Goal: Task Accomplishment & Management: Complete application form

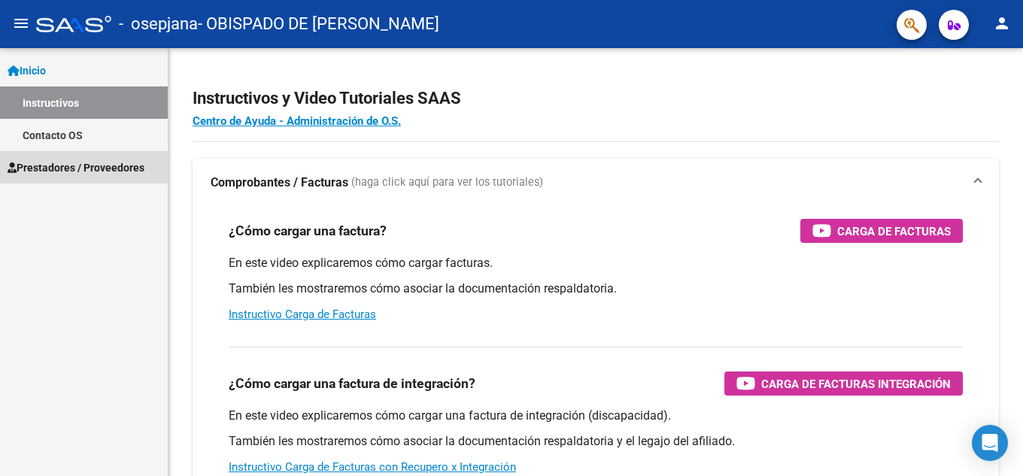
click at [102, 173] on span "Prestadores / Proveedores" at bounding box center [76, 168] width 137 height 17
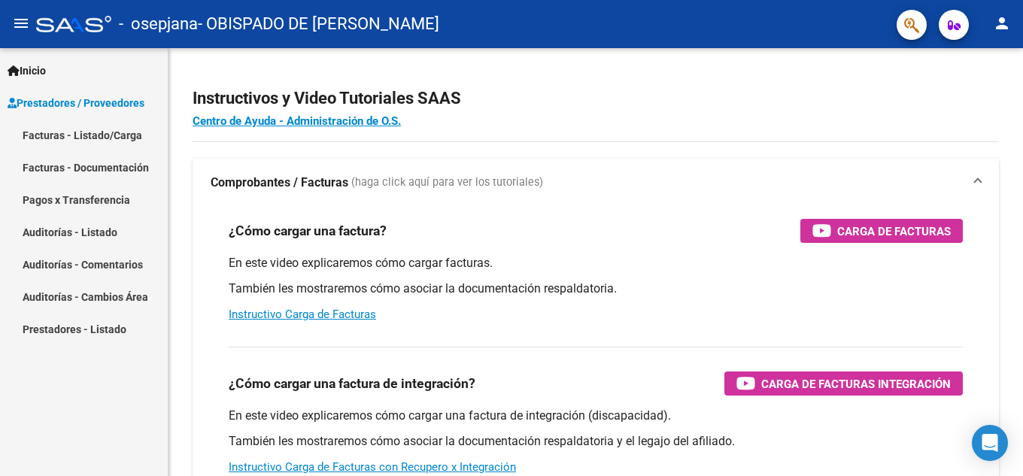
click at [91, 140] on link "Facturas - Listado/Carga" at bounding box center [84, 135] width 168 height 32
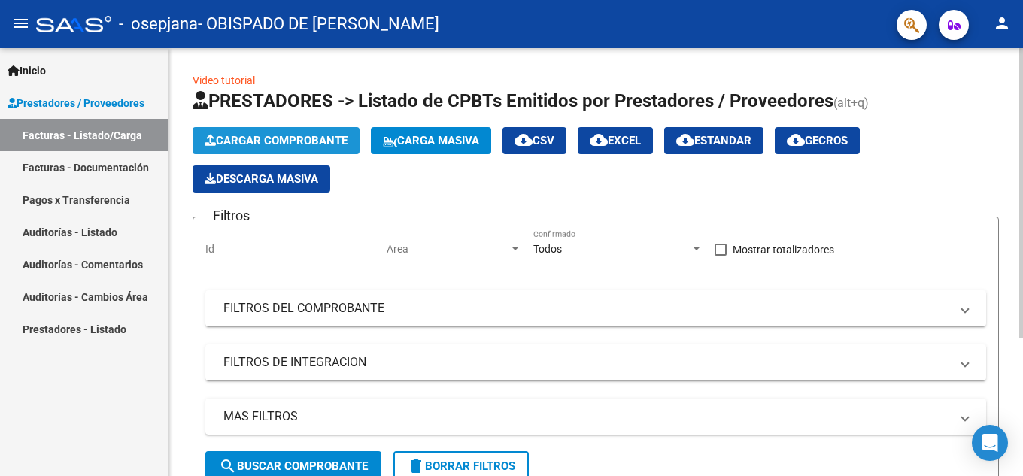
click at [338, 142] on span "Cargar Comprobante" at bounding box center [276, 141] width 143 height 14
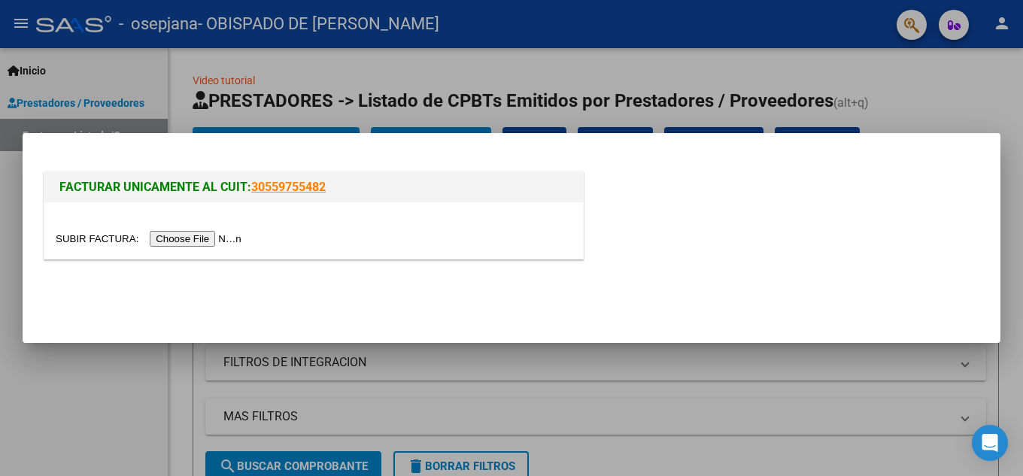
click at [196, 238] on input "file" at bounding box center [151, 239] width 190 height 16
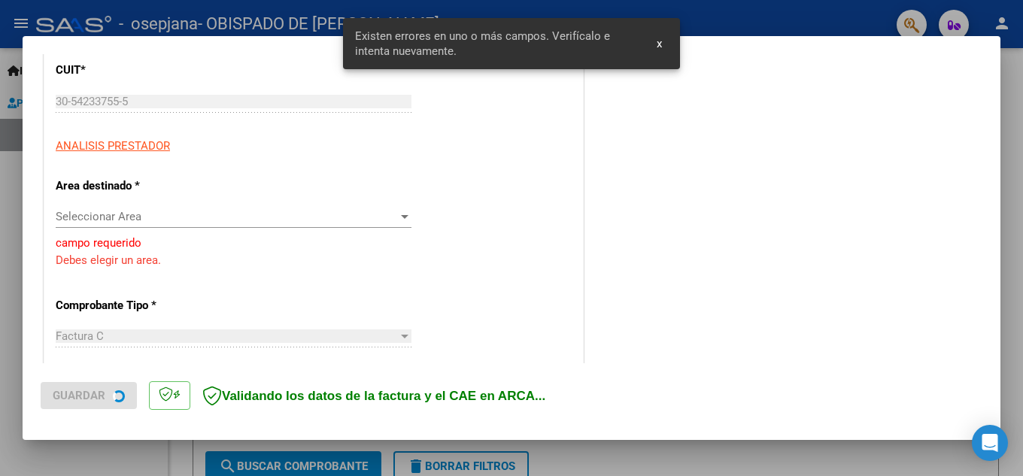
scroll to position [205, 0]
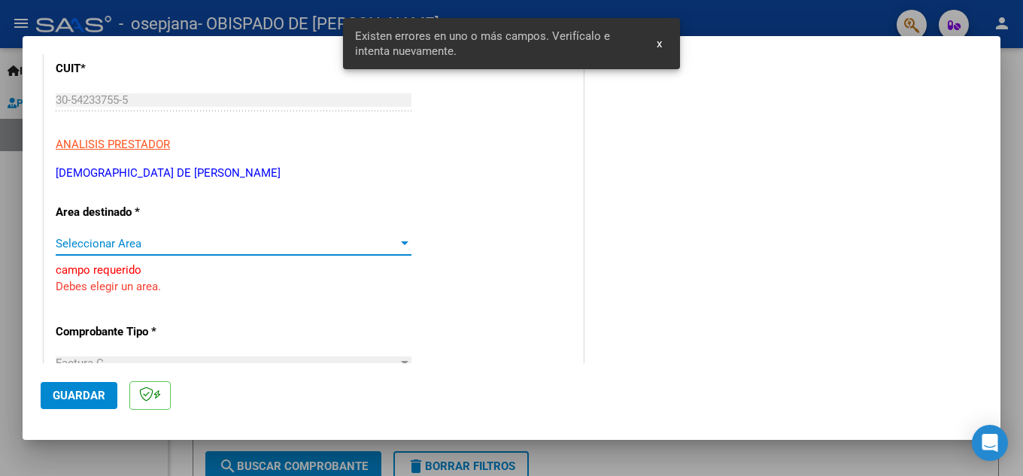
click at [130, 242] on span "Seleccionar Area" at bounding box center [227, 244] width 342 height 14
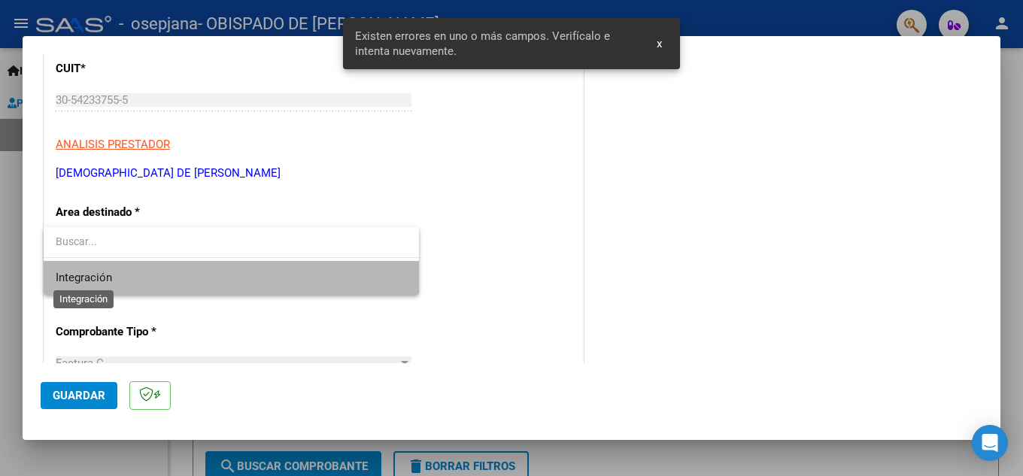
click at [90, 276] on span "Integración" at bounding box center [84, 278] width 56 height 14
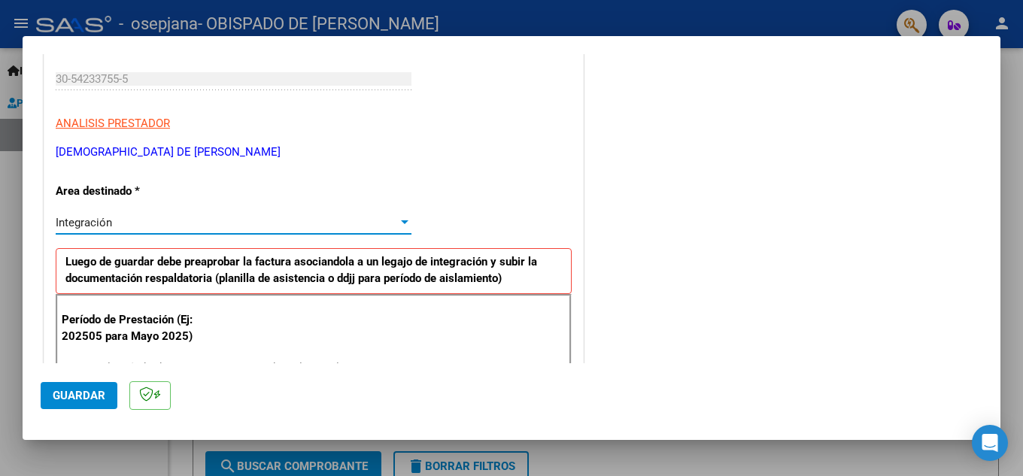
scroll to position [150, 0]
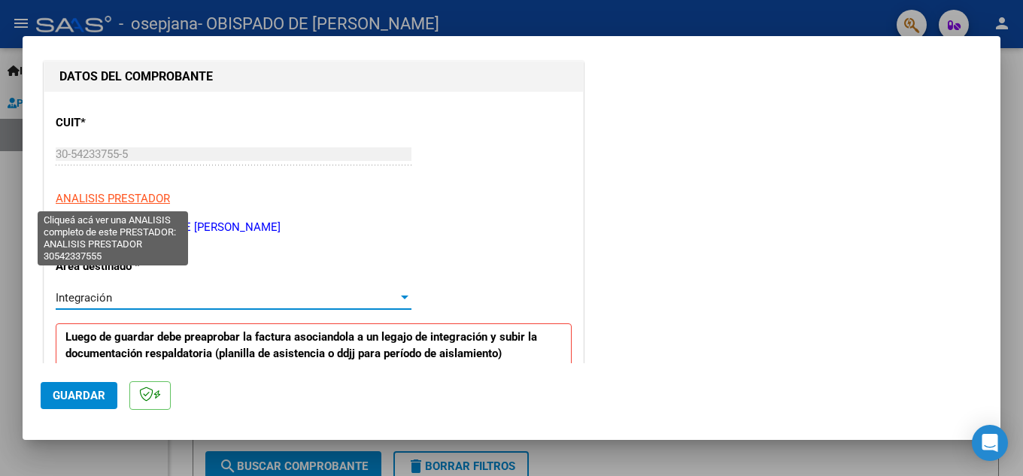
click at [135, 202] on span "ANALISIS PRESTADOR" at bounding box center [113, 199] width 114 height 14
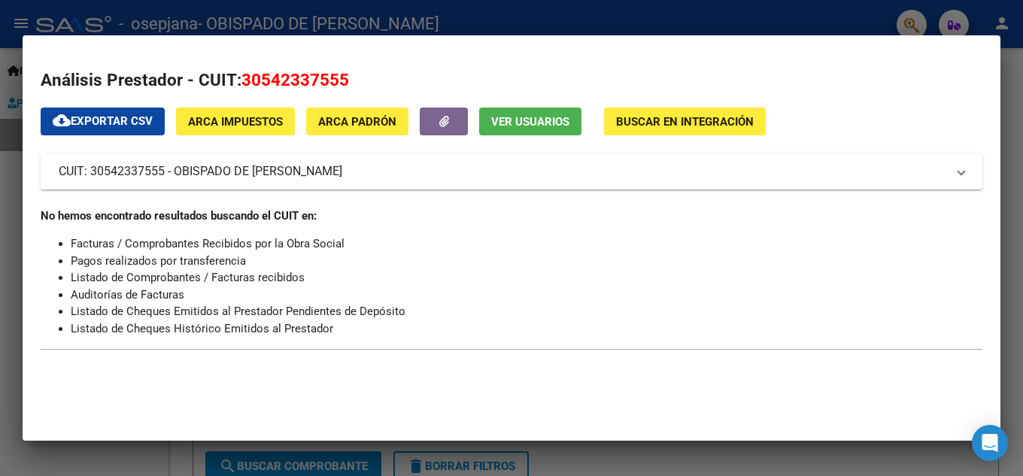
click at [998, 121] on mat-dialog-content "Análisis Prestador - CUIT: 30542337555 cloud_download Exportar CSV ARCA Impuest…" at bounding box center [512, 209] width 978 height 313
click at [99, 438] on mat-dialog-container "Análisis Prestador - CUIT: 30542337555 cloud_download Exportar CSV ARCA Impuest…" at bounding box center [512, 237] width 978 height 405
click at [92, 17] on div at bounding box center [511, 238] width 1023 height 476
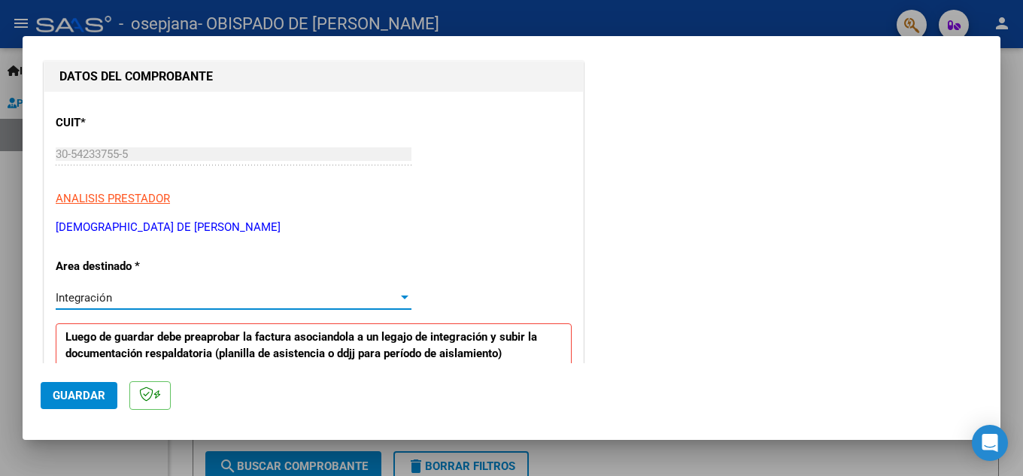
click at [130, 301] on div "Integración" at bounding box center [227, 298] width 342 height 14
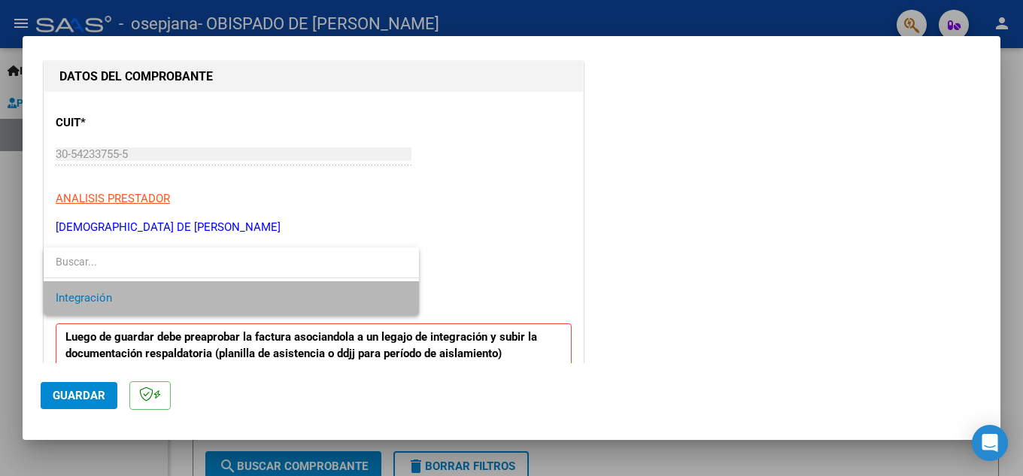
click at [130, 301] on span "Integración" at bounding box center [231, 298] width 351 height 34
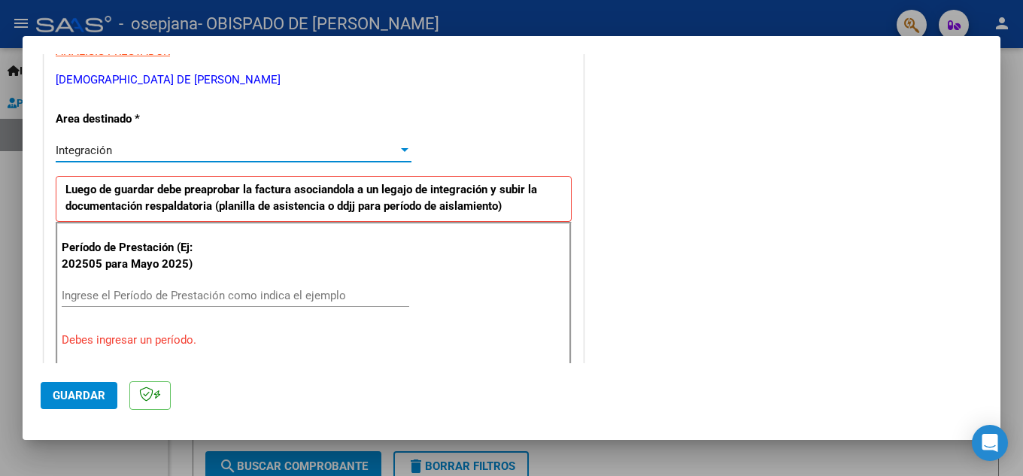
scroll to position [376, 0]
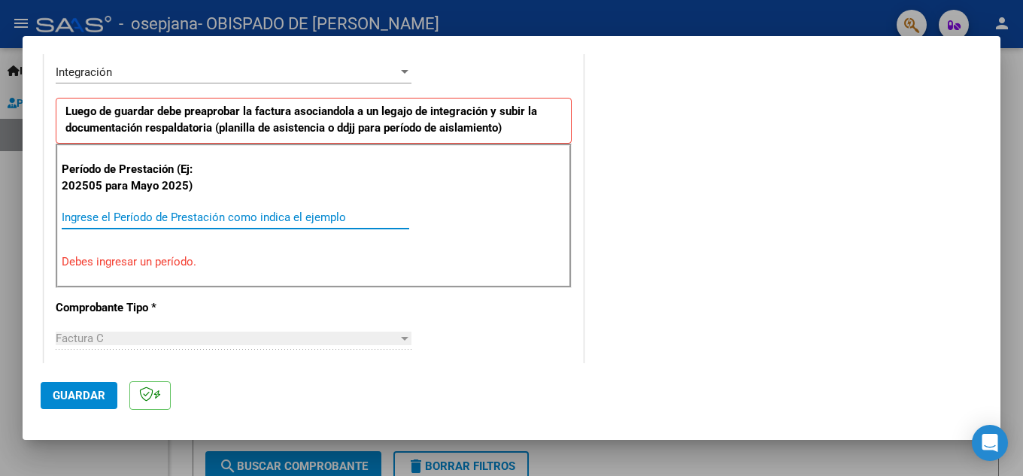
click at [143, 217] on input "Ingrese el Período de Prestación como indica el ejemplo" at bounding box center [236, 218] width 348 height 14
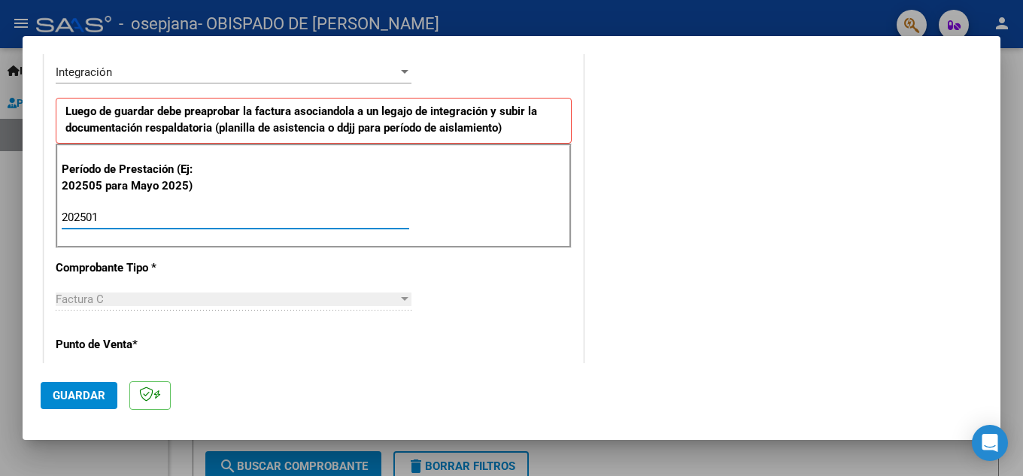
type input "202501"
click at [78, 401] on span "Guardar" at bounding box center [79, 396] width 53 height 14
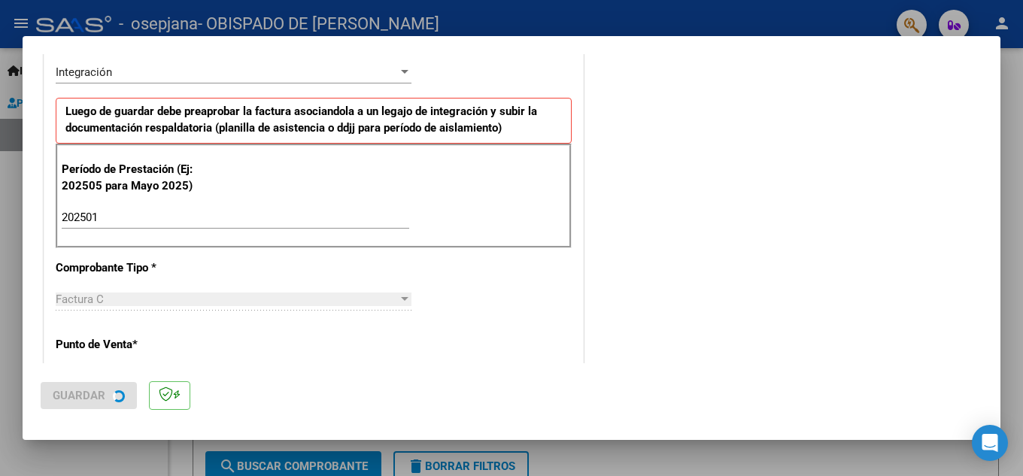
scroll to position [0, 0]
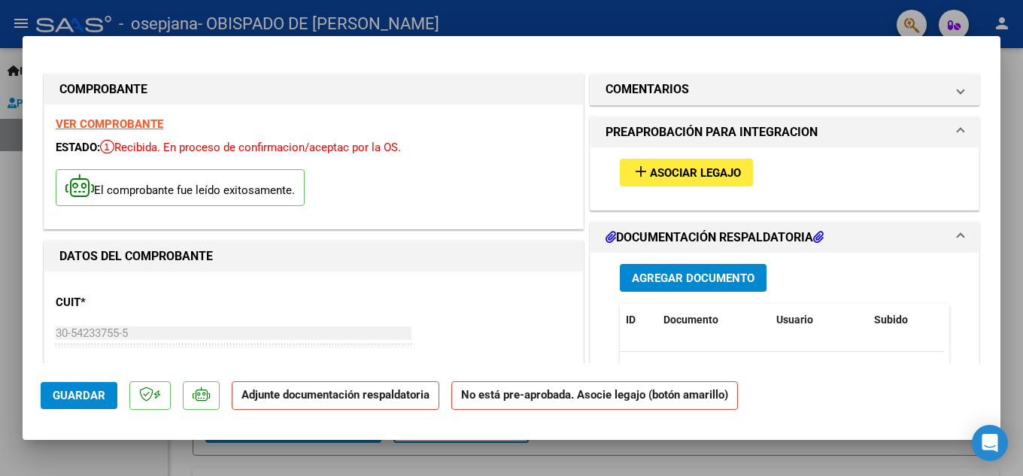
click at [689, 283] on span "Agregar Documento" at bounding box center [693, 279] width 123 height 14
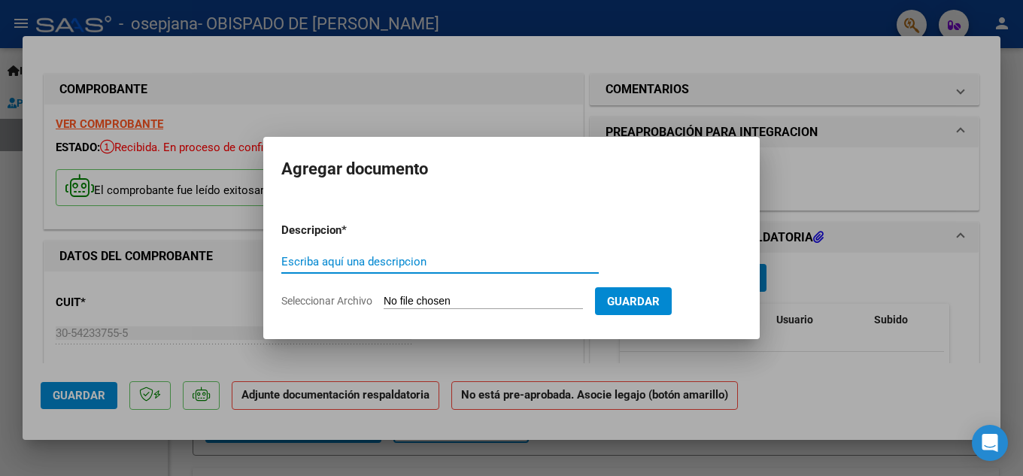
click at [360, 260] on input "Escriba aquí una descripcion" at bounding box center [440, 262] width 318 height 14
click at [413, 262] on input "Escriba aquí una descripcion" at bounding box center [440, 262] width 318 height 14
type input "a"
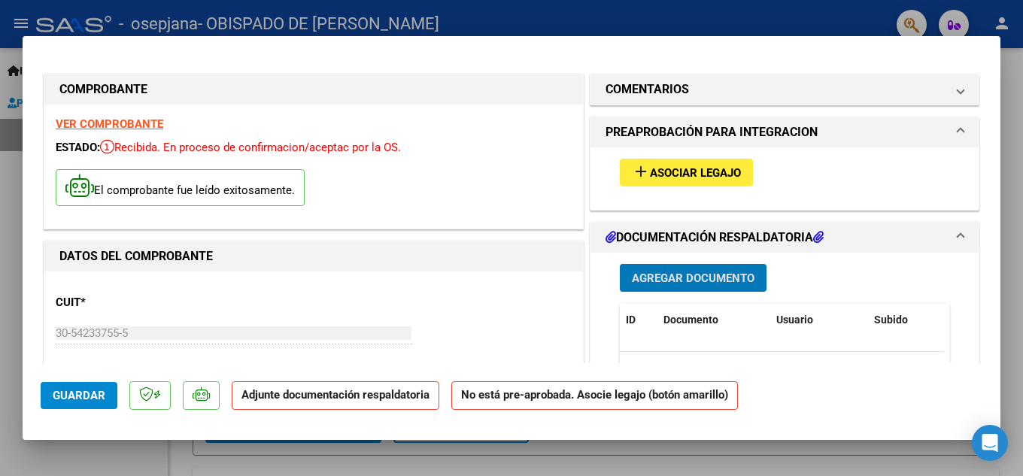
click at [671, 163] on button "add Asociar Legajo" at bounding box center [686, 173] width 133 height 28
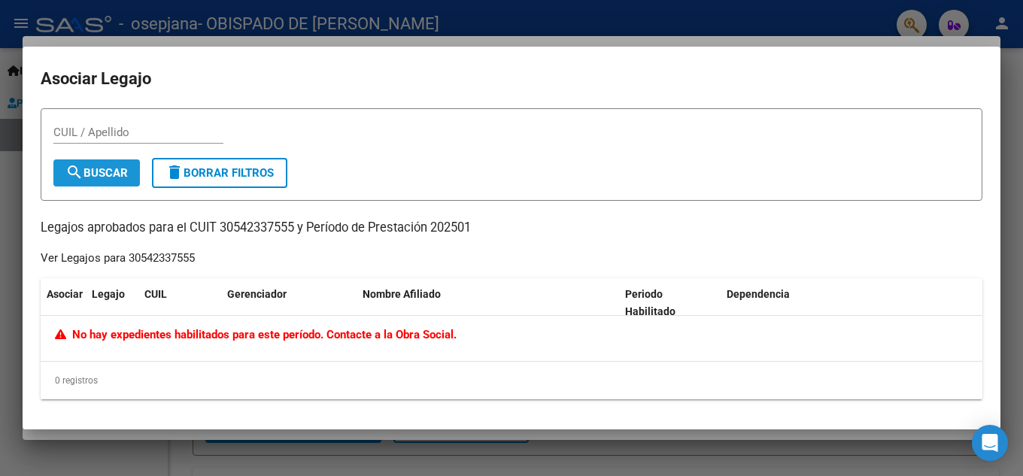
click at [93, 175] on span "search Buscar" at bounding box center [96, 173] width 62 height 14
click at [117, 138] on input "CUIL / Apellido" at bounding box center [138, 133] width 170 height 14
type input "[PERSON_NAME]"
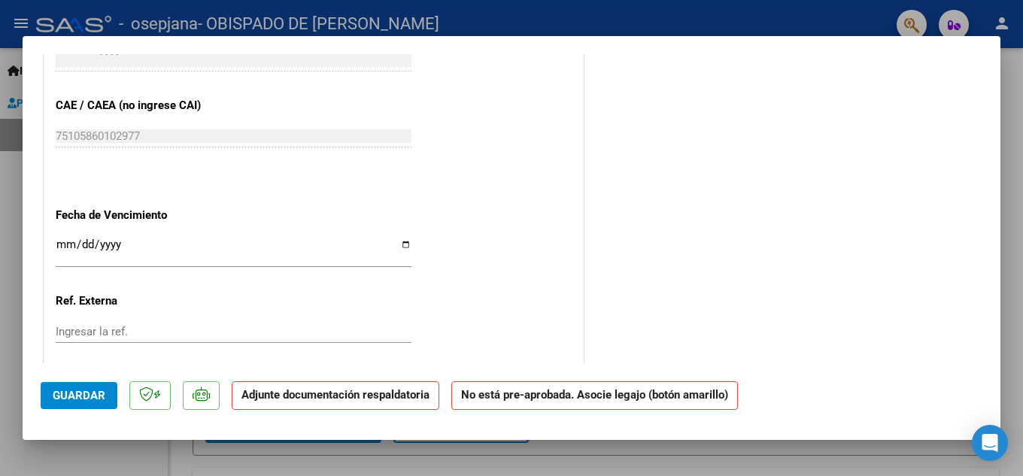
scroll to position [998, 0]
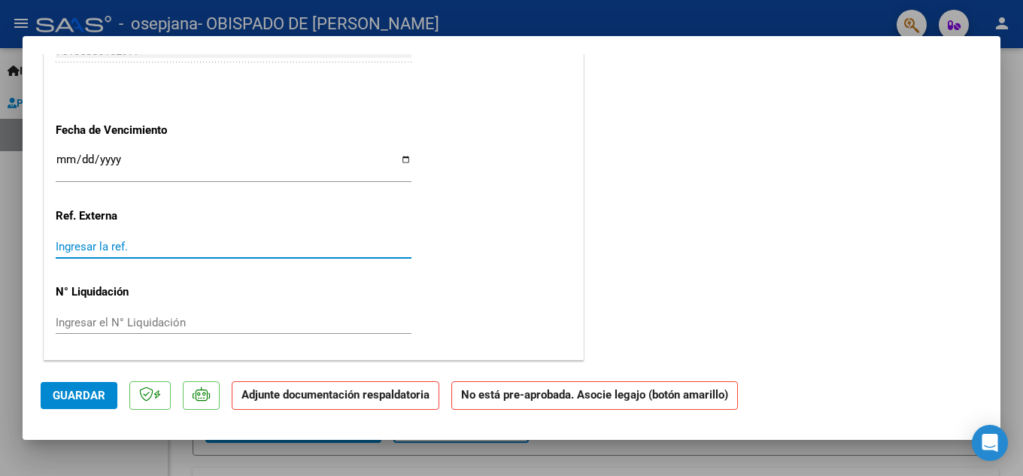
drag, startPoint x: 126, startPoint y: 245, endPoint x: 117, endPoint y: 249, distance: 9.1
click at [120, 248] on input "Ingresar la ref." at bounding box center [234, 247] width 356 height 14
drag, startPoint x: 102, startPoint y: 246, endPoint x: 13, endPoint y: 245, distance: 89.5
click at [0, 251] on div "COMPROBANTE VER COMPROBANTE ESTADO: Recibida. En proceso de confirmacion/acepta…" at bounding box center [511, 238] width 1023 height 476
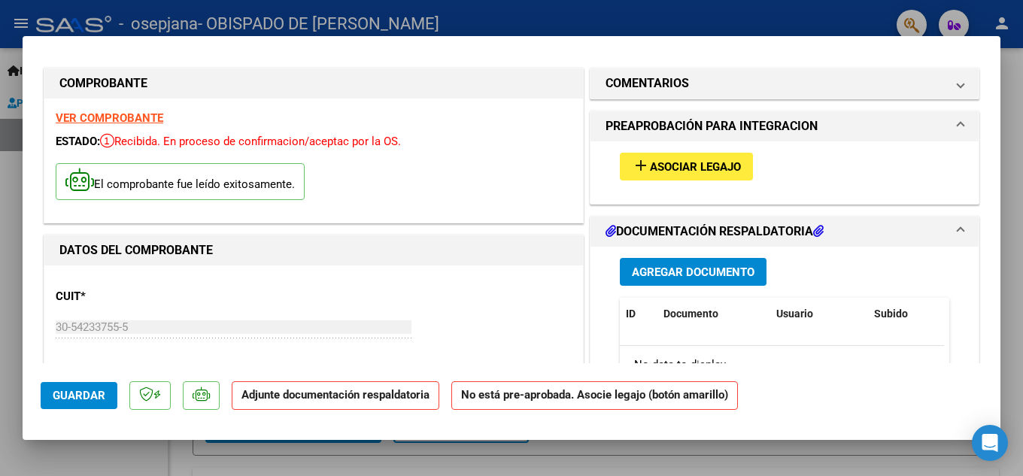
scroll to position [0, 0]
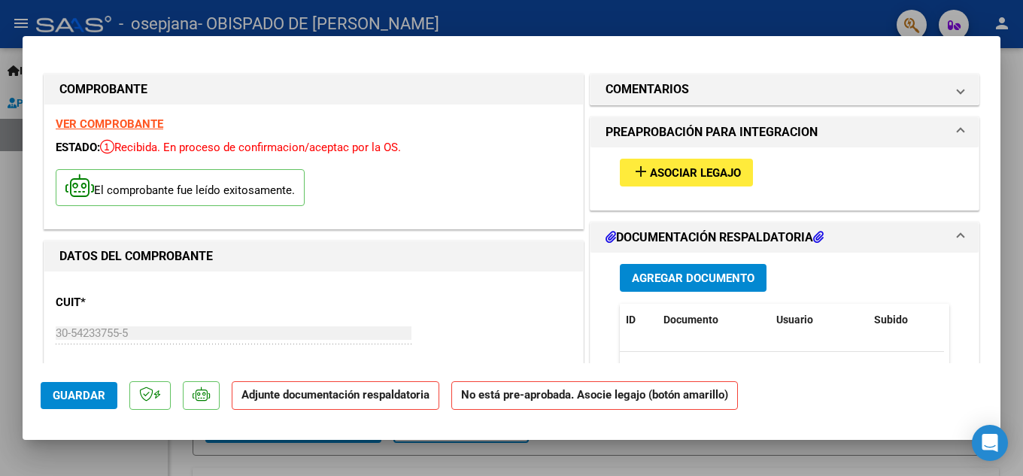
click at [714, 23] on div at bounding box center [511, 238] width 1023 height 476
type input "$ 0,00"
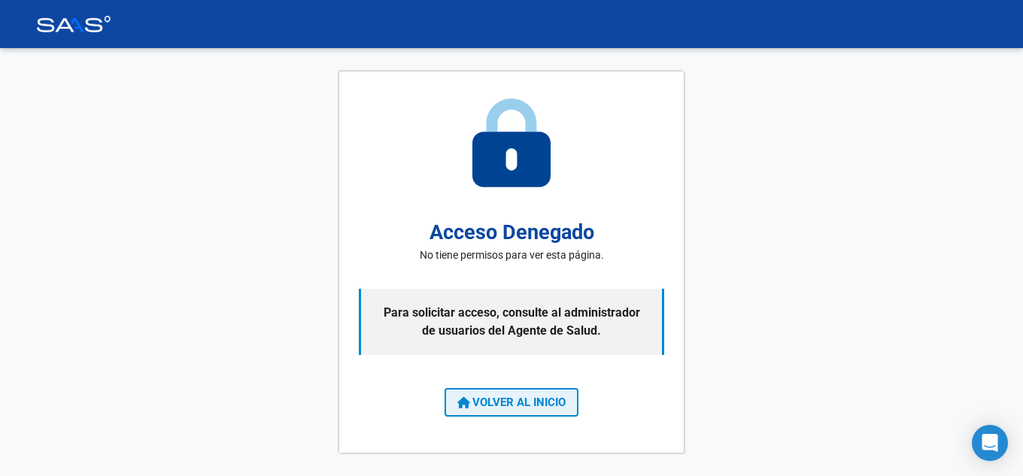
click at [524, 397] on span "VOLVER AL INICIO" at bounding box center [512, 403] width 108 height 14
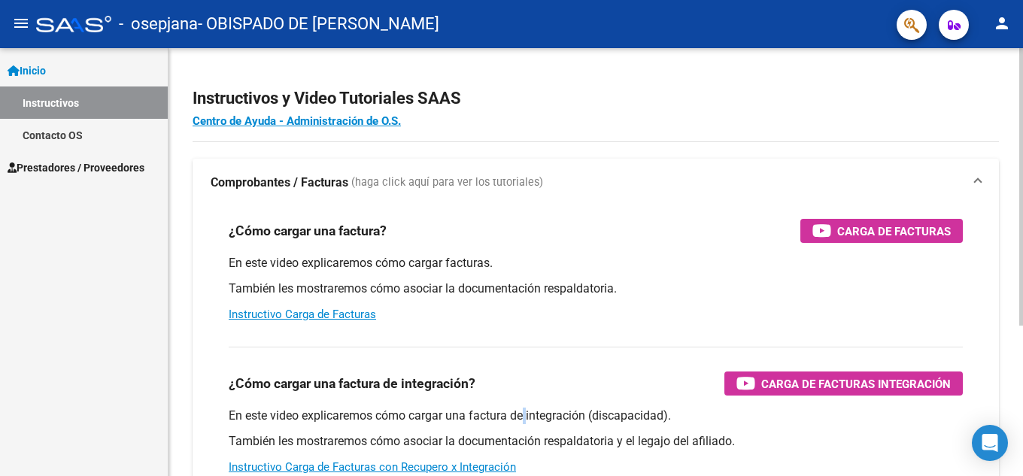
click at [528, 403] on div "¿Cómo cargar una factura de integración? Carga de Facturas Integración En este …" at bounding box center [596, 411] width 771 height 153
click at [54, 163] on span "Prestadores / Proveedores" at bounding box center [76, 168] width 137 height 17
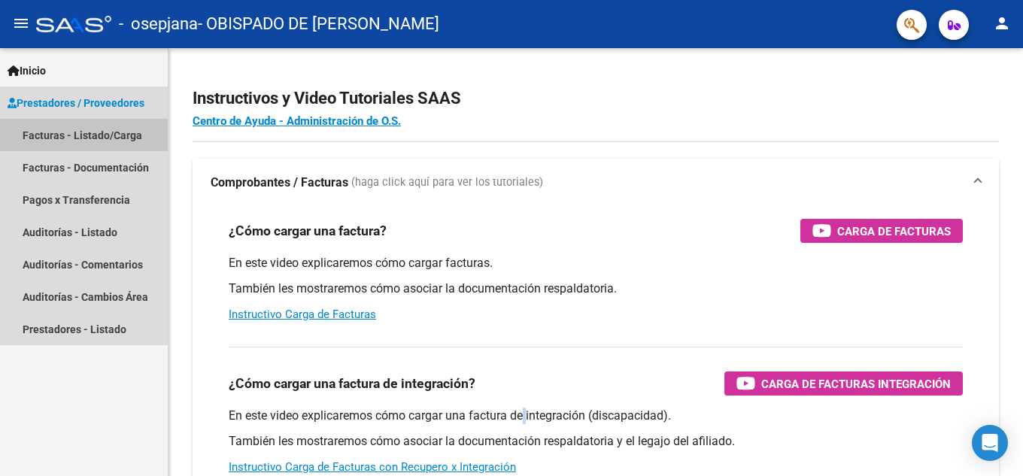
click at [54, 128] on link "Facturas - Listado/Carga" at bounding box center [84, 135] width 168 height 32
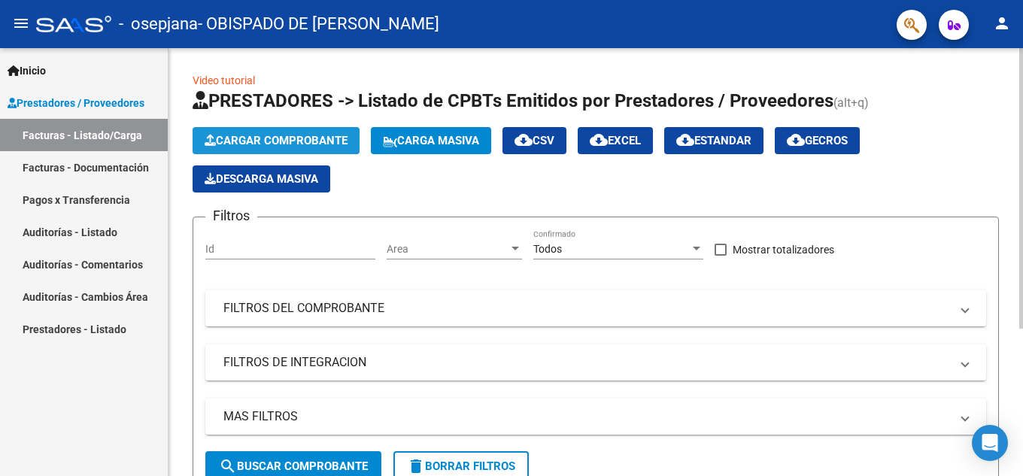
click at [267, 139] on span "Cargar Comprobante" at bounding box center [276, 141] width 143 height 14
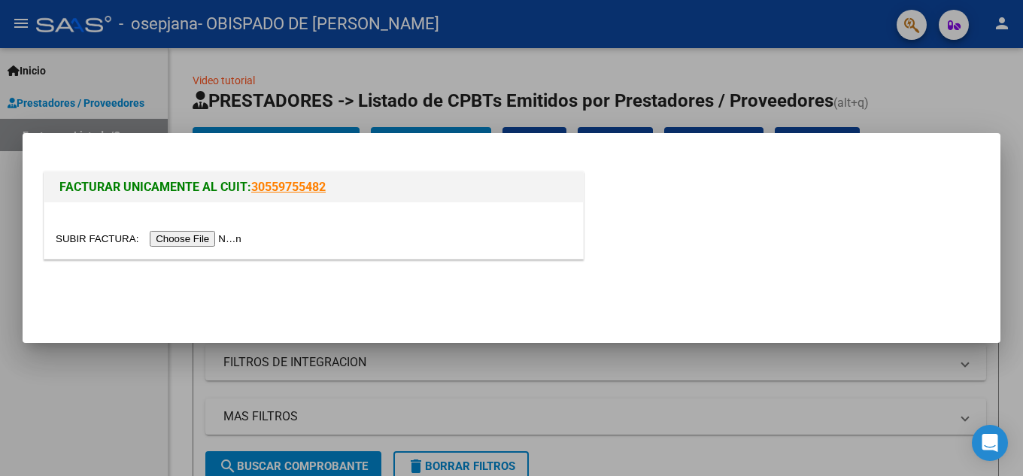
click at [231, 232] on input "file" at bounding box center [151, 239] width 190 height 16
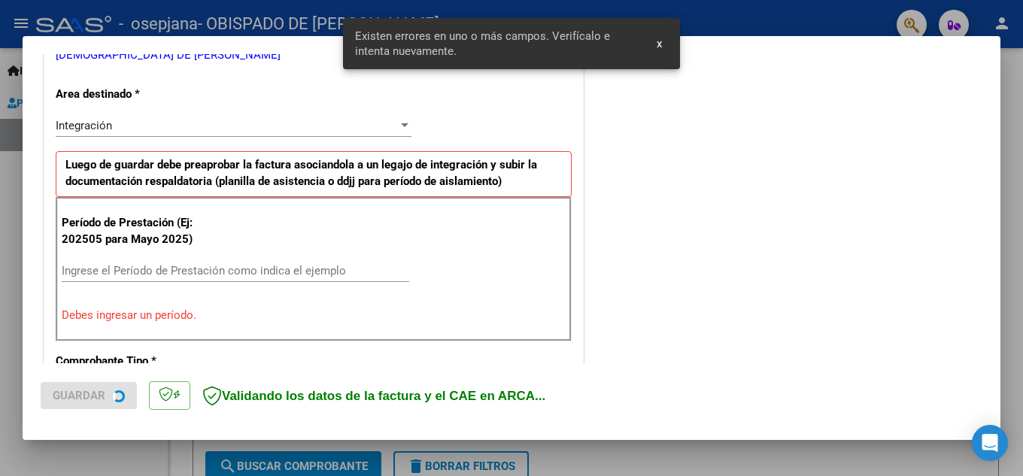
scroll to position [341, 0]
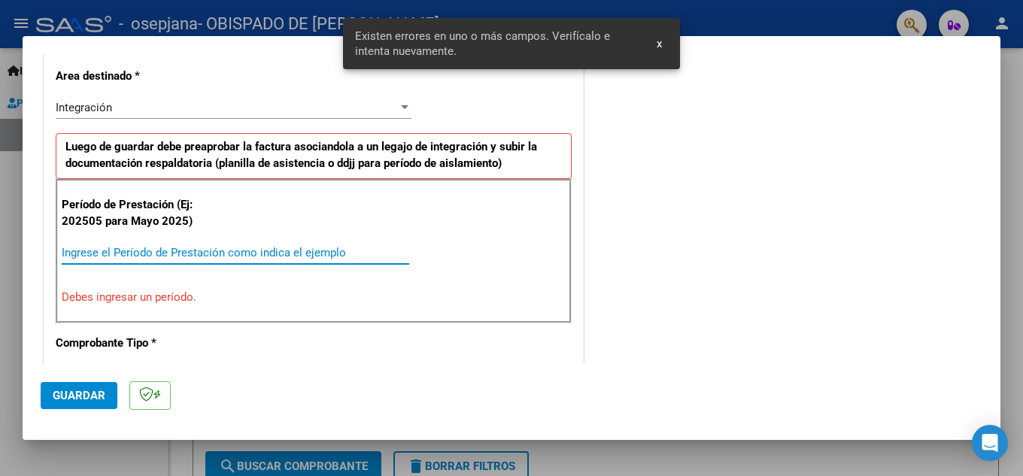
click at [117, 246] on input "Ingrese el Período de Prestación como indica el ejemplo" at bounding box center [236, 253] width 348 height 14
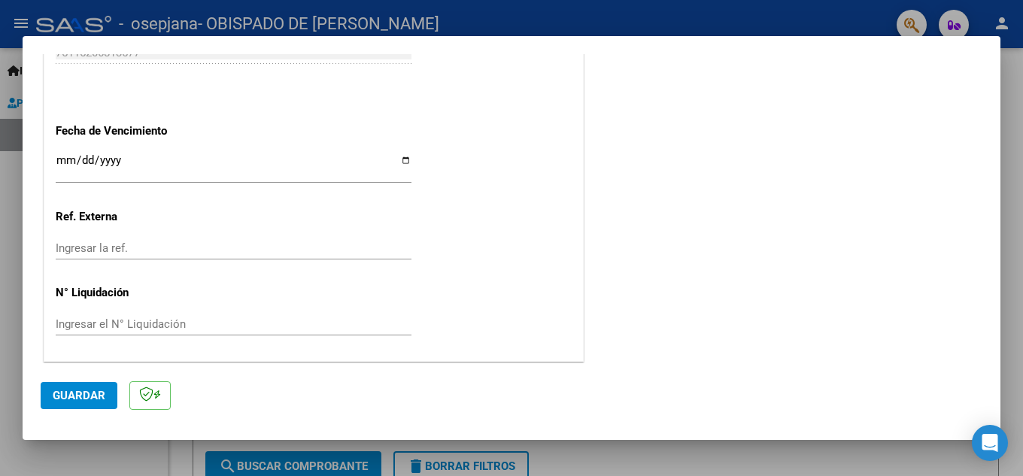
scroll to position [1015, 0]
type input "202503"
click at [139, 173] on input "Ingresar la fecha" at bounding box center [234, 165] width 356 height 24
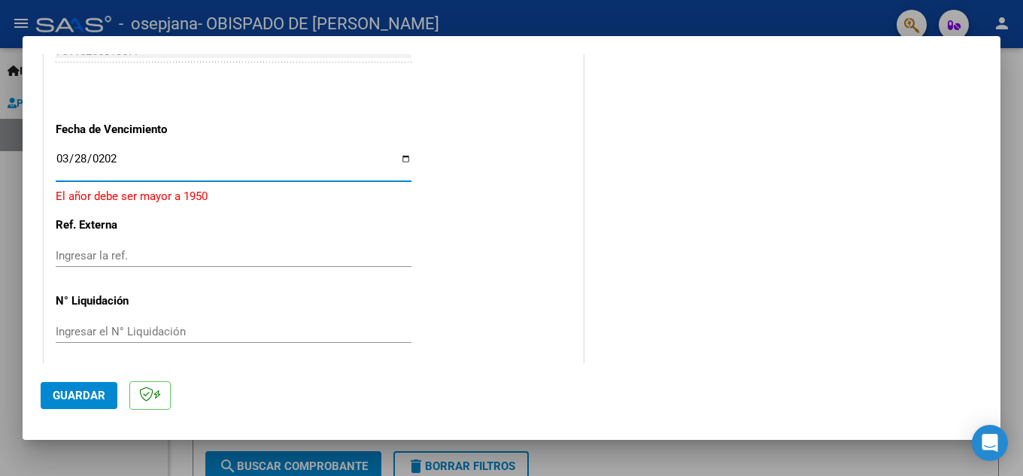
type input "[DATE]"
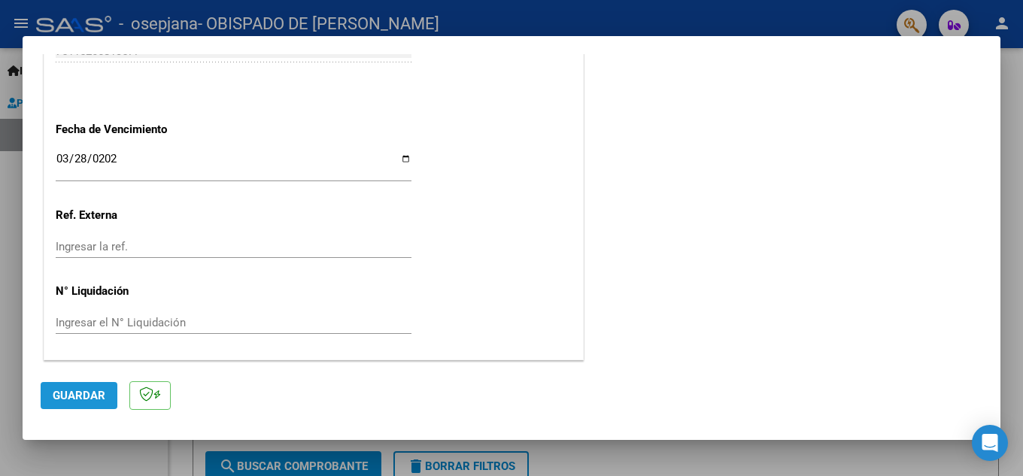
click at [74, 389] on span "Guardar" at bounding box center [79, 396] width 53 height 14
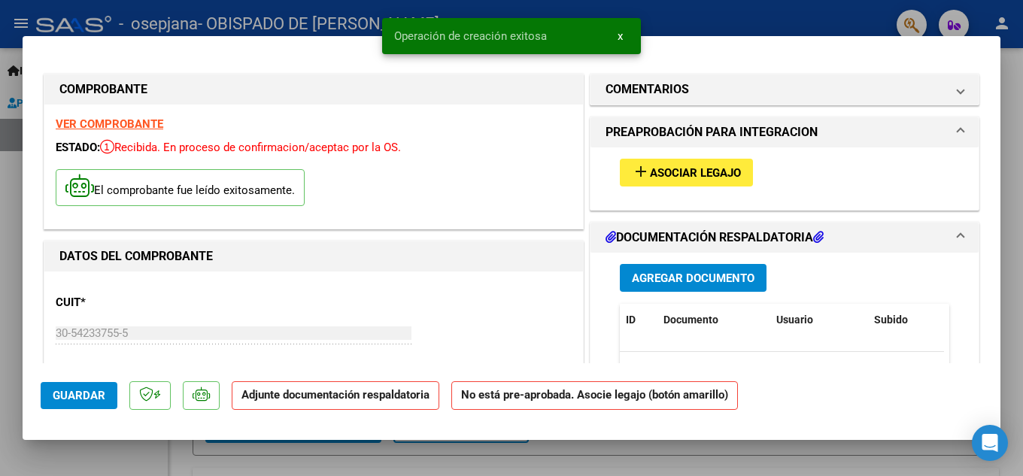
click at [674, 275] on span "Agregar Documento" at bounding box center [693, 279] width 123 height 14
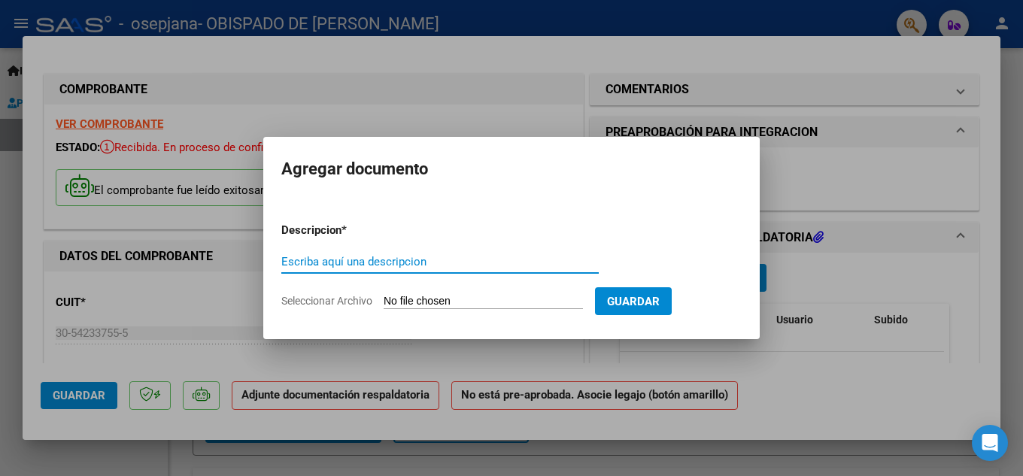
click at [433, 263] on input "Escriba aquí una descripcion" at bounding box center [440, 262] width 318 height 14
type input "Asistencia [DATE]"
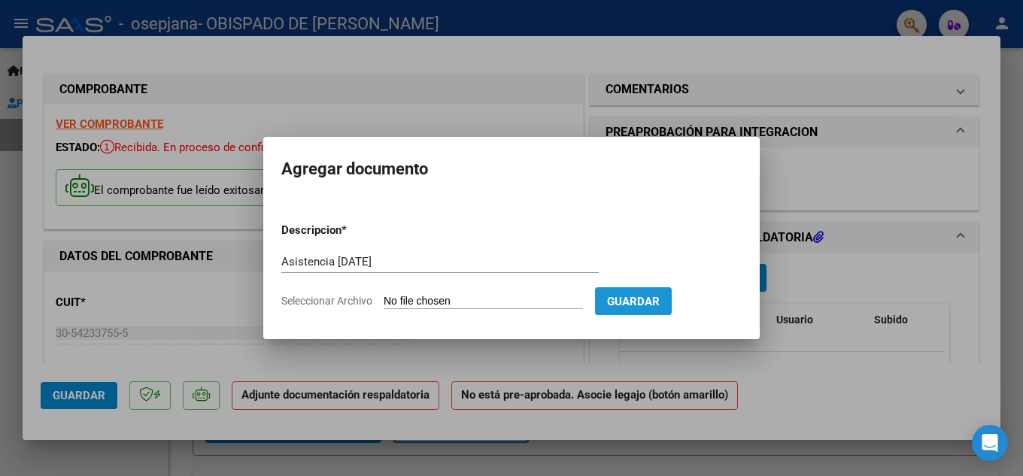
drag, startPoint x: 653, startPoint y: 298, endPoint x: 497, endPoint y: 281, distance: 156.6
click at [500, 281] on form "Descripcion * Asistencia [DATE] Escriba aquí una descripcion Seleccionar Archiv…" at bounding box center [511, 266] width 461 height 110
click at [478, 300] on input "Seleccionar Archivo" at bounding box center [483, 302] width 199 height 14
type input "C:\fakepath\Asistencia [DATE] [PERSON_NAME].pdf"
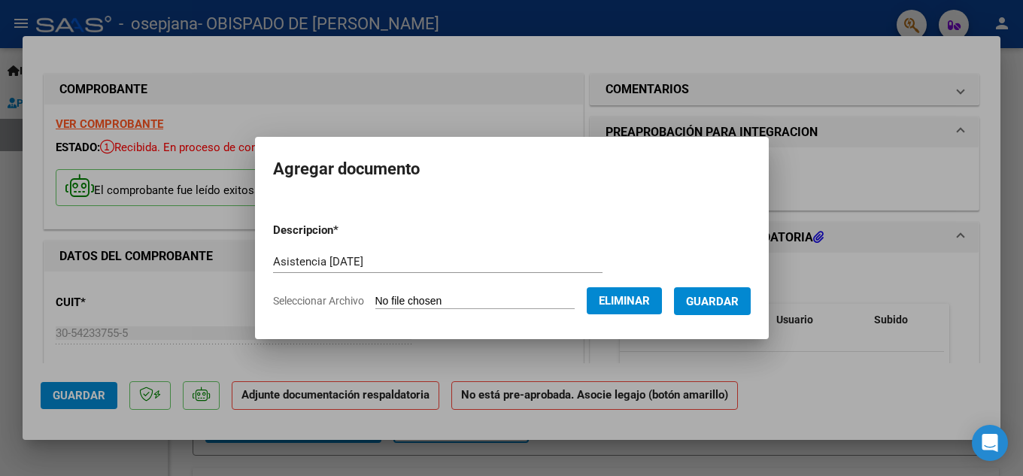
click at [722, 306] on span "Guardar" at bounding box center [712, 302] width 53 height 14
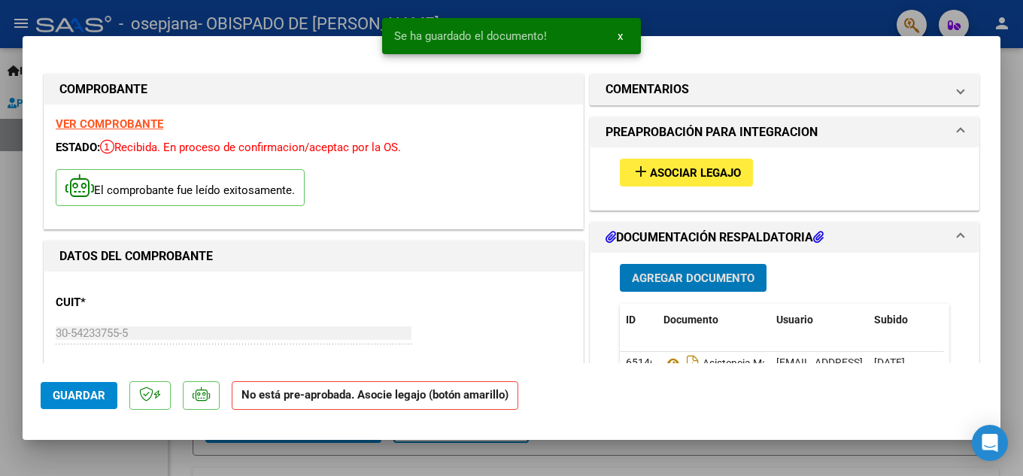
scroll to position [75, 0]
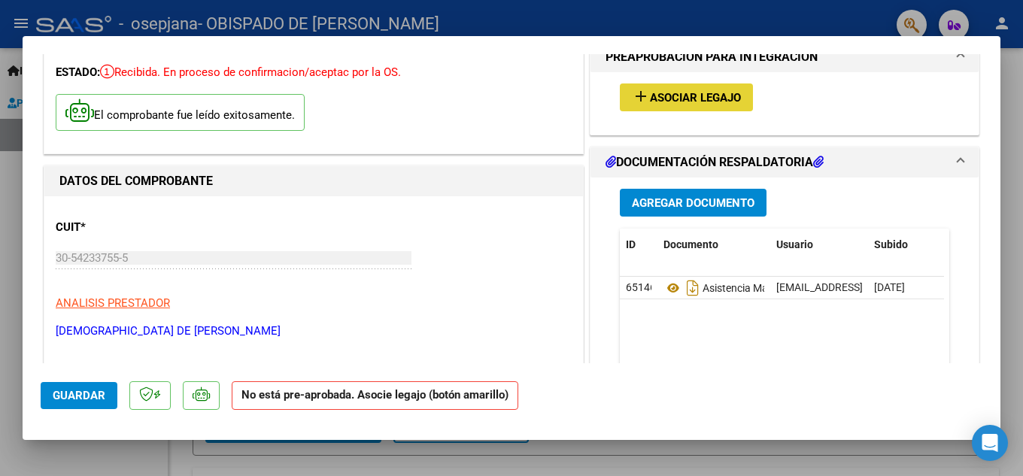
click at [643, 97] on mat-icon "add" at bounding box center [641, 96] width 18 height 18
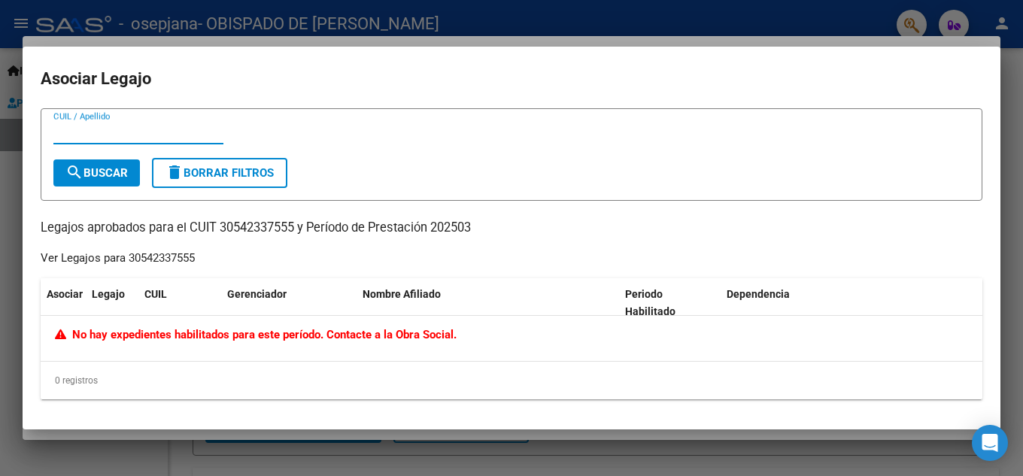
click at [73, 133] on input "CUIL / Apellido" at bounding box center [138, 133] width 170 height 14
type input "[PERSON_NAME]"
drag, startPoint x: 93, startPoint y: 165, endPoint x: 102, endPoint y: 160, distance: 10.8
click at [102, 160] on button "search Buscar" at bounding box center [96, 173] width 87 height 27
click at [96, 139] on div "[PERSON_NAME] CUIL / Apellido" at bounding box center [138, 132] width 170 height 23
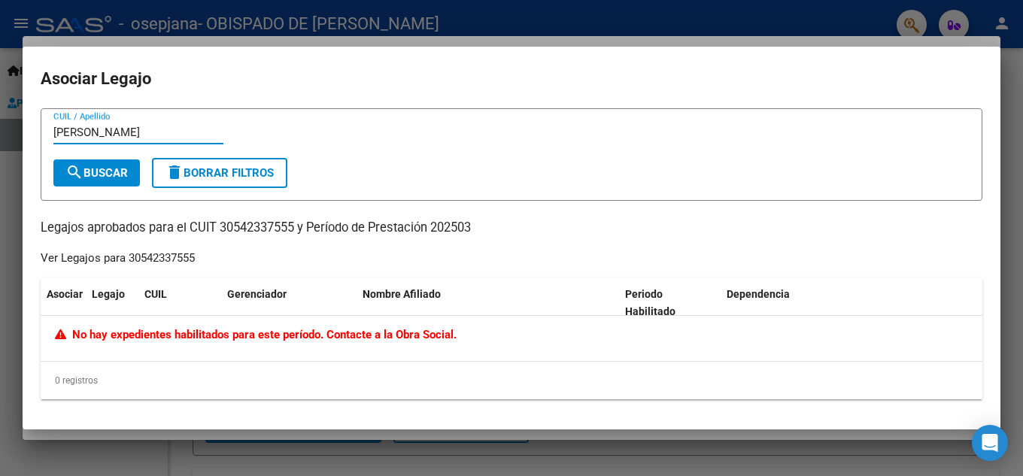
click at [97, 134] on input "[PERSON_NAME]" at bounding box center [138, 133] width 170 height 14
click at [707, 27] on div at bounding box center [511, 238] width 1023 height 476
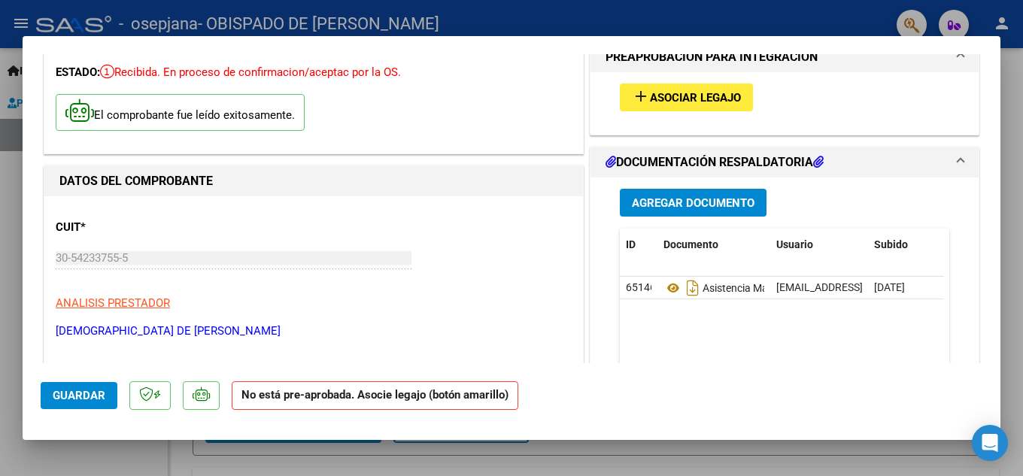
click at [90, 392] on span "Guardar" at bounding box center [79, 396] width 53 height 14
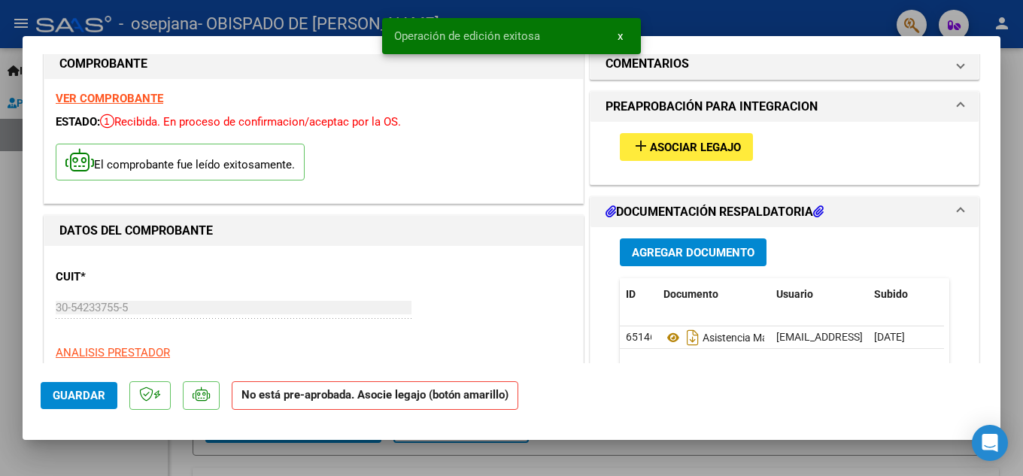
scroll to position [0, 0]
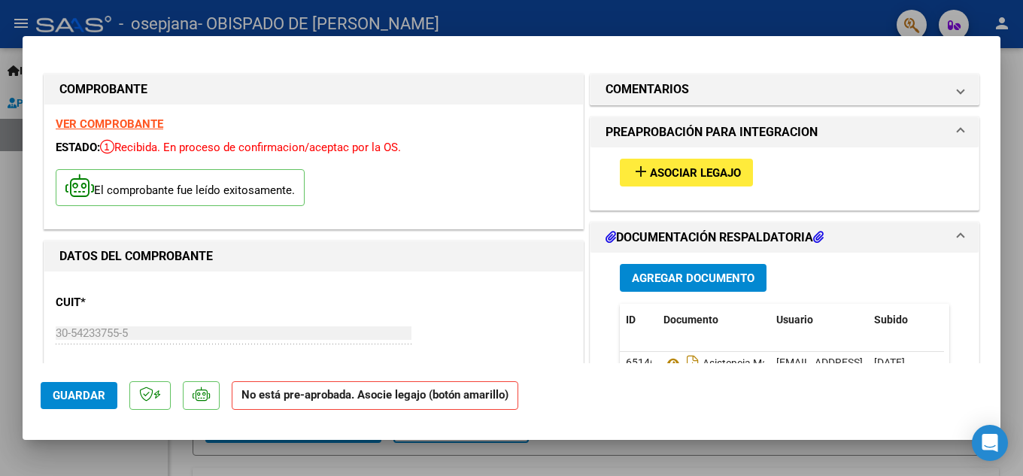
click at [240, 5] on div at bounding box center [511, 238] width 1023 height 476
type input "$ 0,00"
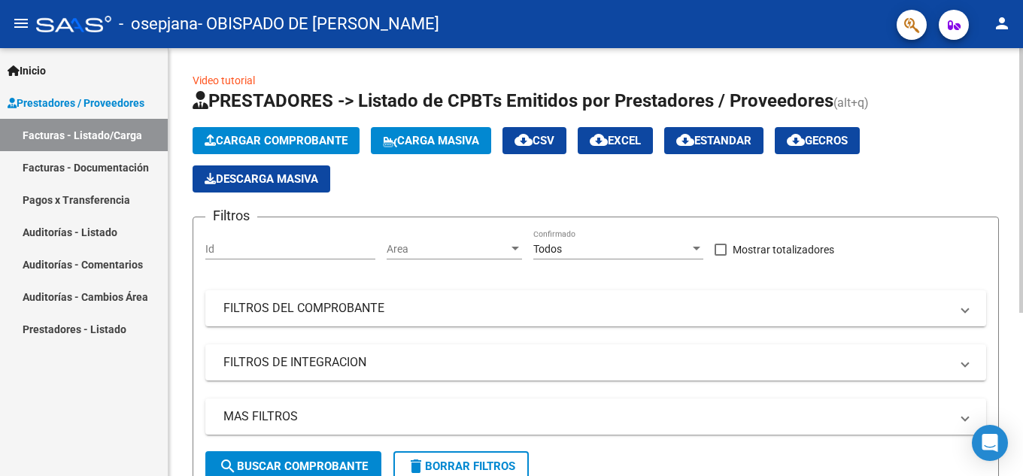
click at [283, 138] on span "Cargar Comprobante" at bounding box center [276, 141] width 143 height 14
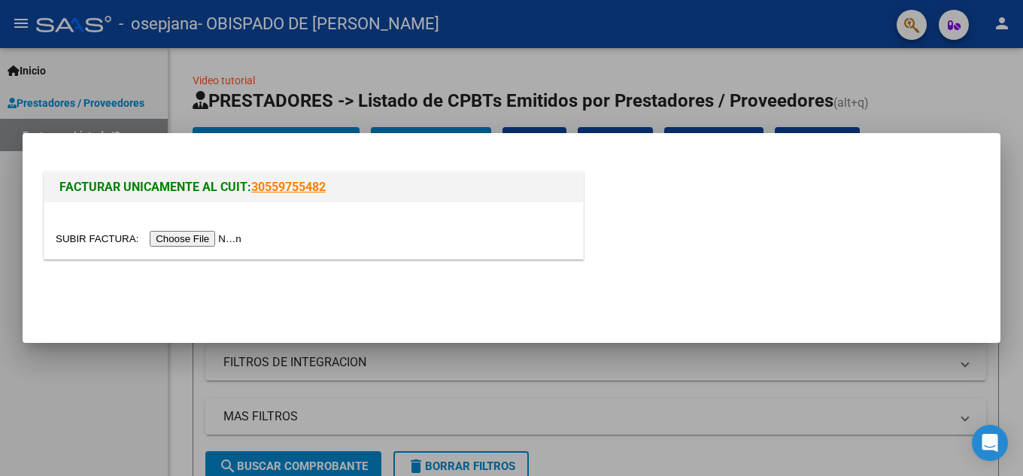
click at [220, 240] on input "file" at bounding box center [151, 239] width 190 height 16
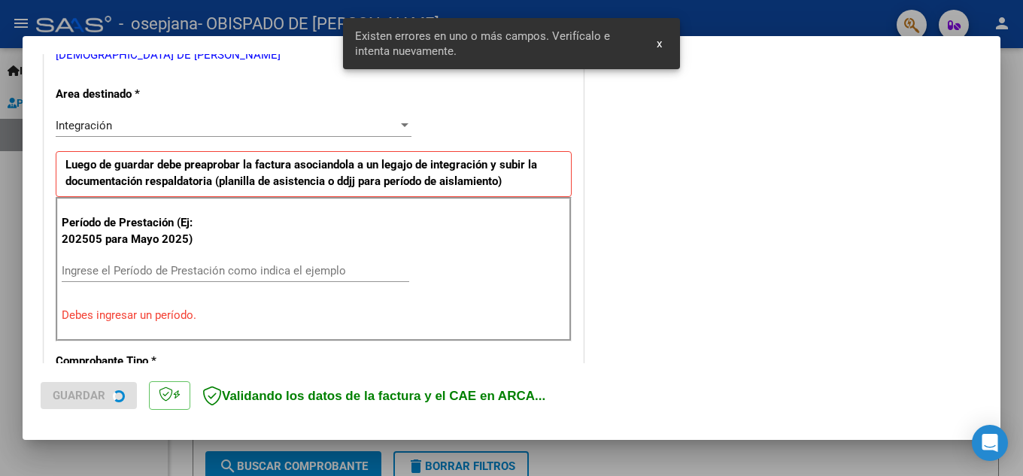
scroll to position [341, 0]
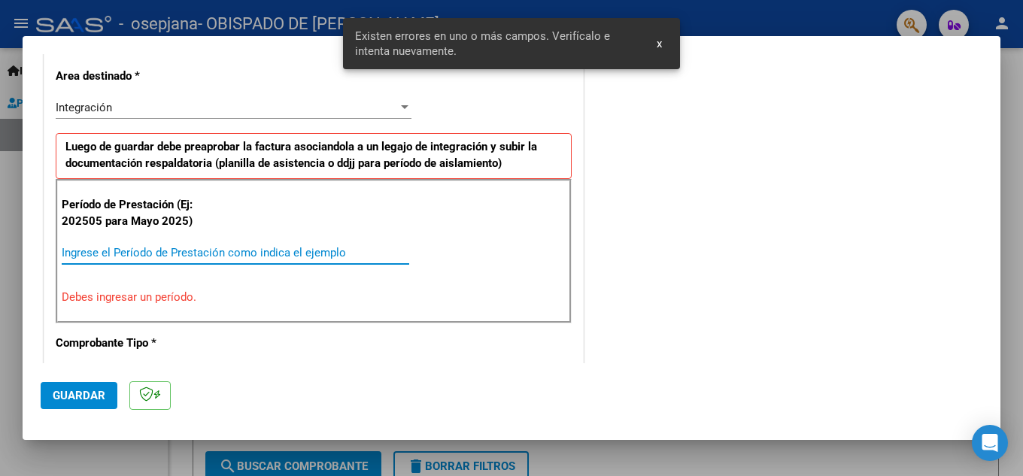
click at [126, 255] on input "Ingrese el Período de Prestación como indica el ejemplo" at bounding box center [236, 253] width 348 height 14
type input "0"
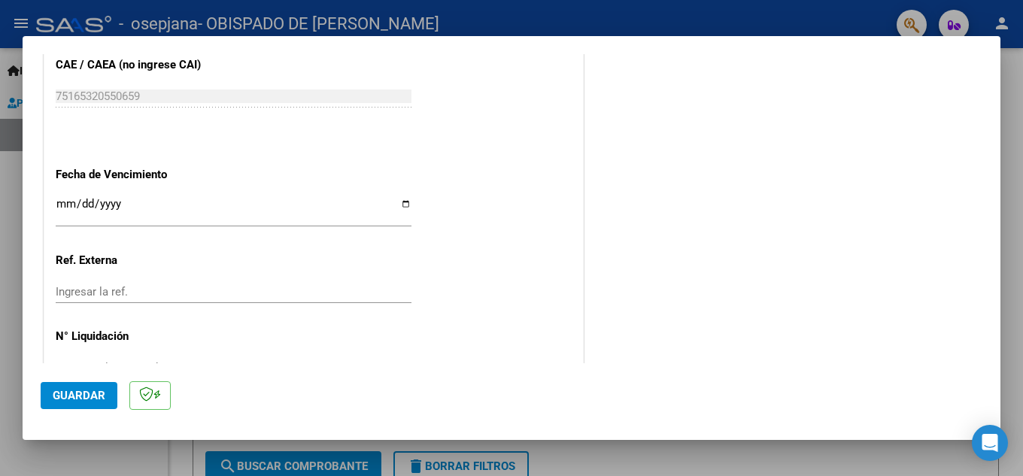
scroll to position [1015, 0]
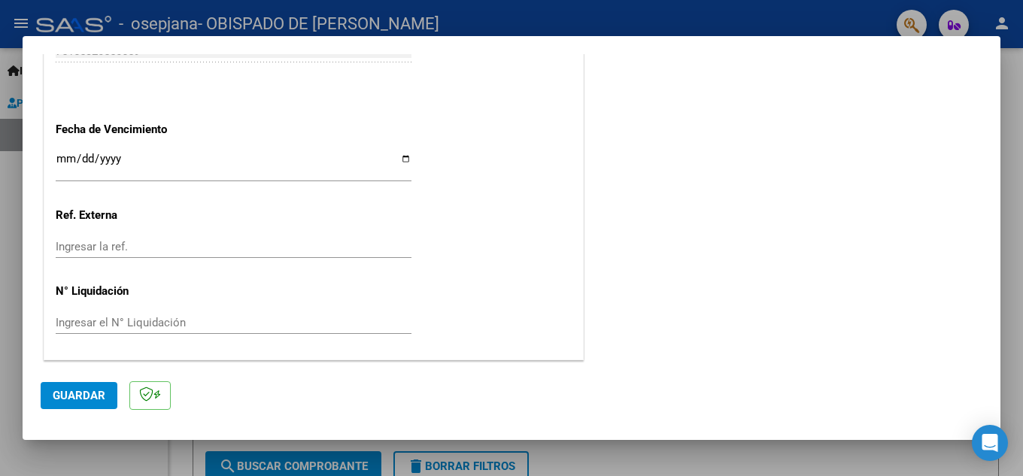
type input "202504"
click at [56, 164] on input "Ingresar la fecha" at bounding box center [234, 165] width 356 height 24
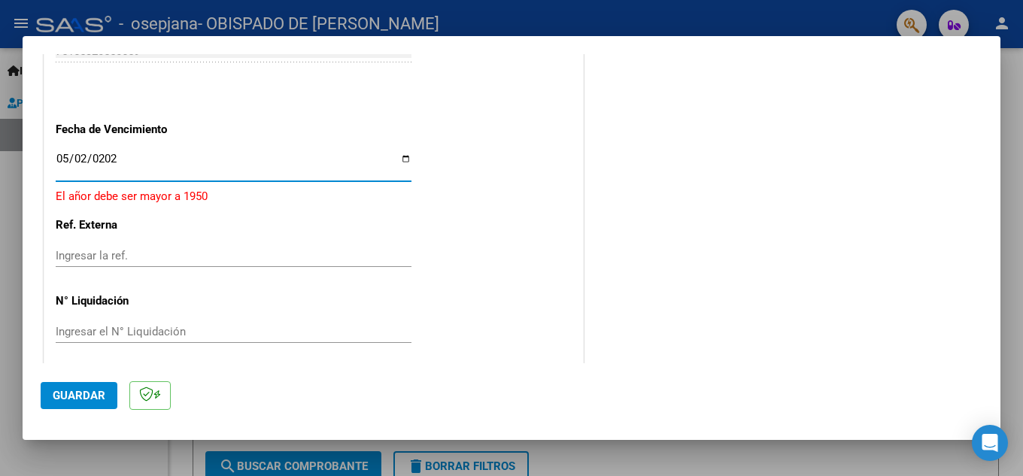
type input "[DATE]"
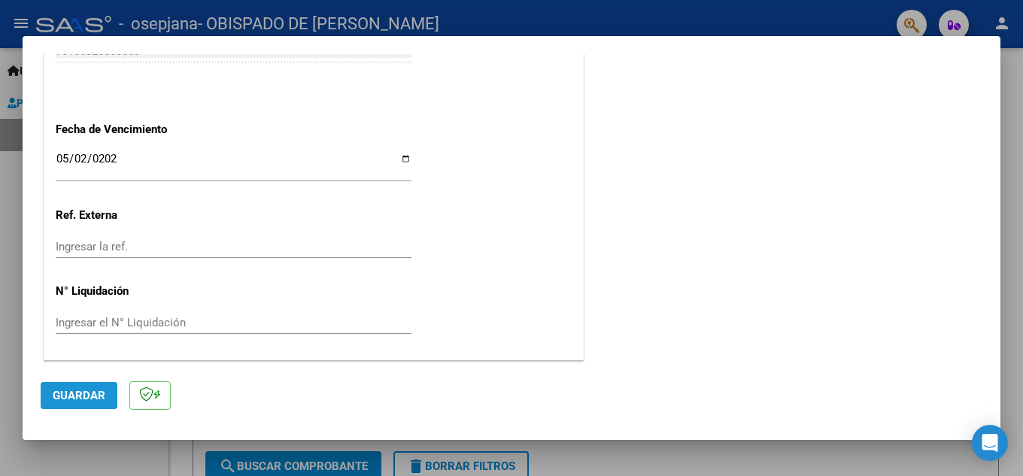
click at [81, 400] on span "Guardar" at bounding box center [79, 396] width 53 height 14
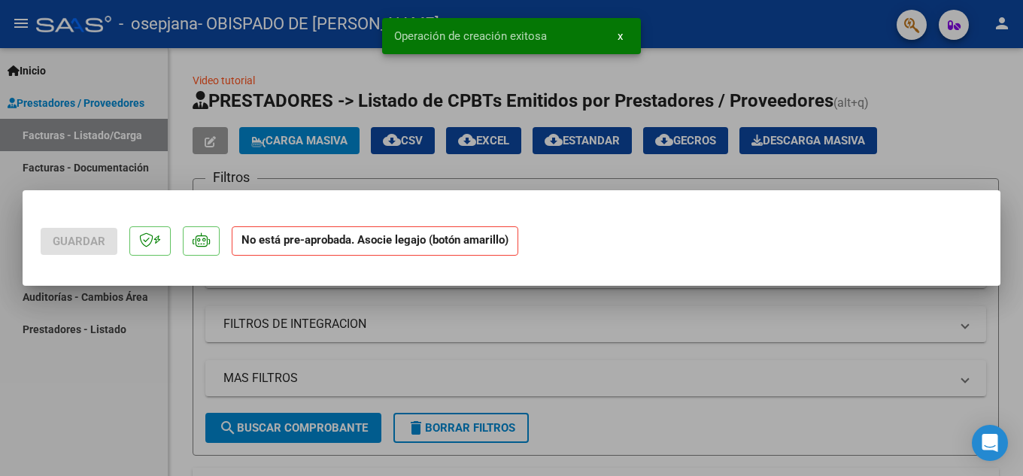
scroll to position [0, 0]
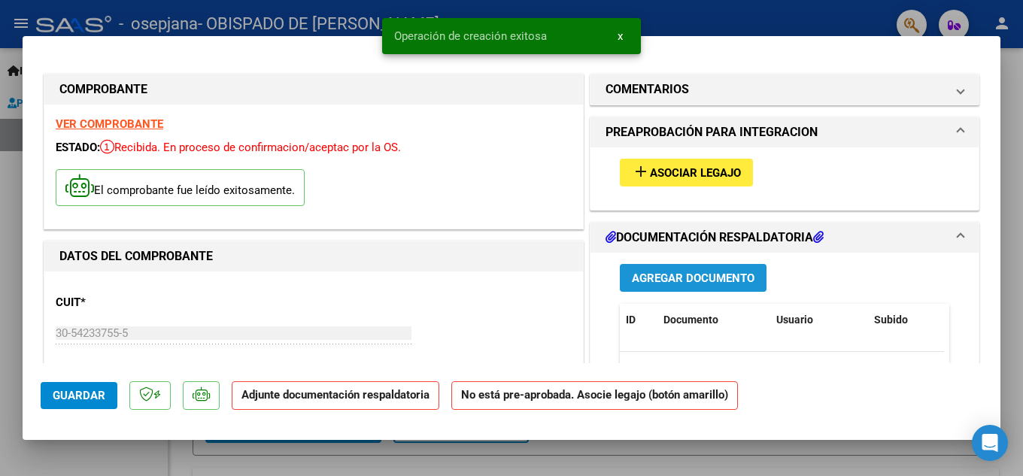
click at [682, 278] on span "Agregar Documento" at bounding box center [693, 279] width 123 height 14
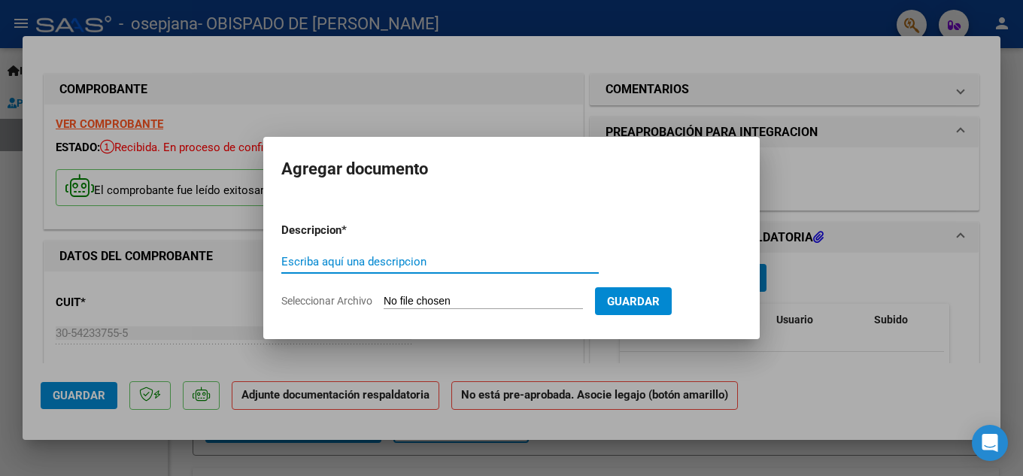
click at [464, 267] on input "Escriba aquí una descripcion" at bounding box center [440, 262] width 318 height 14
type input "Asistencia Abril 2025"
click at [543, 301] on input "Seleccionar Archivo" at bounding box center [483, 302] width 199 height 14
type input "C:\fakepath\Asistencia [DATE] [PERSON_NAME].pdf"
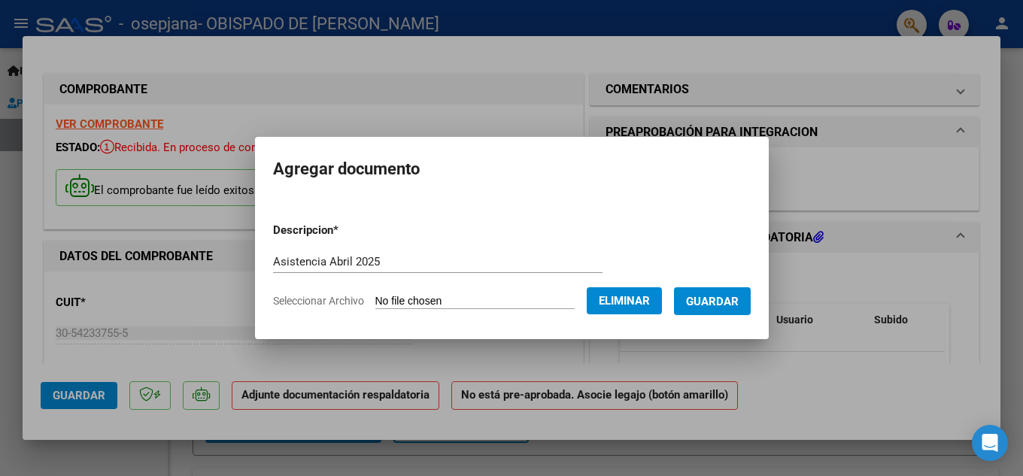
click at [723, 302] on span "Guardar" at bounding box center [712, 302] width 53 height 14
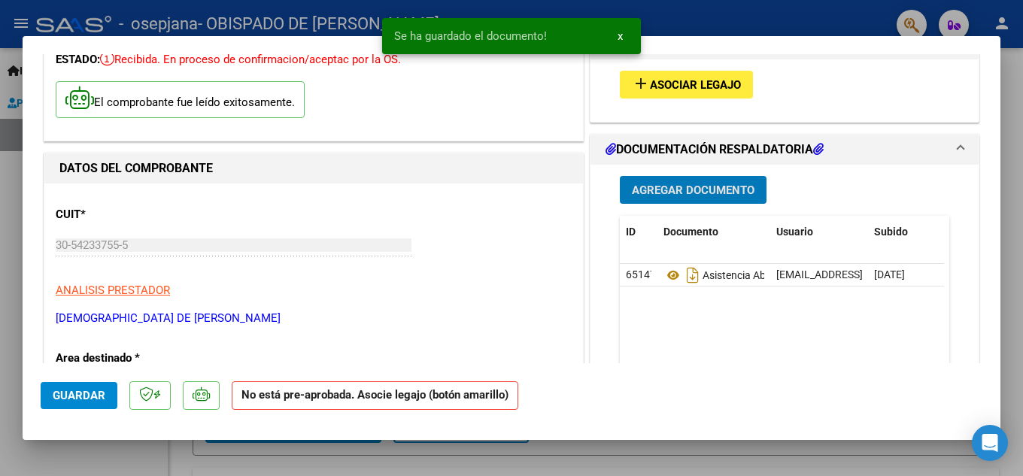
scroll to position [376, 0]
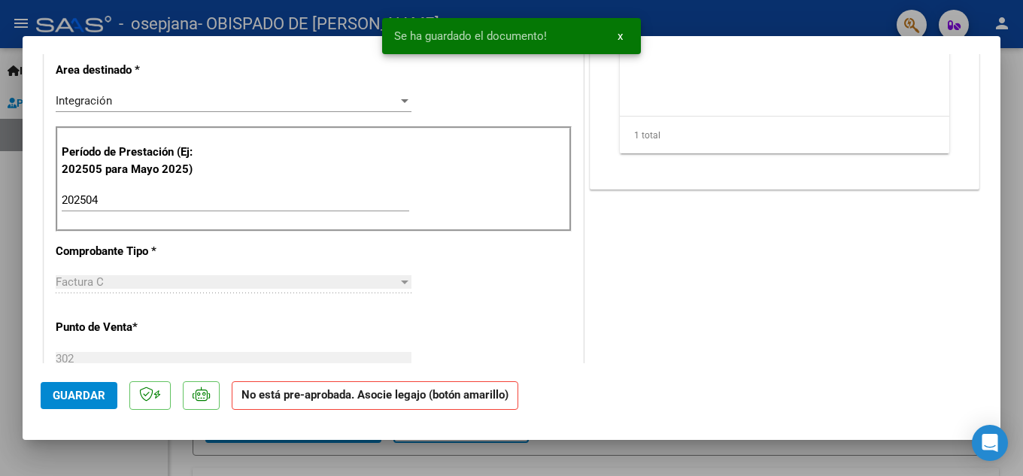
click at [47, 388] on button "Guardar" at bounding box center [79, 395] width 77 height 27
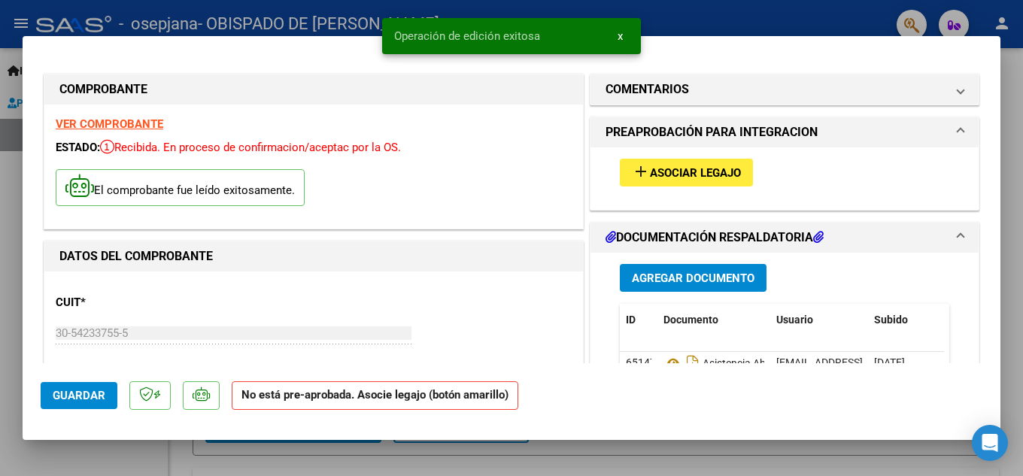
click at [720, 169] on span "Asociar Legajo" at bounding box center [695, 173] width 91 height 14
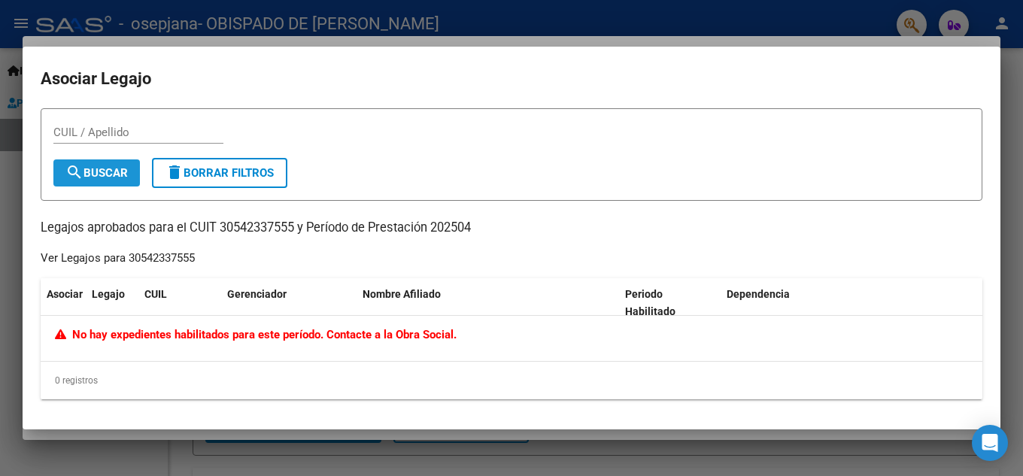
click at [111, 174] on span "search Buscar" at bounding box center [96, 173] width 62 height 14
click at [1011, 68] on div at bounding box center [511, 238] width 1023 height 476
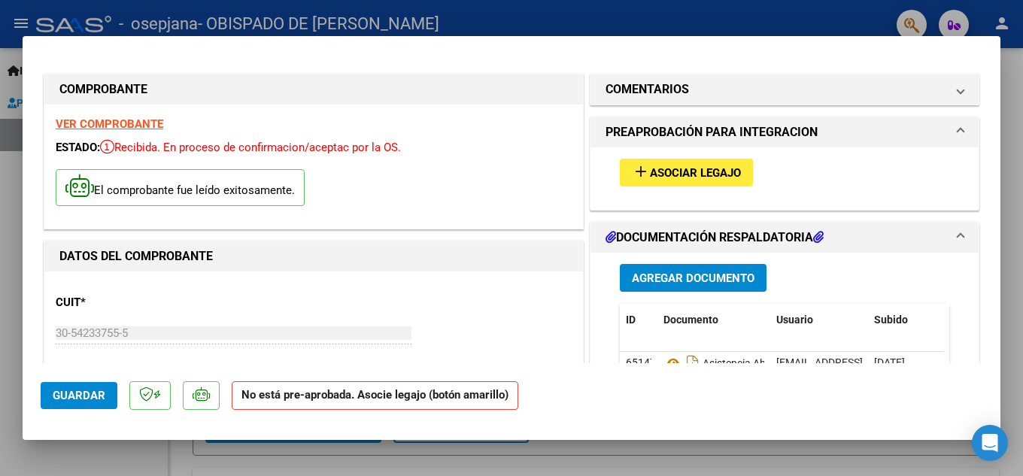
click at [704, 11] on div at bounding box center [511, 238] width 1023 height 476
type input "$ 0,00"
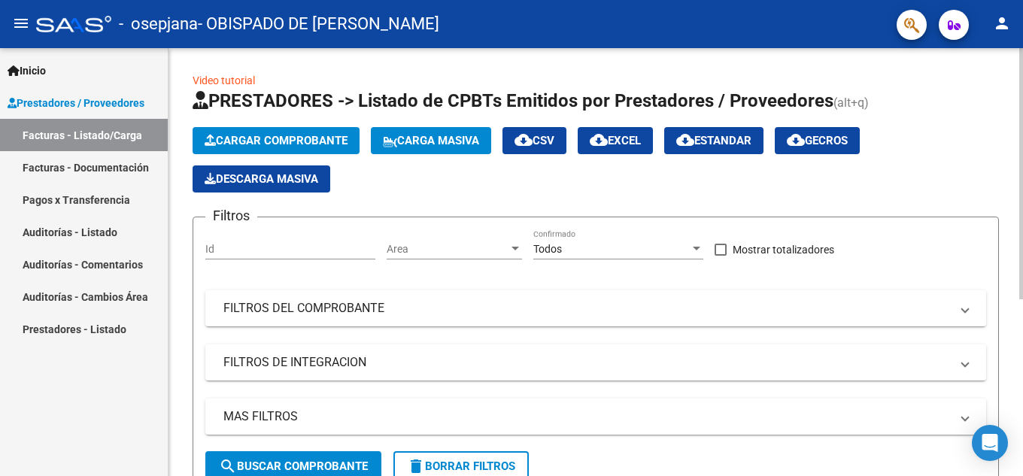
click at [285, 145] on span "Cargar Comprobante" at bounding box center [276, 141] width 143 height 14
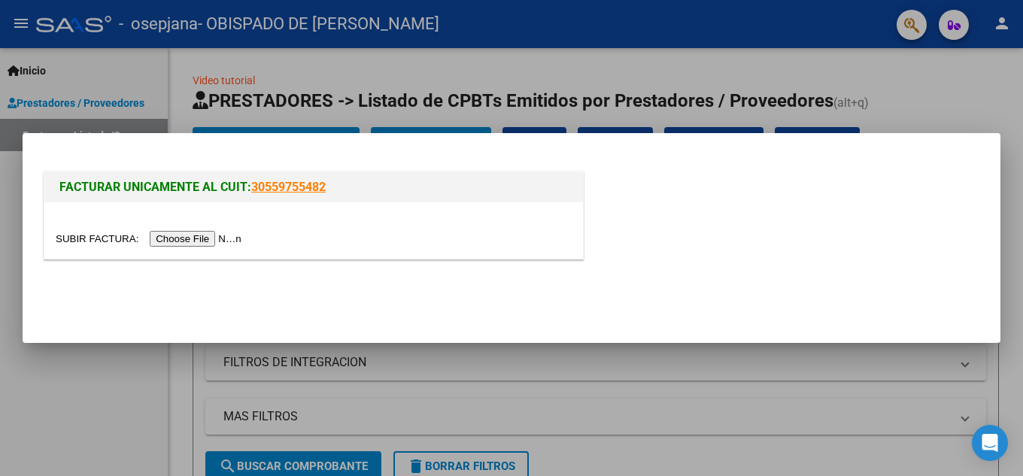
click at [214, 239] on input "file" at bounding box center [151, 239] width 190 height 16
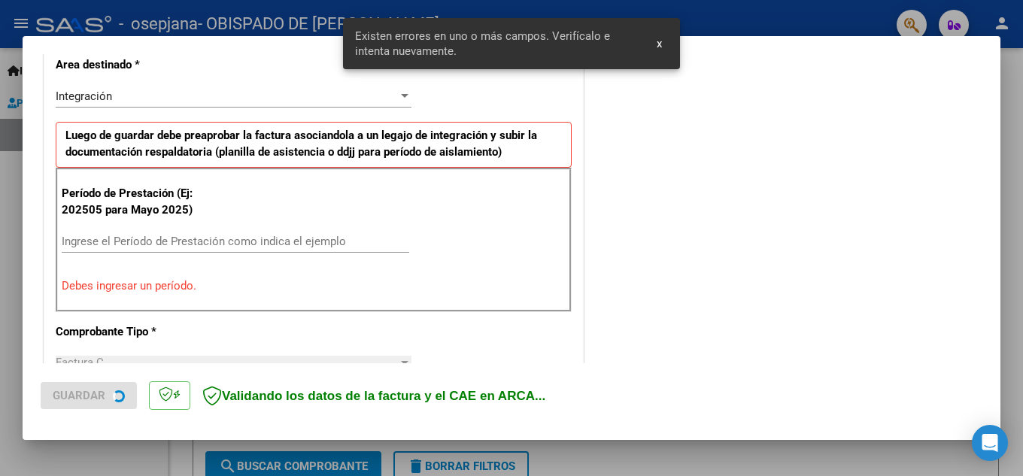
scroll to position [369, 0]
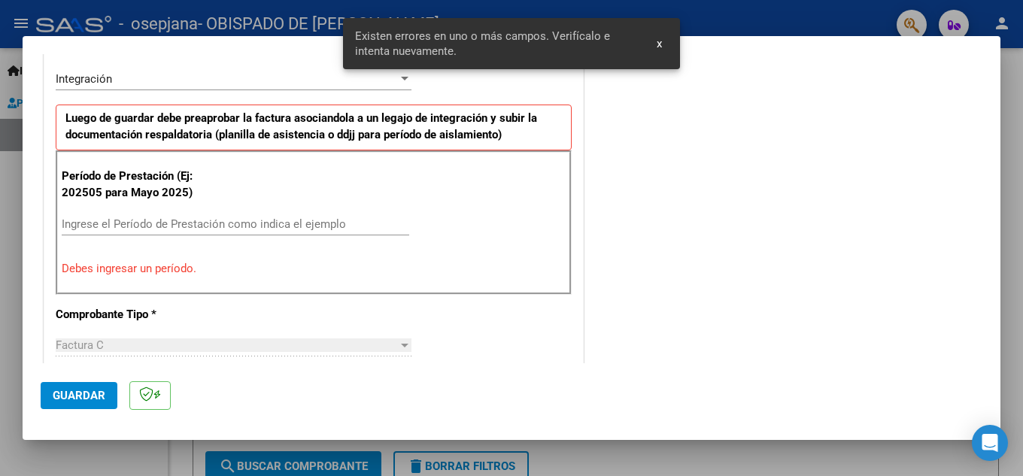
click at [169, 219] on input "Ingrese el Período de Prestación como indica el ejemplo" at bounding box center [236, 224] width 348 height 14
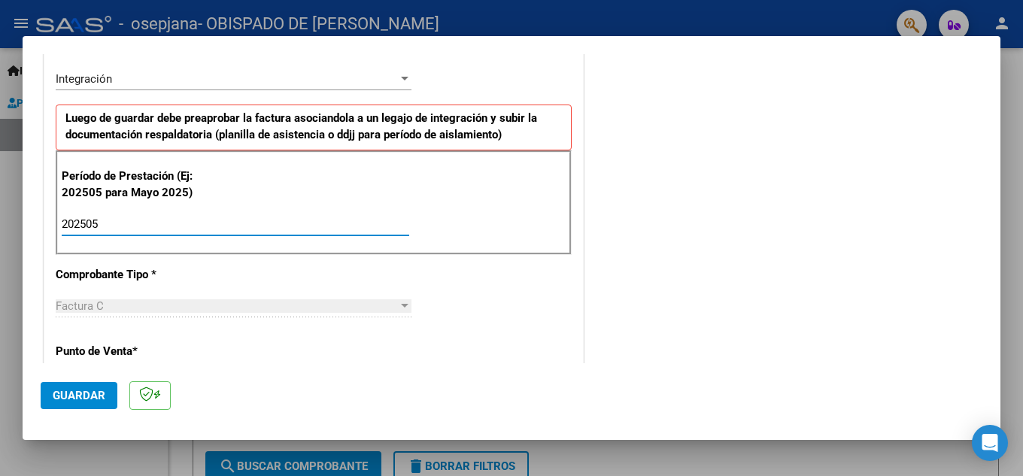
type input "202505"
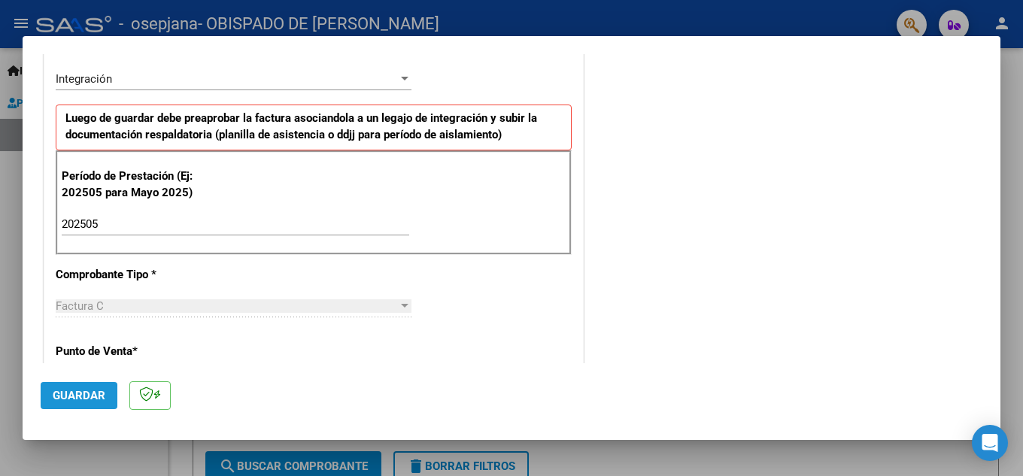
drag, startPoint x: 43, startPoint y: 397, endPoint x: 72, endPoint y: 371, distance: 39.4
click at [68, 373] on mat-dialog-actions "Guardar" at bounding box center [512, 392] width 942 height 59
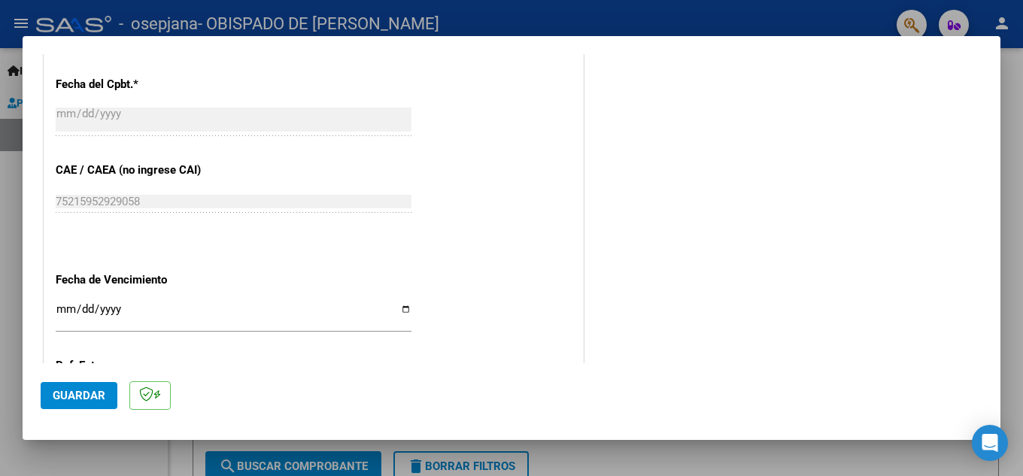
scroll to position [896, 0]
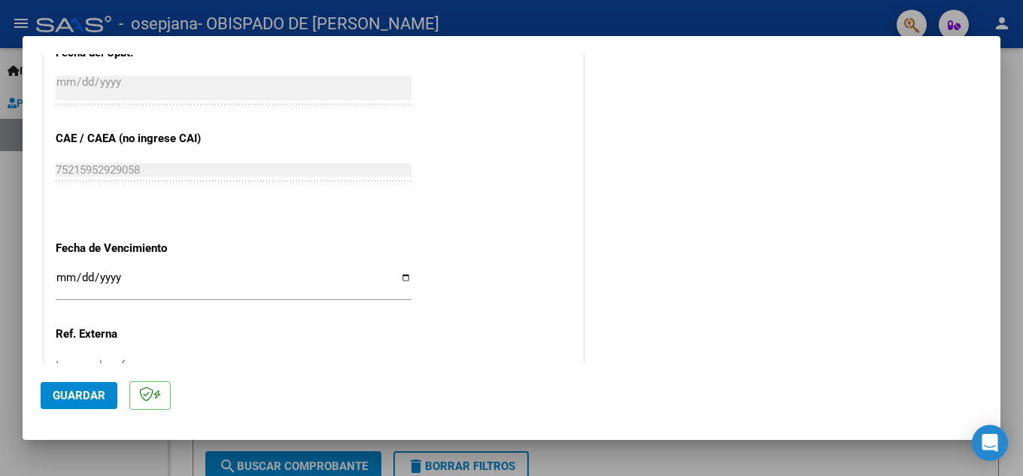
click at [65, 286] on input "Ingresar la fecha" at bounding box center [234, 284] width 356 height 24
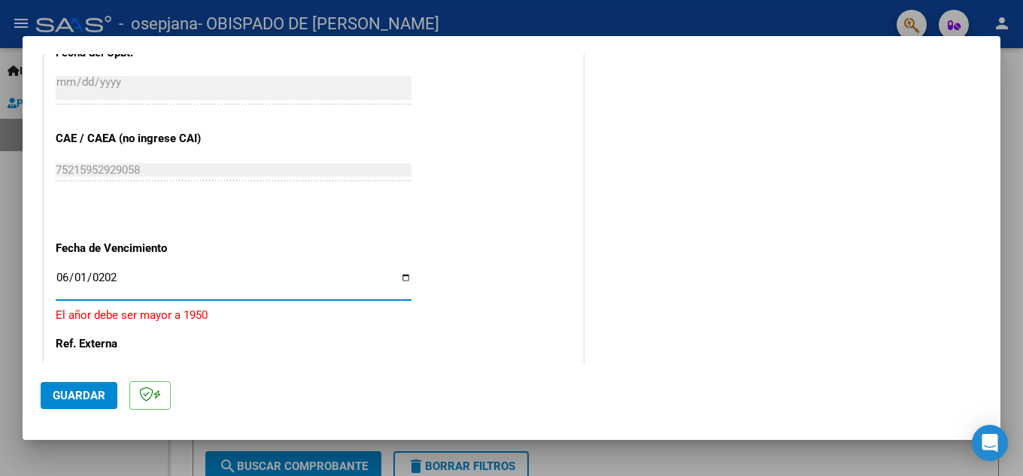
type input "[DATE]"
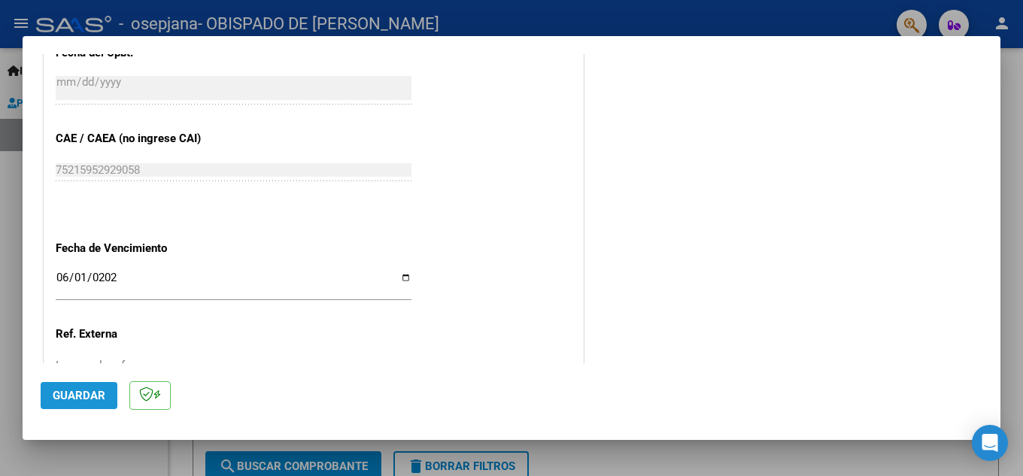
click at [82, 389] on button "Guardar" at bounding box center [79, 395] width 77 height 27
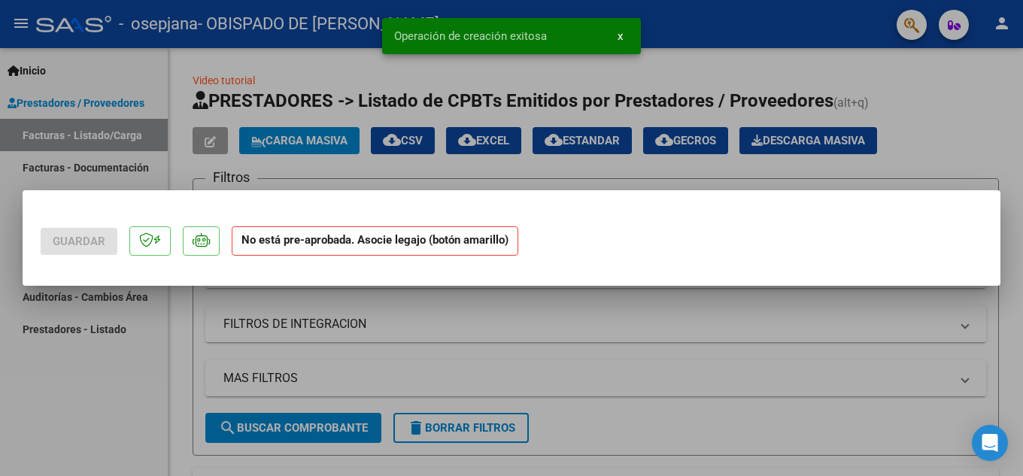
scroll to position [0, 0]
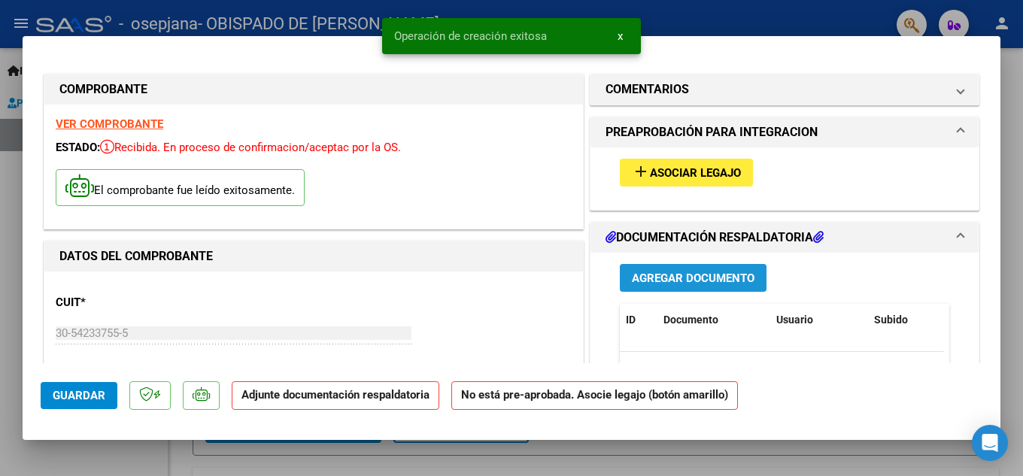
click at [657, 275] on span "Agregar Documento" at bounding box center [693, 279] width 123 height 14
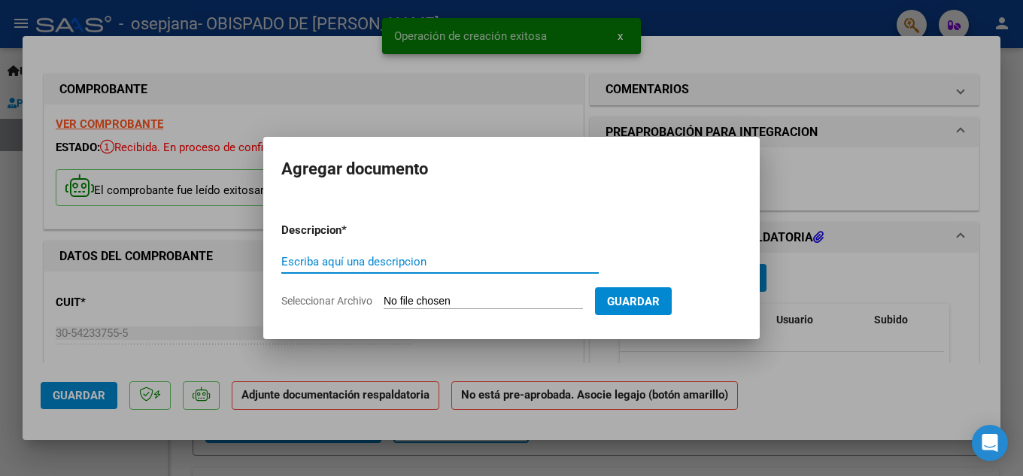
click at [336, 259] on input "Escriba aquí una descripcion" at bounding box center [440, 262] width 318 height 14
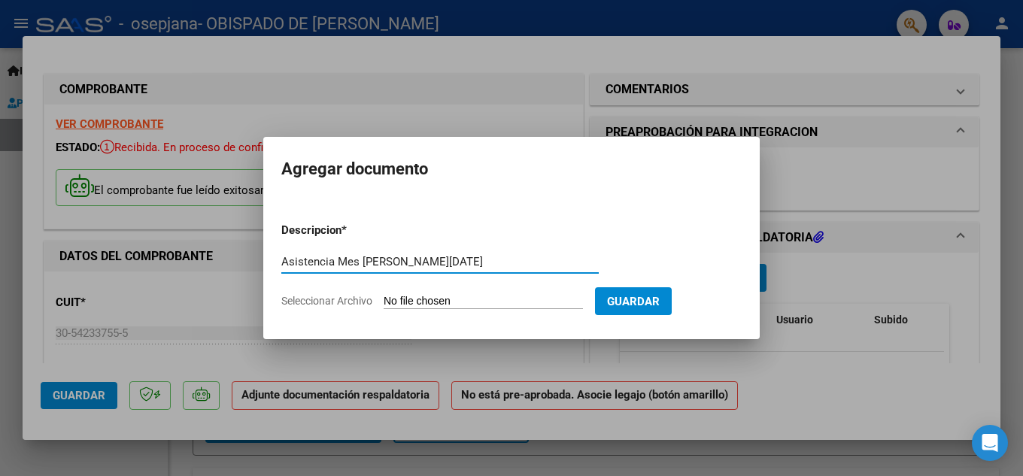
type input "Asistencia Mes [PERSON_NAME][DATE]"
click at [360, 295] on span "Seleccionar Archivo" at bounding box center [326, 301] width 91 height 12
click at [384, 295] on input "Seleccionar Archivo" at bounding box center [483, 302] width 199 height 14
type input "C:\fakepath\Asistencia [DATE] [PERSON_NAME].pdf"
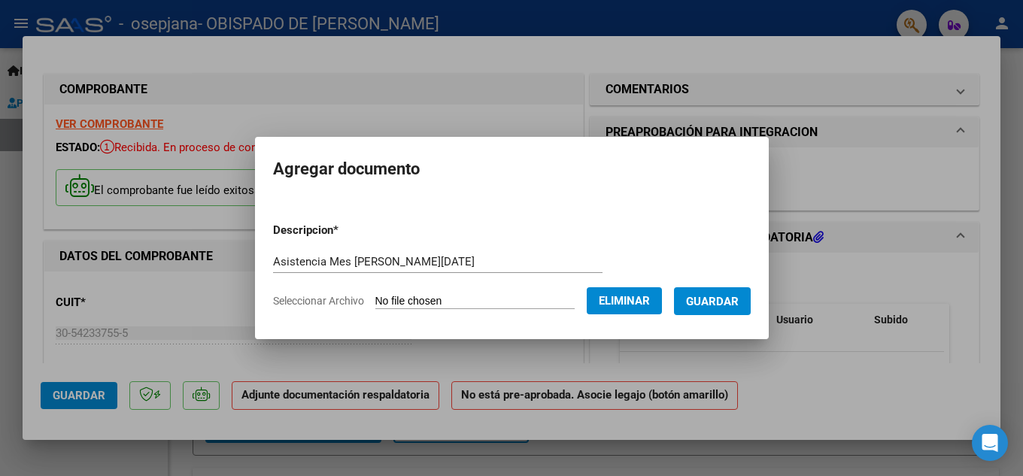
click at [710, 303] on span "Guardar" at bounding box center [712, 302] width 53 height 14
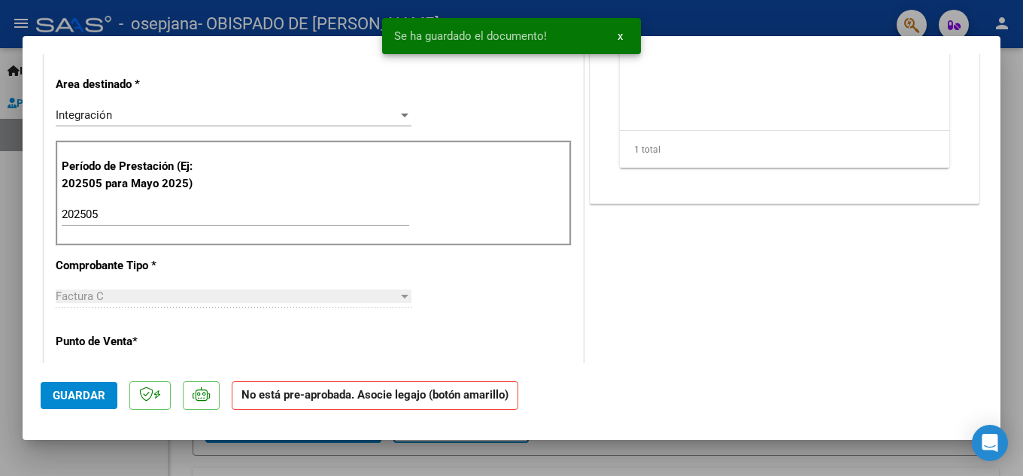
scroll to position [376, 0]
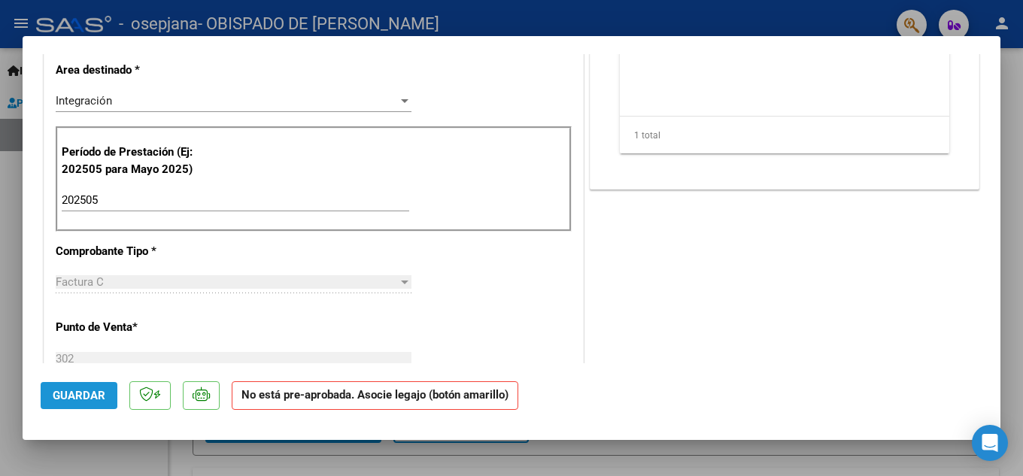
click at [70, 395] on span "Guardar" at bounding box center [79, 396] width 53 height 14
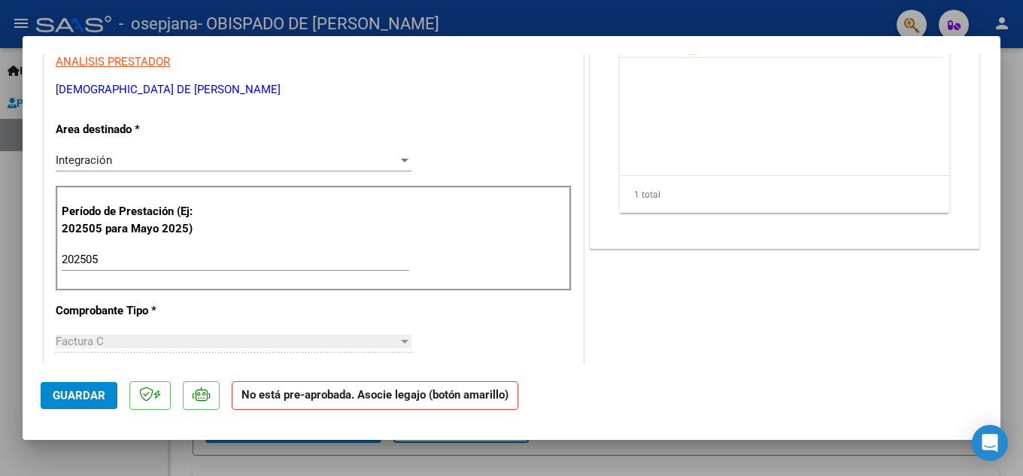
scroll to position [0, 0]
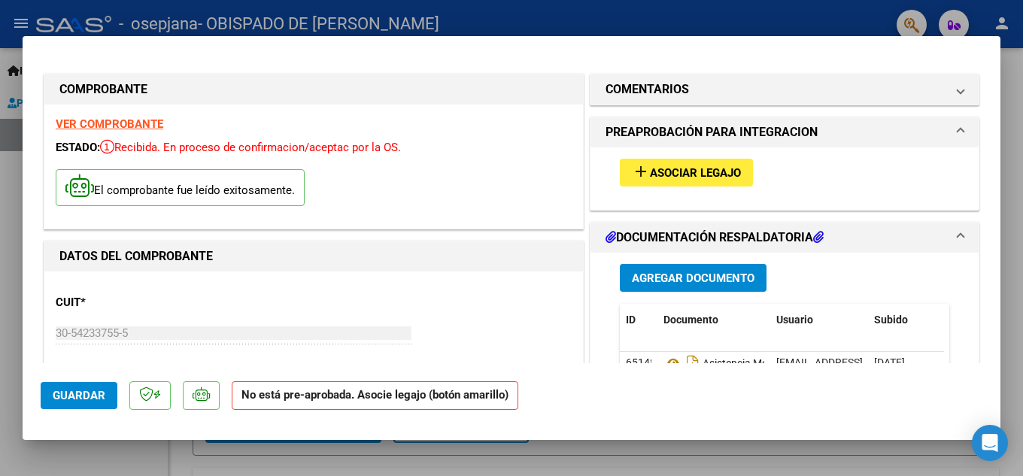
click at [260, 13] on div at bounding box center [511, 238] width 1023 height 476
type input "$ 0,00"
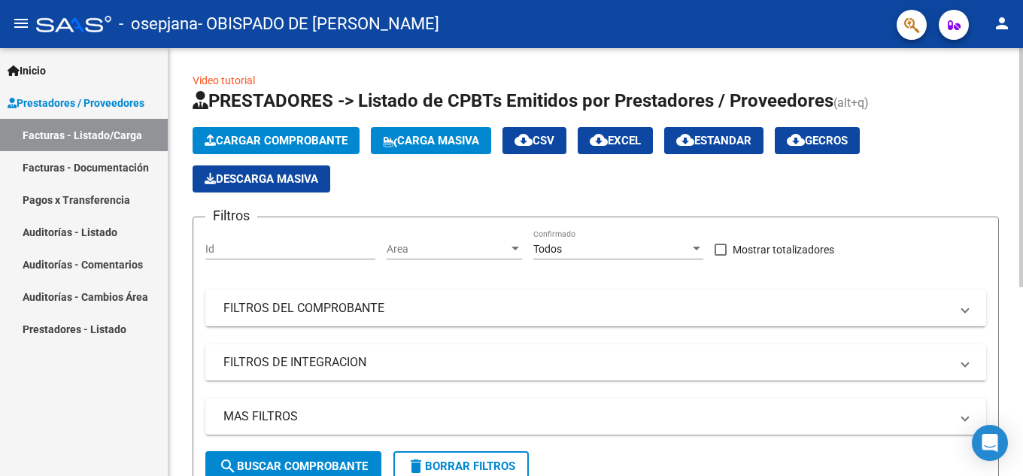
click at [284, 141] on span "Cargar Comprobante" at bounding box center [276, 141] width 143 height 14
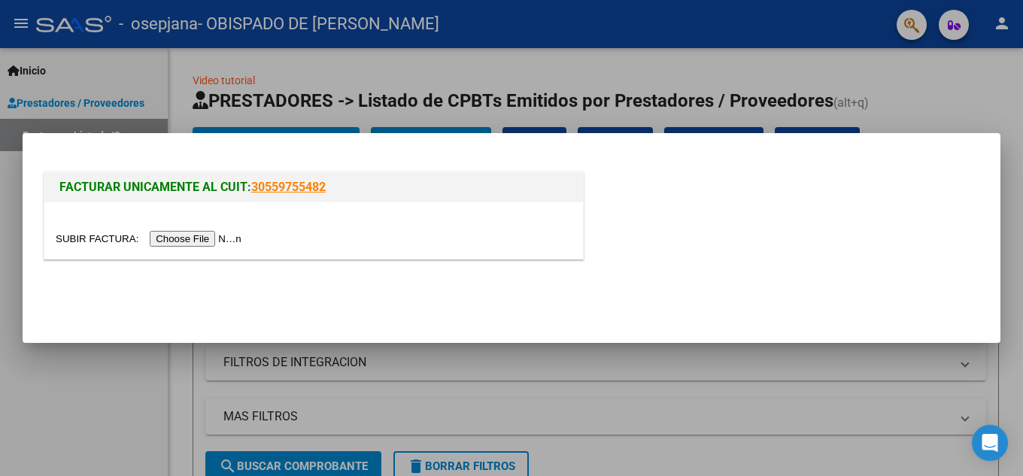
click at [184, 240] on input "file" at bounding box center [151, 239] width 190 height 16
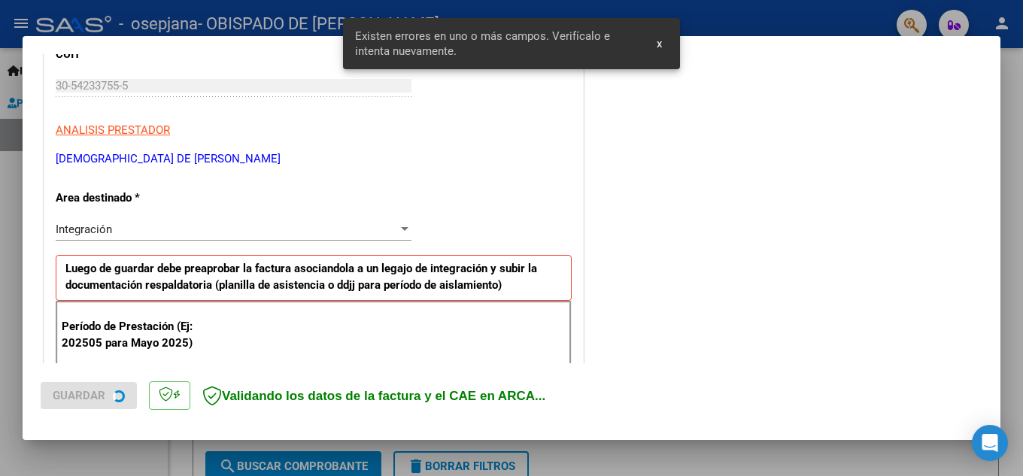
scroll to position [341, 0]
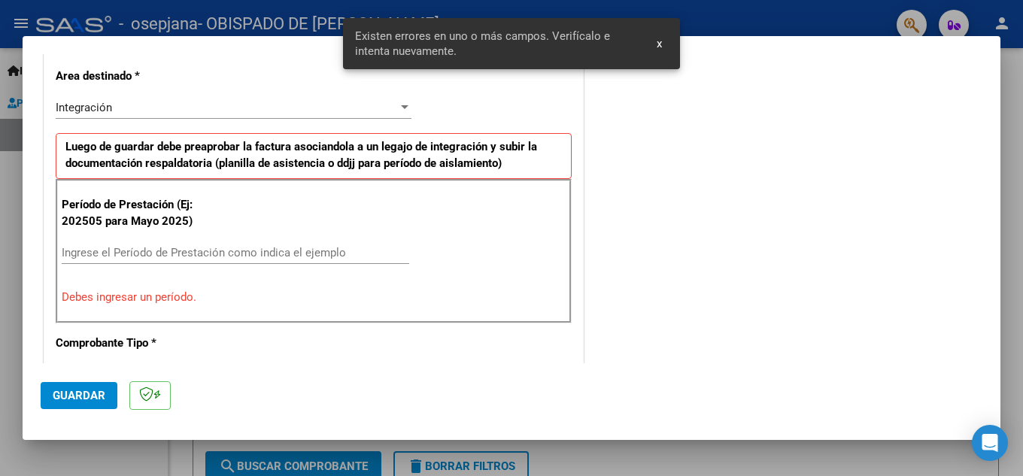
click at [111, 240] on div "Período de Prestación (Ej: 202505 para [DATE]) Ingrese el Período de Prestación…" at bounding box center [314, 251] width 516 height 144
click at [113, 254] on input "Ingrese el Período de Prestación como indica el ejemplo" at bounding box center [236, 253] width 348 height 14
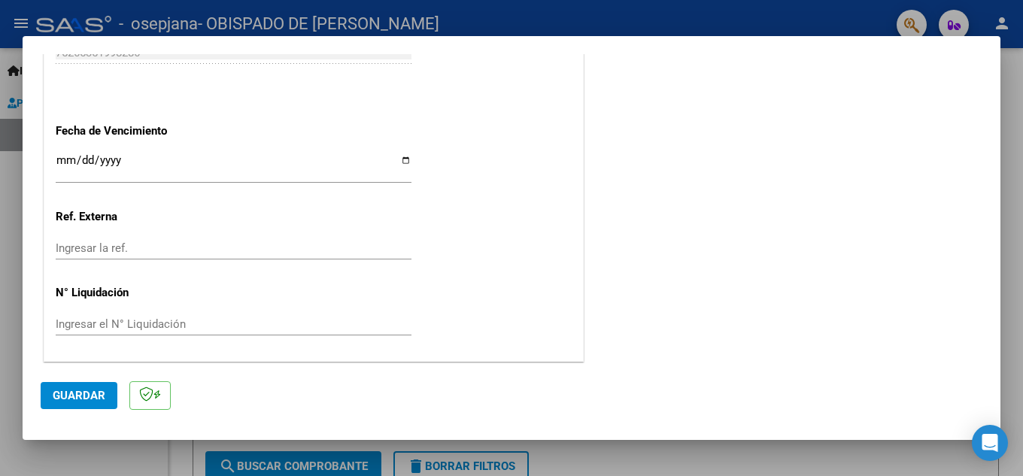
scroll to position [1015, 0]
type input "202506"
click at [60, 163] on input "Ingresar la fecha" at bounding box center [234, 165] width 356 height 24
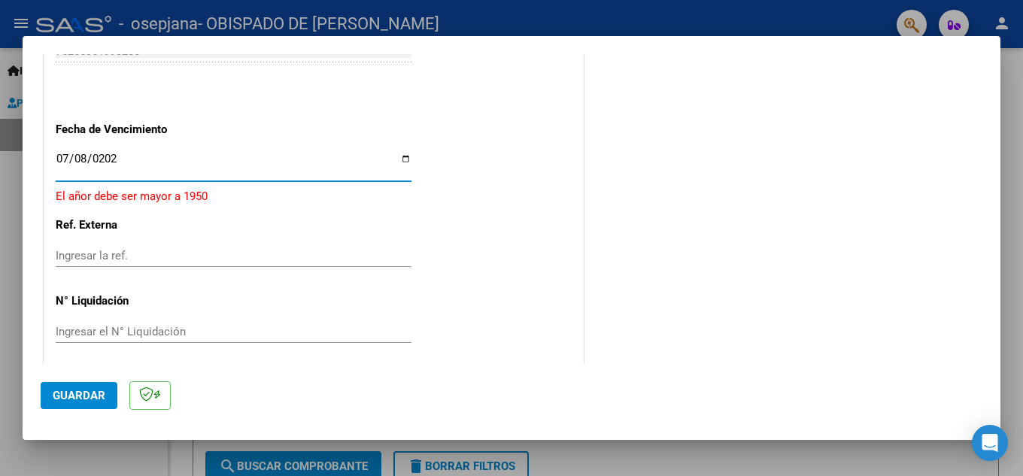
type input "[DATE]"
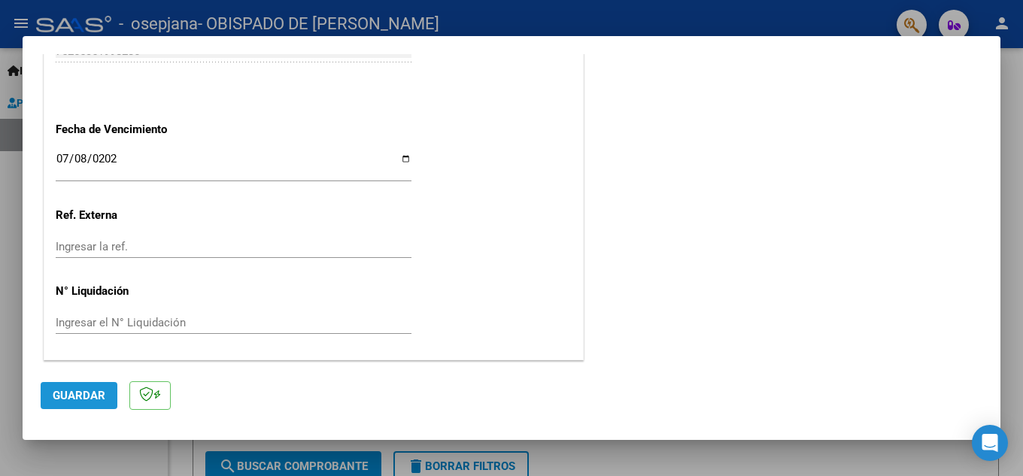
click at [84, 394] on span "Guardar" at bounding box center [79, 396] width 53 height 14
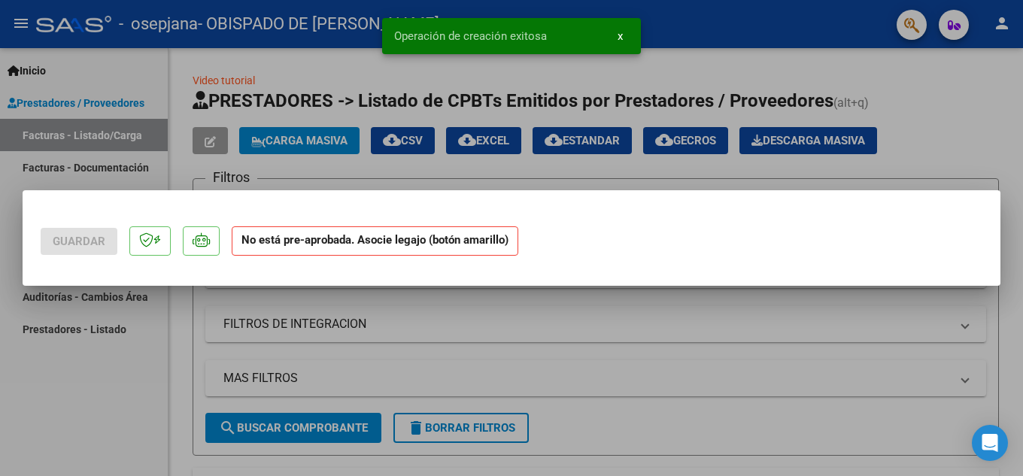
scroll to position [0, 0]
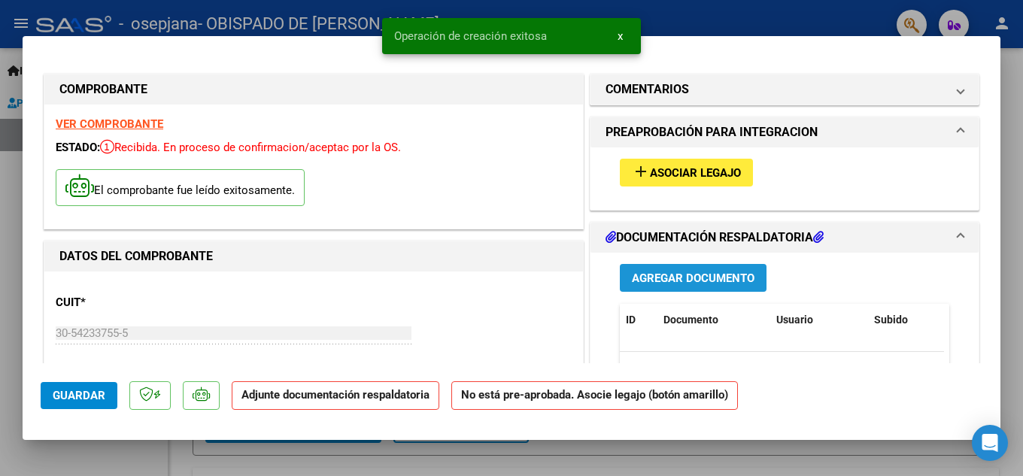
click at [658, 280] on span "Agregar Documento" at bounding box center [693, 279] width 123 height 14
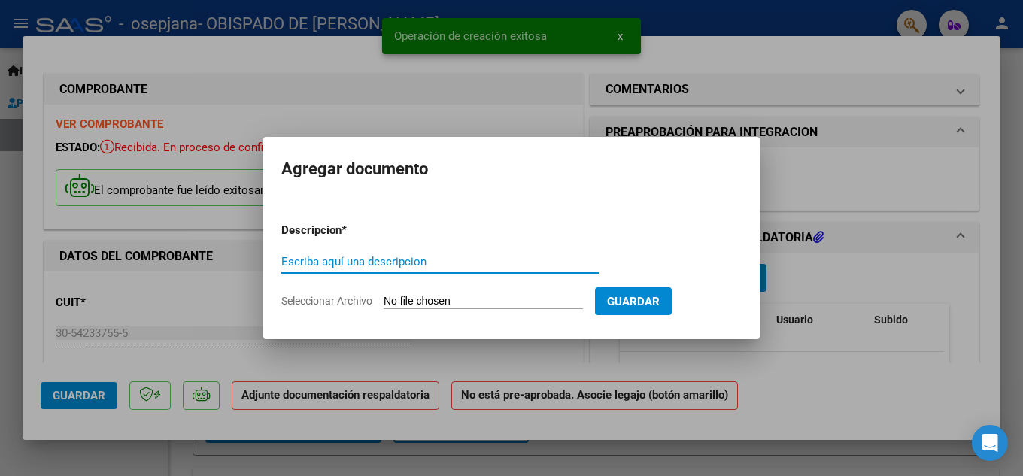
click at [434, 259] on input "Escriba aquí una descripcion" at bounding box center [440, 262] width 318 height 14
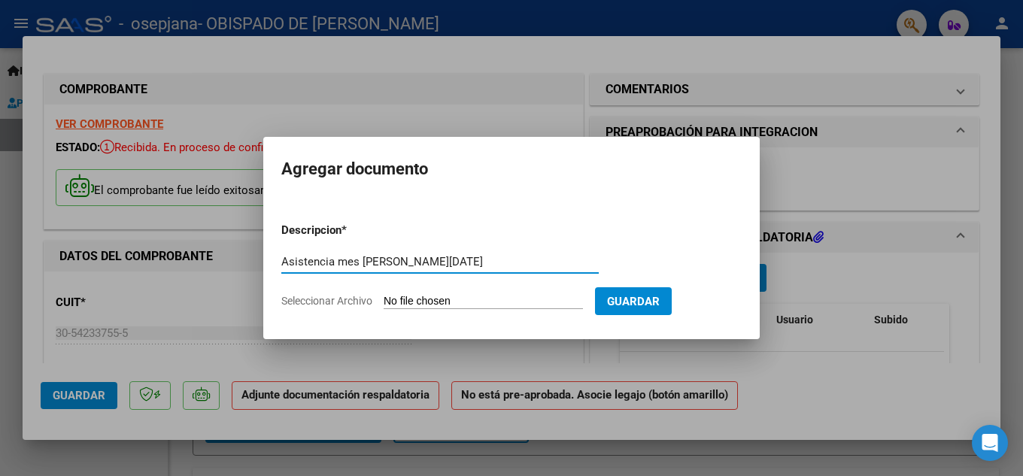
type input "Asistencia mes [PERSON_NAME][DATE]"
click at [541, 299] on input "Seleccionar Archivo" at bounding box center [483, 302] width 199 height 14
type input "C:\fakepath\Asistencia [DATE] [PERSON_NAME].pdf"
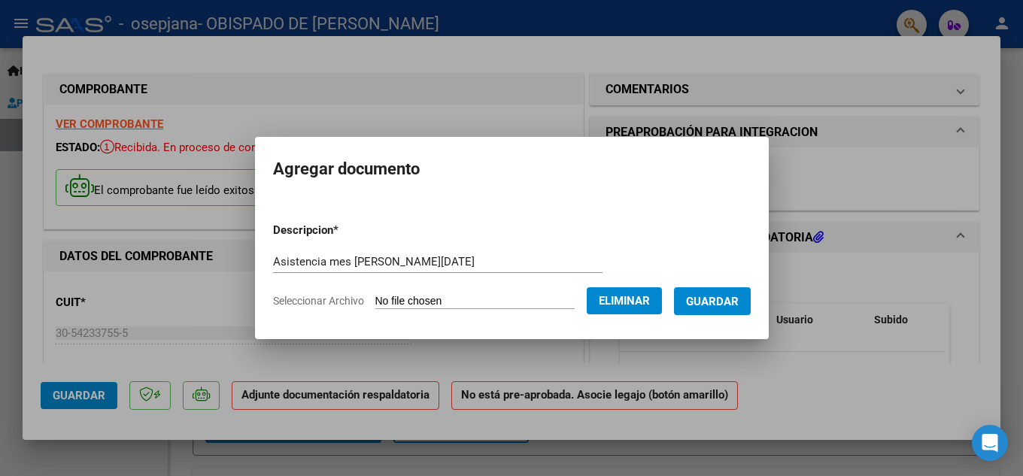
click at [729, 299] on span "Guardar" at bounding box center [712, 302] width 53 height 14
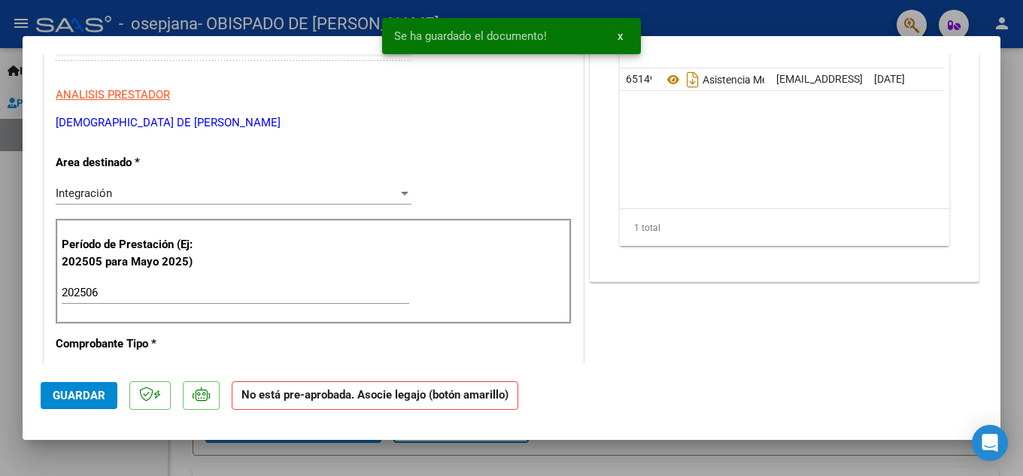
scroll to position [301, 0]
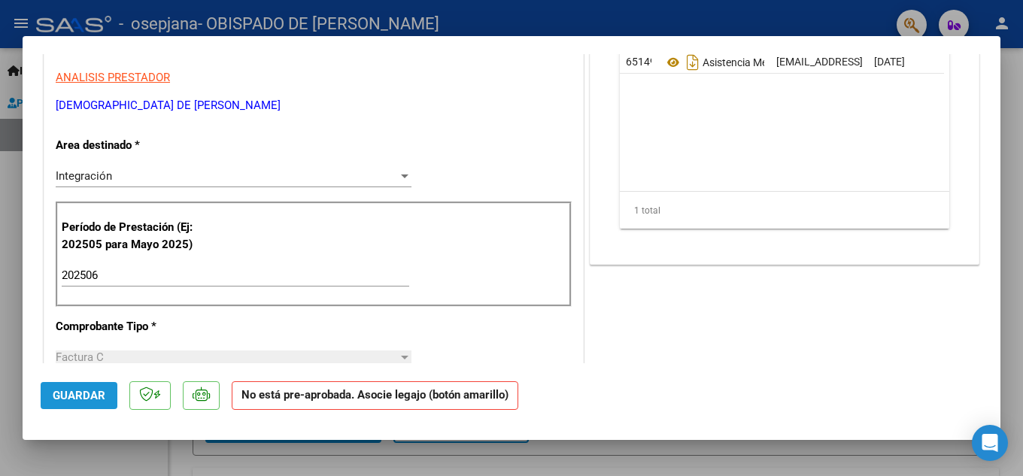
click at [81, 397] on span "Guardar" at bounding box center [79, 396] width 53 height 14
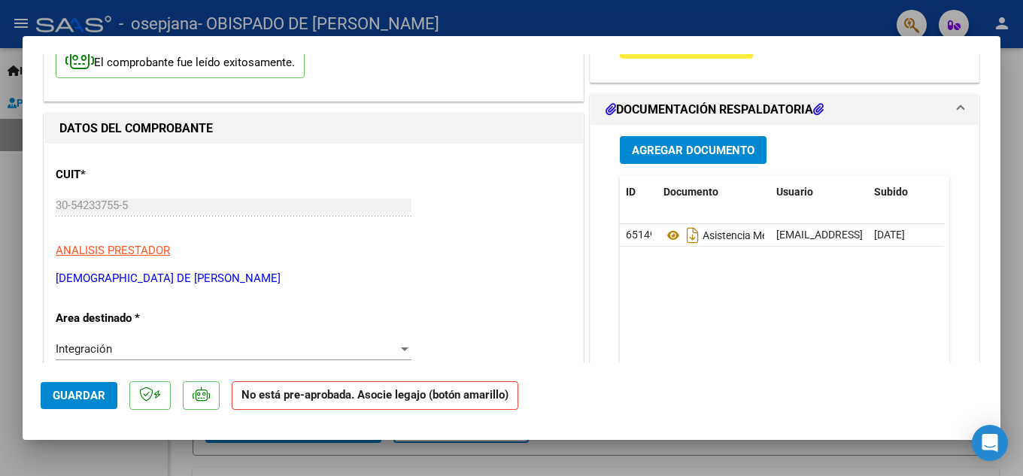
scroll to position [150, 0]
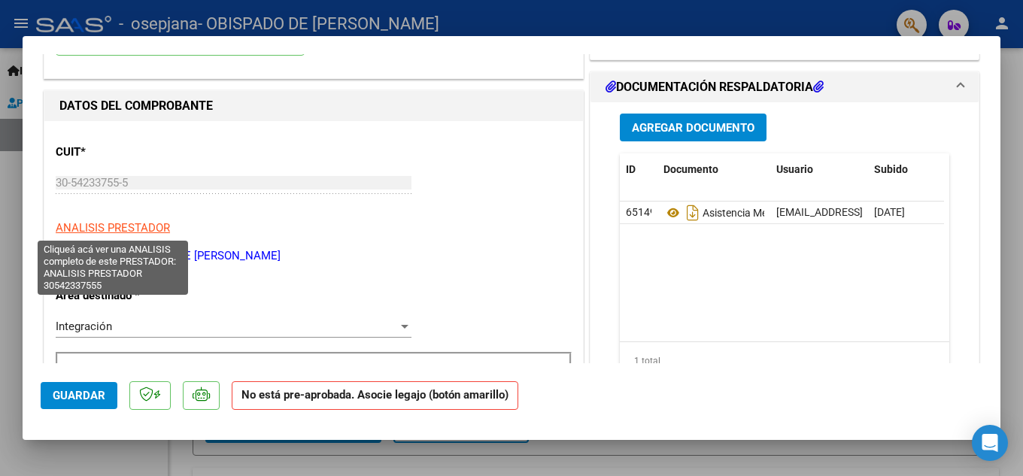
click at [122, 226] on span "ANALISIS PRESTADOR" at bounding box center [113, 228] width 114 height 14
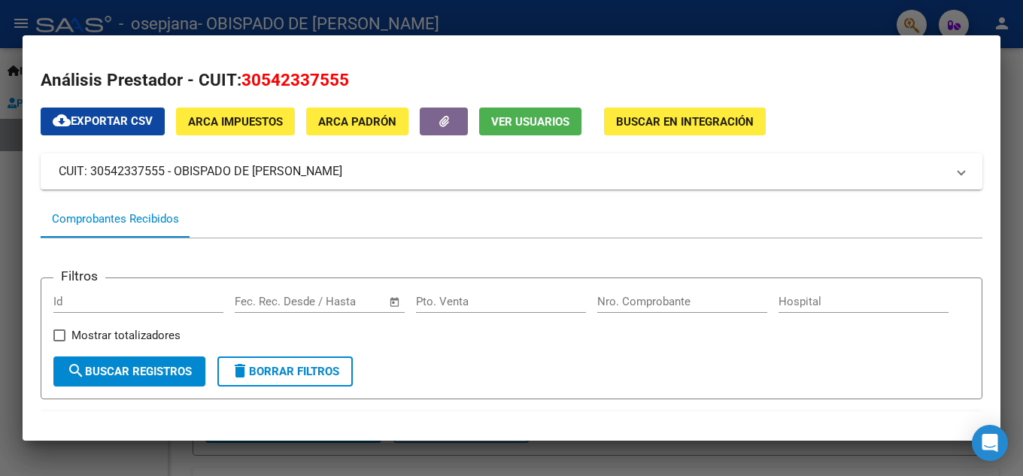
click at [536, 133] on button "Ver Usuarios" at bounding box center [530, 122] width 102 height 28
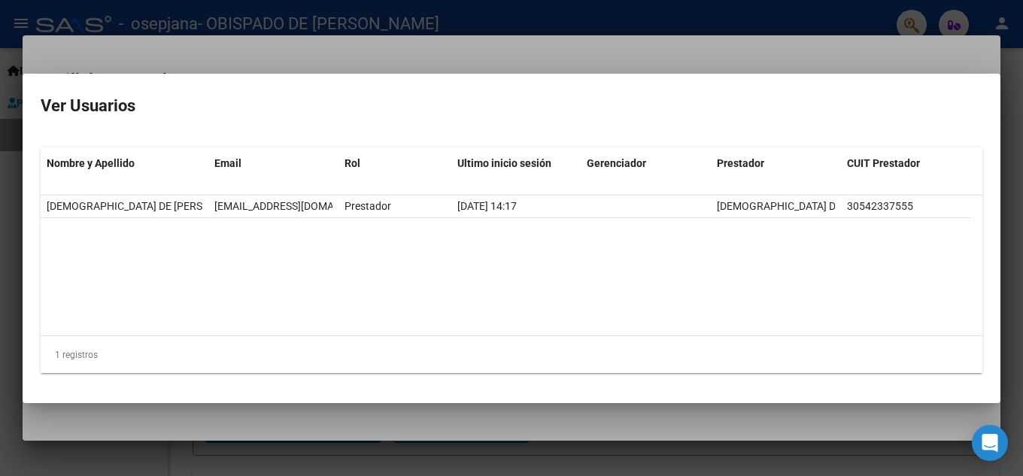
click at [573, 53] on div at bounding box center [511, 238] width 1023 height 476
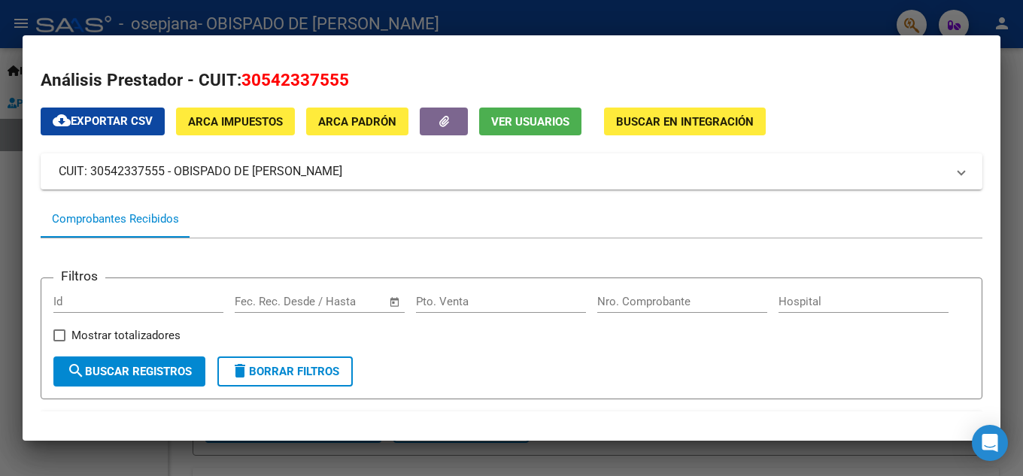
click at [573, 53] on mat-dialog-container "Análisis Prestador - CUIT: 30542337555 cloud_download Exportar CSV ARCA Impuest…" at bounding box center [512, 237] width 978 height 405
click at [506, 459] on div at bounding box center [511, 238] width 1023 height 476
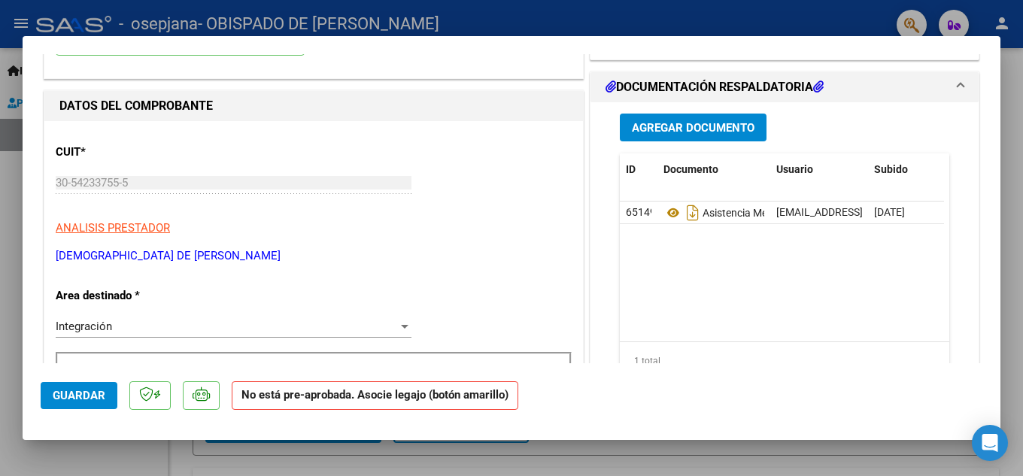
click at [688, 5] on div at bounding box center [511, 238] width 1023 height 476
type input "$ 0,00"
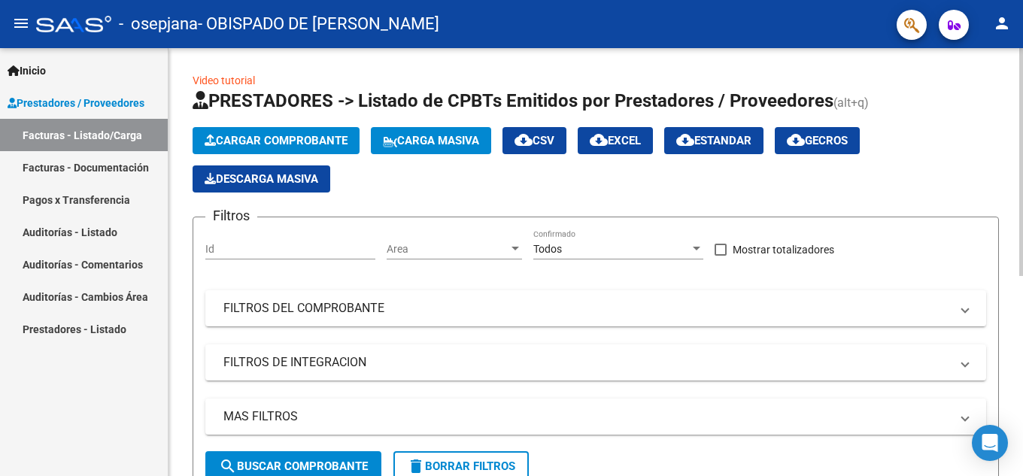
click at [312, 143] on span "Cargar Comprobante" at bounding box center [276, 141] width 143 height 14
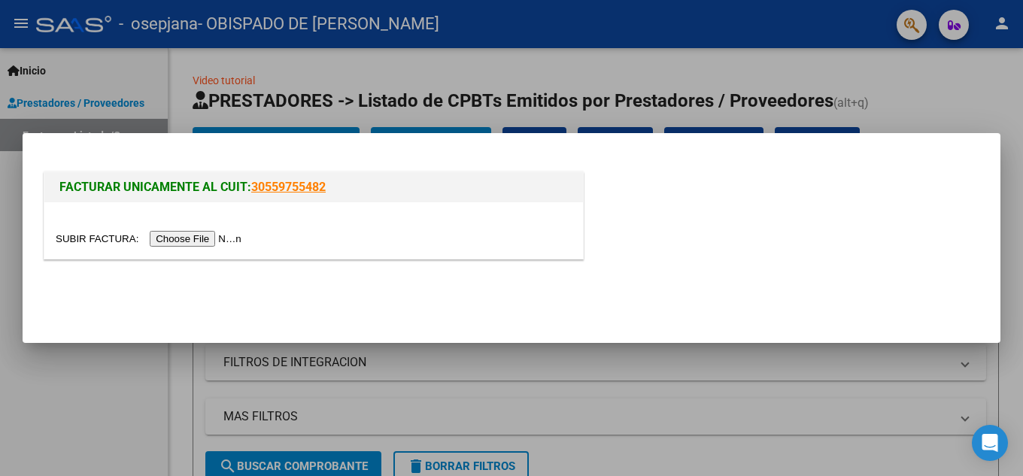
click at [195, 245] on input "file" at bounding box center [151, 239] width 190 height 16
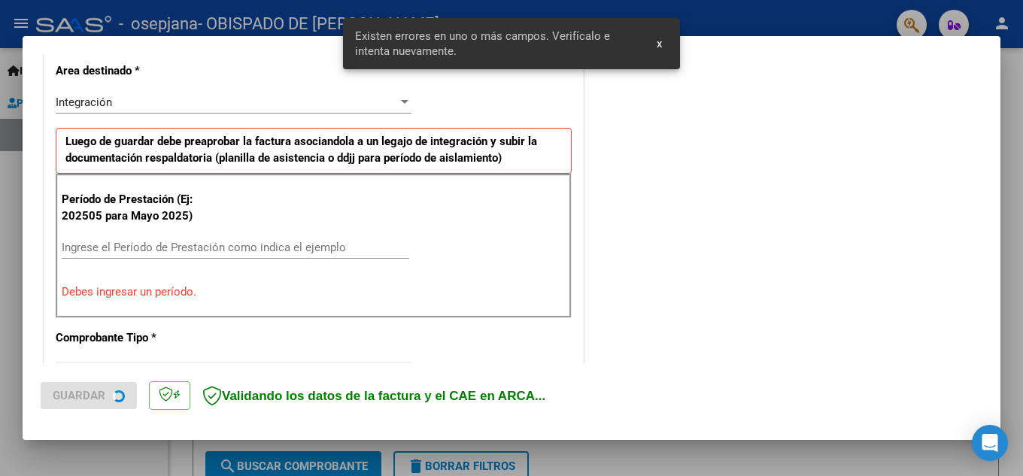
scroll to position [369, 0]
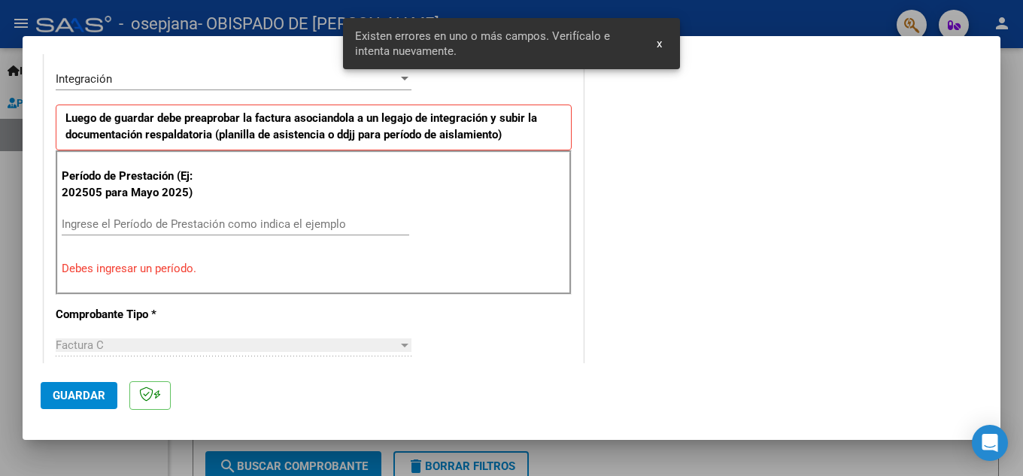
click at [116, 233] on div "Ingrese el Período de Prestación como indica el ejemplo" at bounding box center [236, 224] width 348 height 23
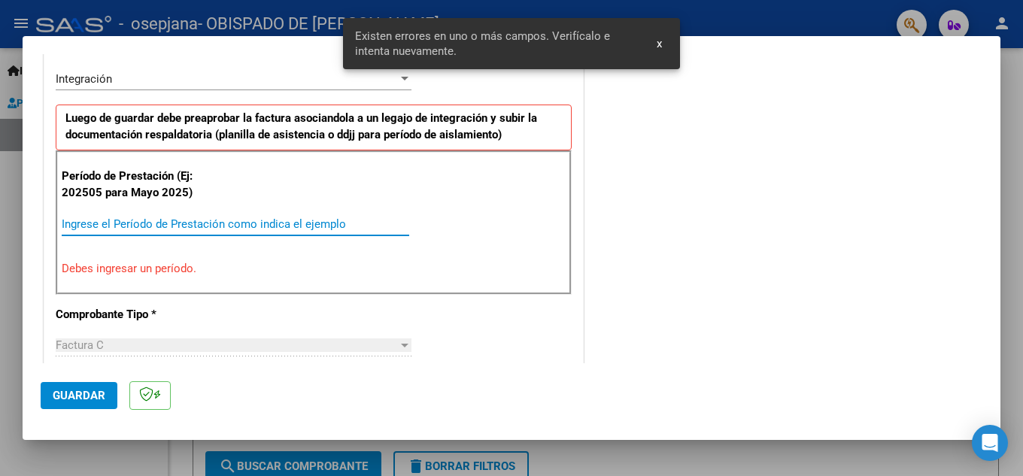
click at [120, 229] on input "Ingrese el Período de Prestación como indica el ejemplo" at bounding box center [236, 224] width 348 height 14
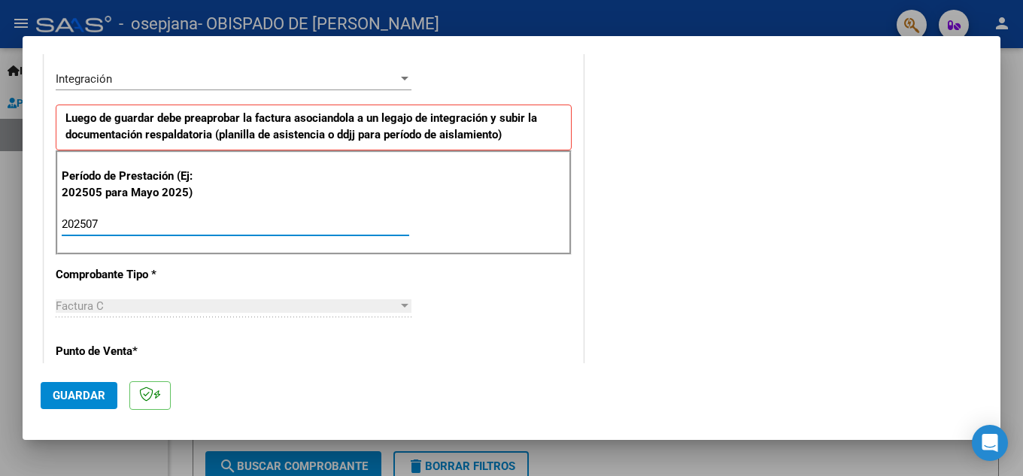
type input "202507"
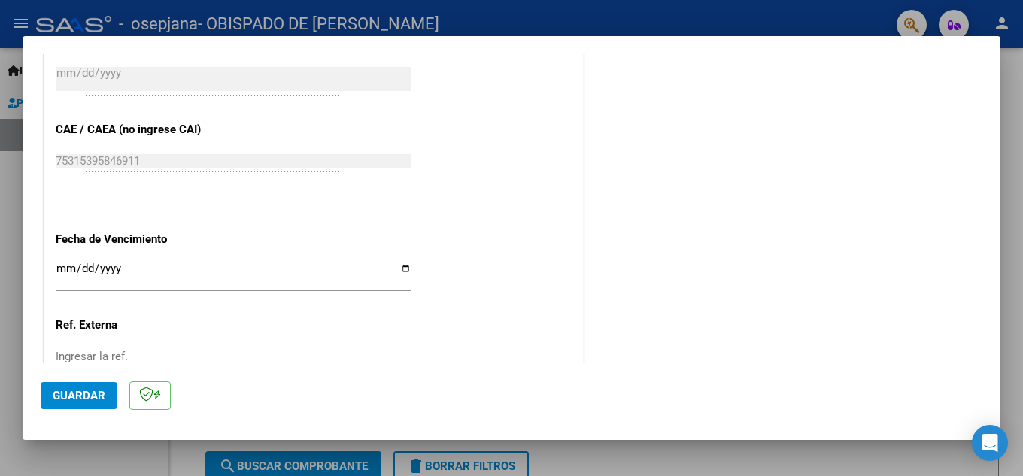
scroll to position [971, 0]
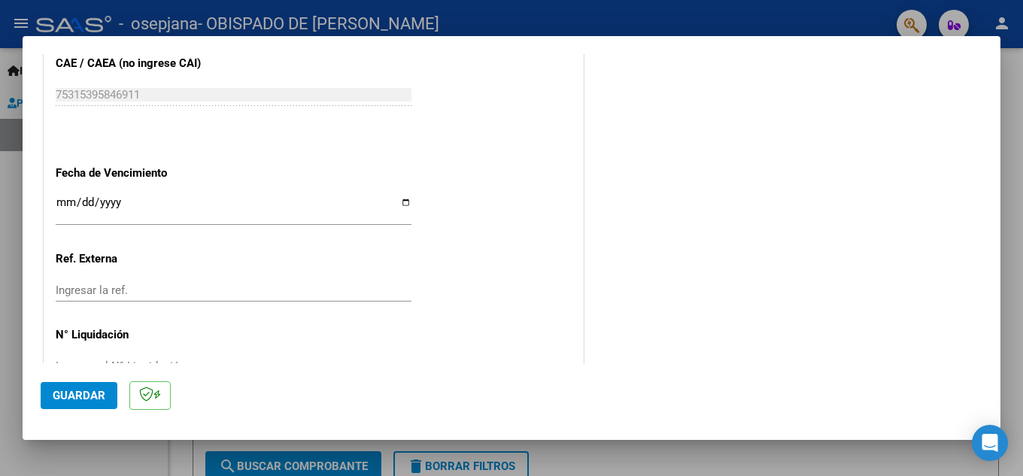
click at [66, 203] on input "Ingresar la fecha" at bounding box center [234, 208] width 356 height 24
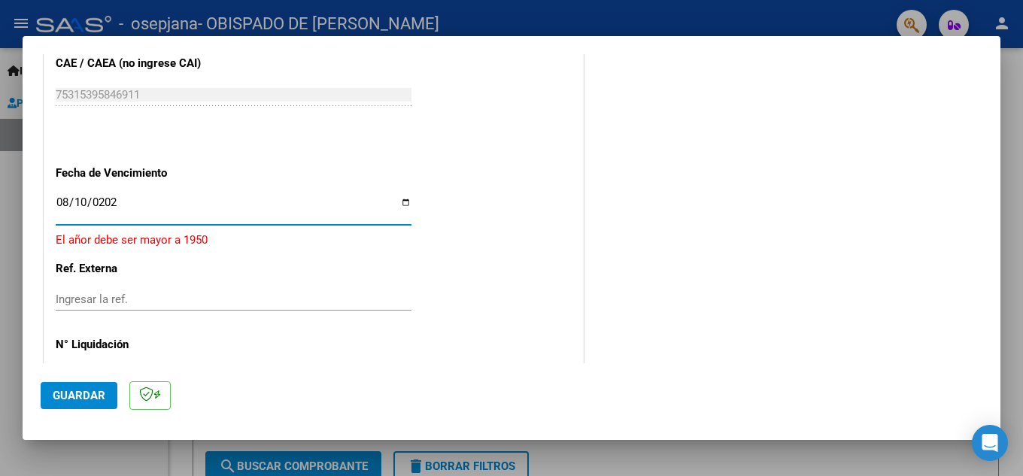
type input "[DATE]"
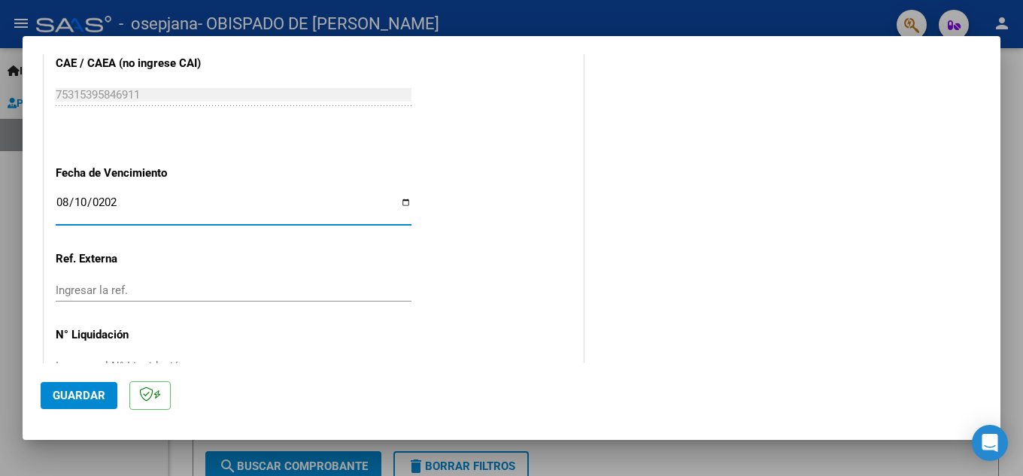
click at [68, 399] on span "Guardar" at bounding box center [79, 396] width 53 height 14
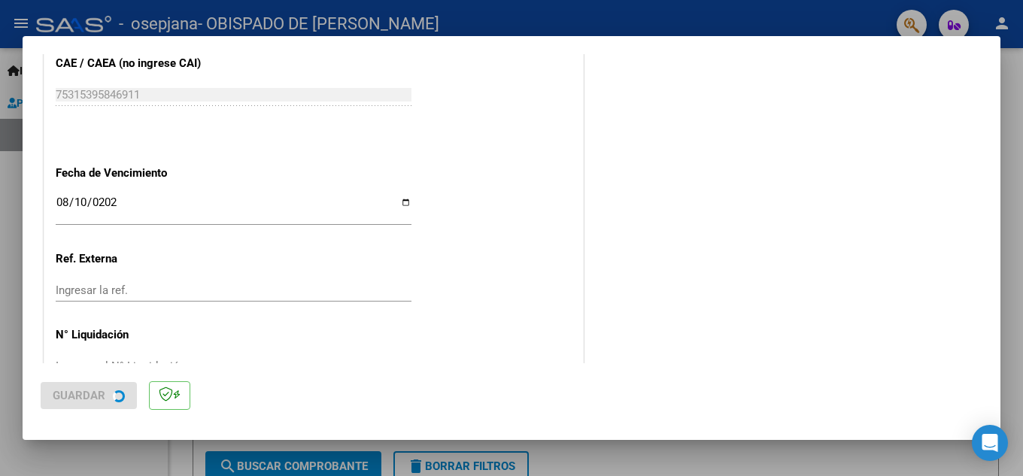
scroll to position [0, 0]
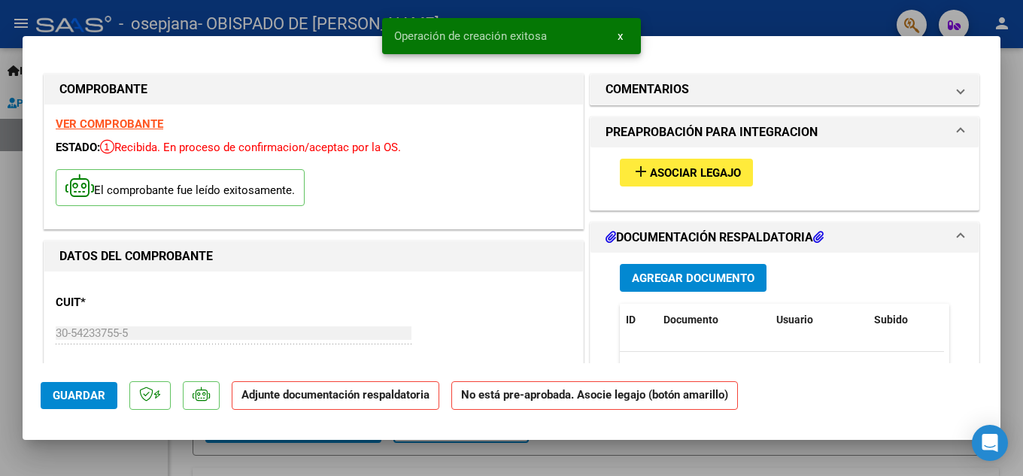
click at [661, 281] on span "Agregar Documento" at bounding box center [693, 279] width 123 height 14
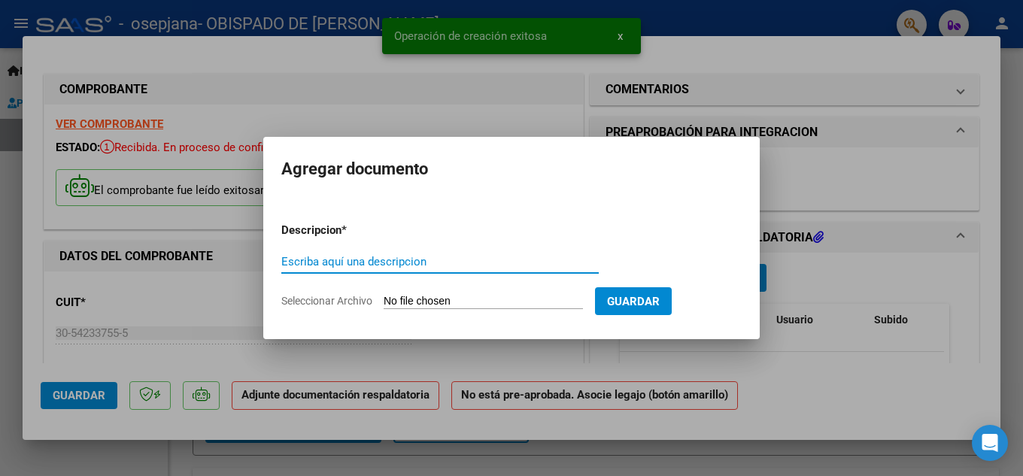
click at [430, 257] on input "Escriba aquí una descripcion" at bounding box center [440, 262] width 318 height 14
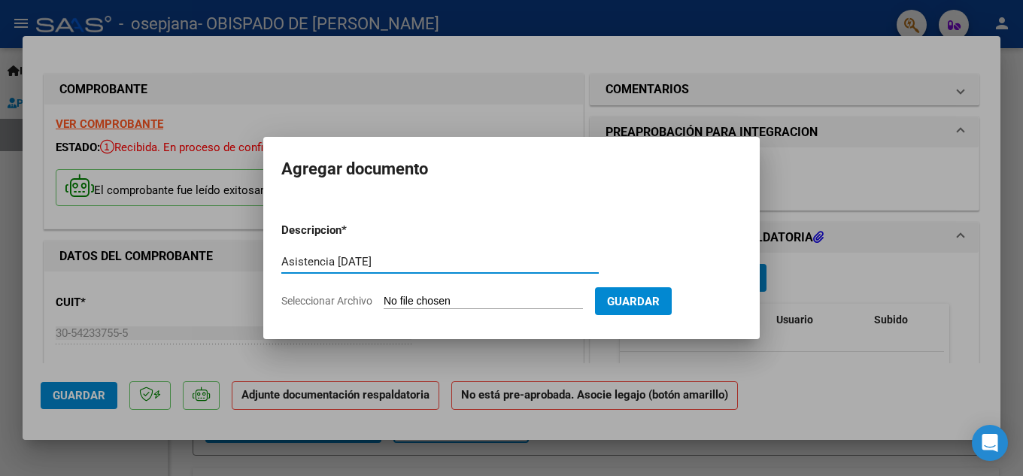
type input "Asistencia [DATE]"
click at [584, 288] on form "Descripcion * Asistencia [DATE] Escriba aquí una descripcion Seleccionar Archiv…" at bounding box center [511, 266] width 461 height 110
click at [521, 302] on input "Seleccionar Archivo" at bounding box center [483, 302] width 199 height 14
type input "C:\fakepath\Asistencia [DATE] [PERSON_NAME].pdf"
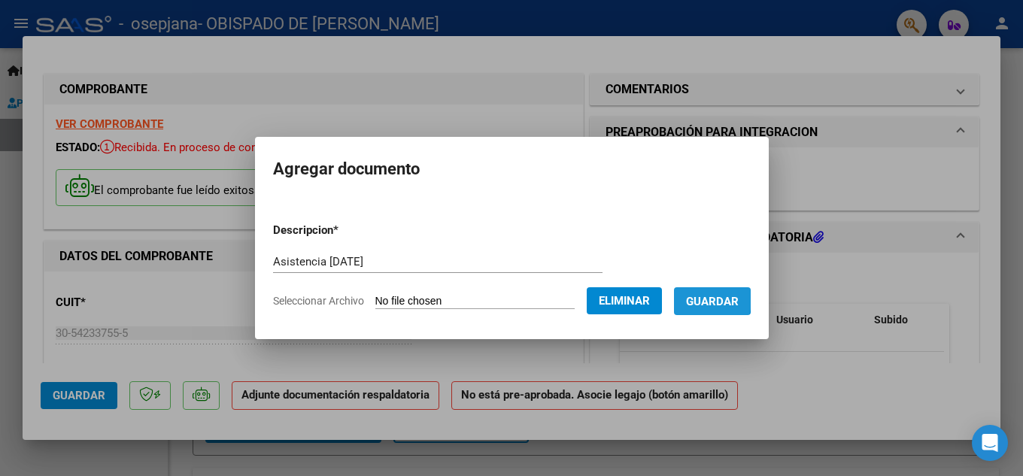
click at [714, 299] on span "Guardar" at bounding box center [712, 302] width 53 height 14
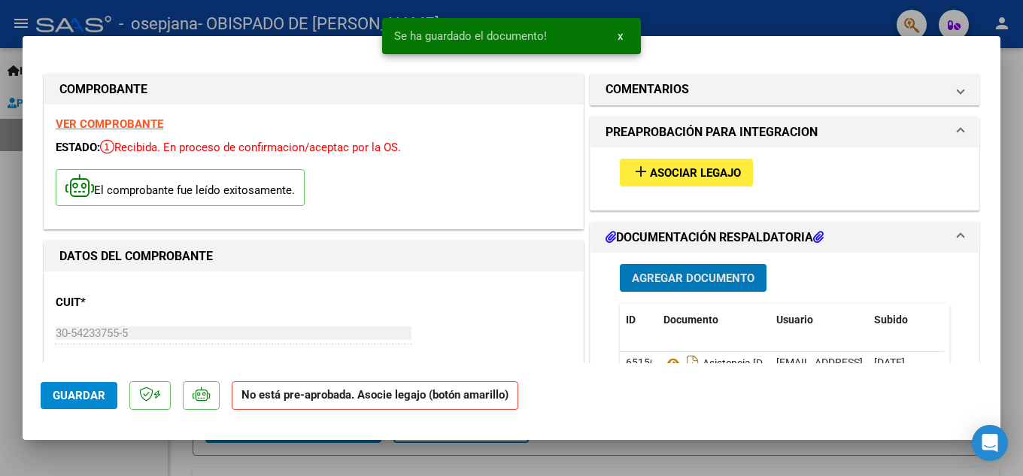
click at [53, 387] on button "Guardar" at bounding box center [79, 395] width 77 height 27
click at [223, 30] on div at bounding box center [511, 238] width 1023 height 476
type input "$ 0,00"
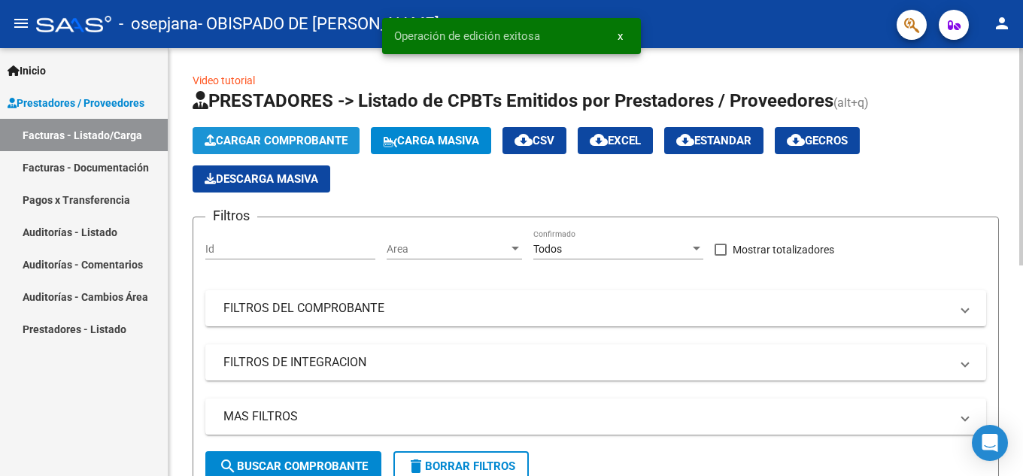
click at [246, 137] on span "Cargar Comprobante" at bounding box center [276, 141] width 143 height 14
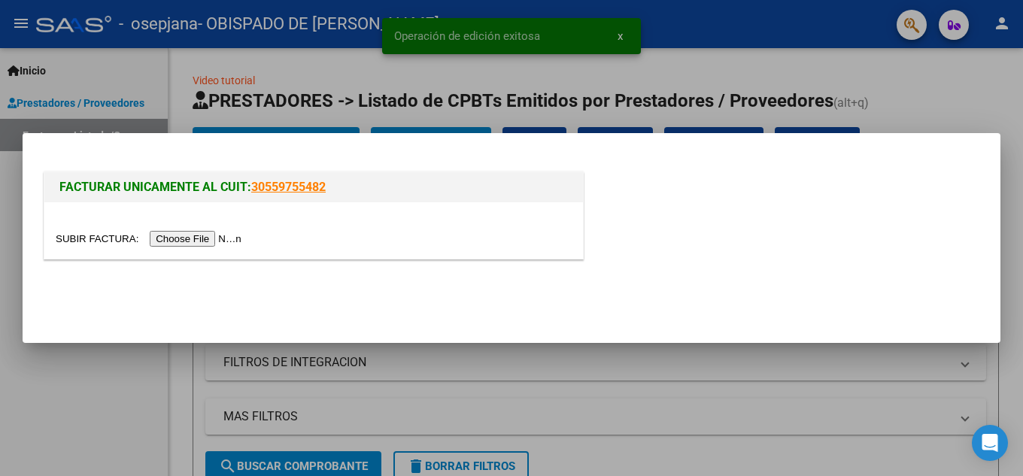
click at [224, 239] on input "file" at bounding box center [151, 239] width 190 height 16
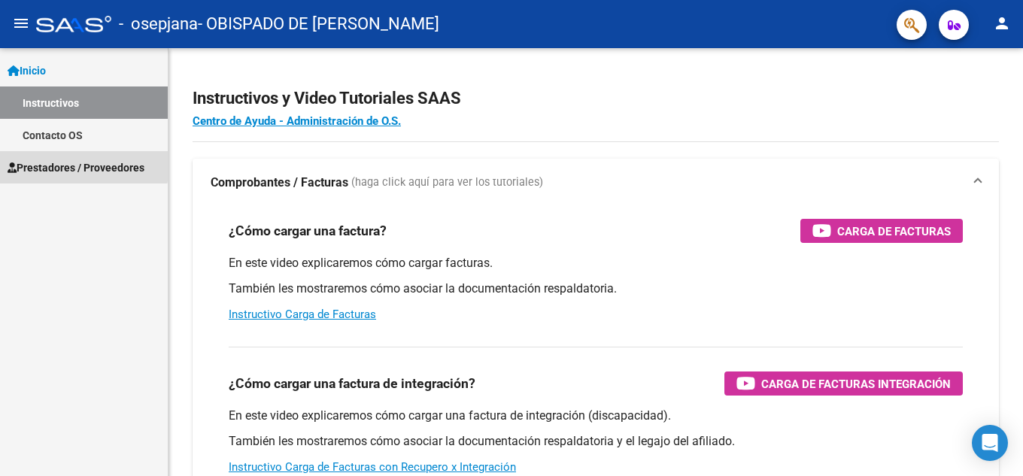
click at [57, 163] on span "Prestadores / Proveedores" at bounding box center [76, 168] width 137 height 17
click at [112, 163] on span "Prestadores / Proveedores" at bounding box center [76, 168] width 137 height 17
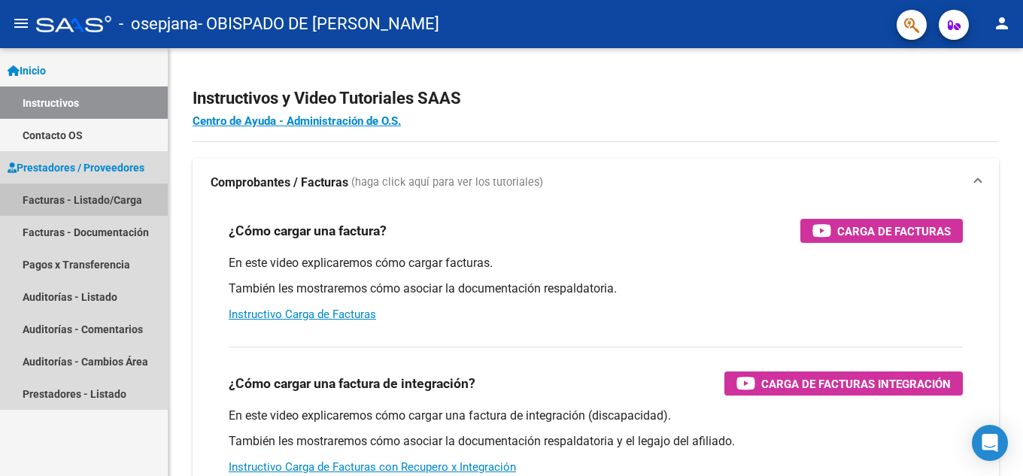
click at [99, 198] on link "Facturas - Listado/Carga" at bounding box center [84, 200] width 168 height 32
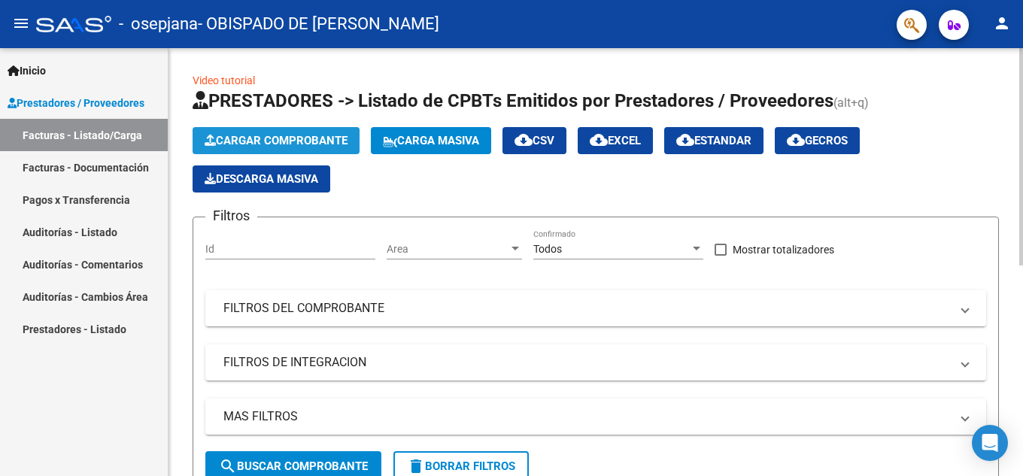
click at [237, 147] on button "Cargar Comprobante" at bounding box center [276, 140] width 167 height 27
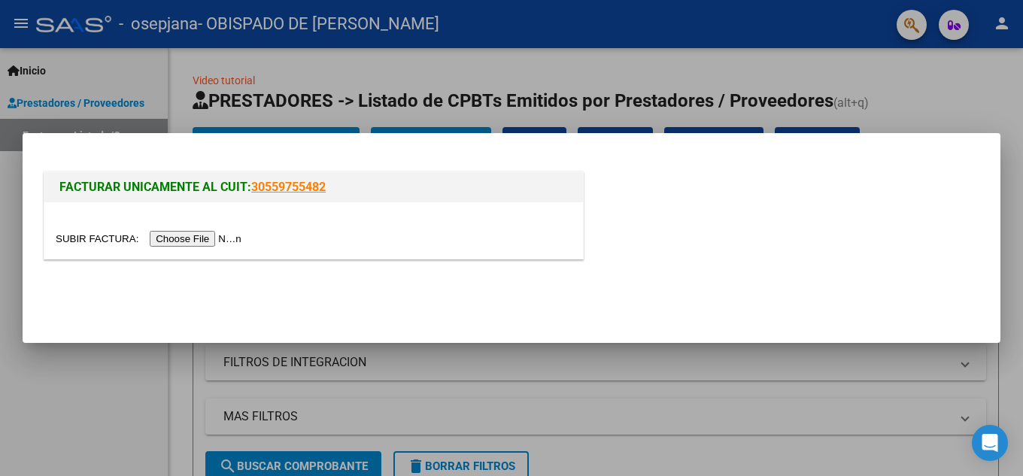
click at [183, 233] on input "file" at bounding box center [151, 239] width 190 height 16
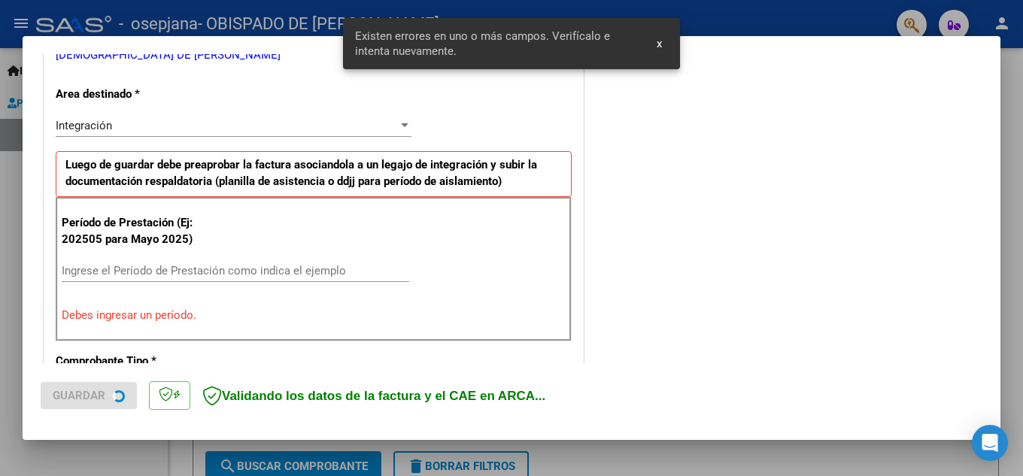
scroll to position [341, 0]
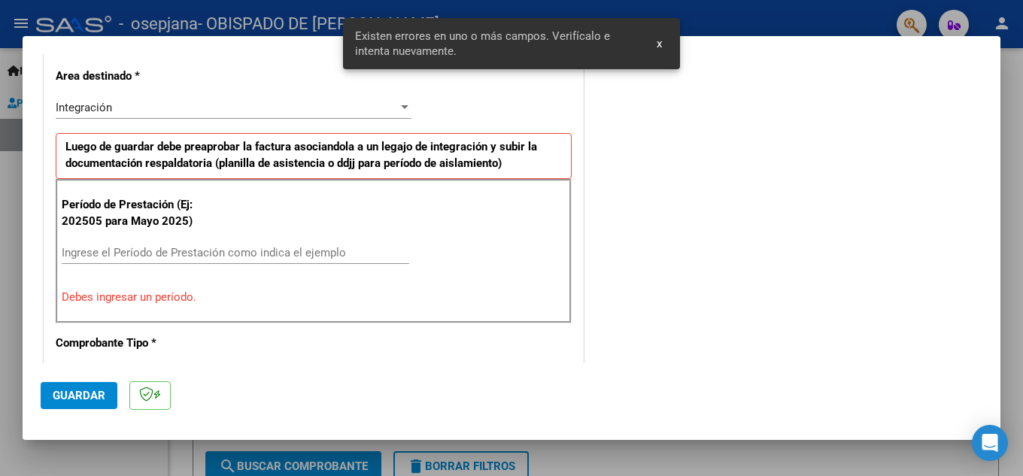
drag, startPoint x: 90, startPoint y: 242, endPoint x: 95, endPoint y: 256, distance: 14.5
click at [95, 256] on div "Ingrese el Período de Prestación como indica el ejemplo" at bounding box center [236, 253] width 348 height 23
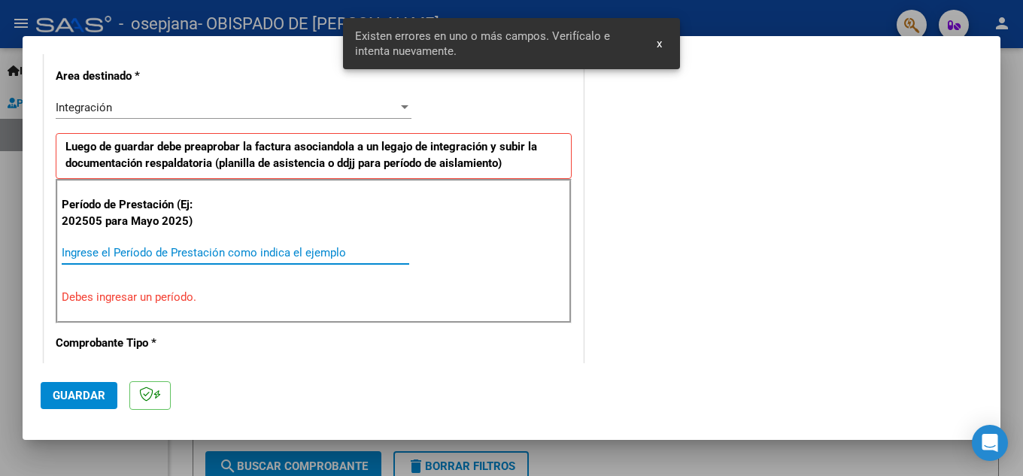
click at [95, 256] on input "Ingrese el Período de Prestación como indica el ejemplo" at bounding box center [236, 253] width 348 height 14
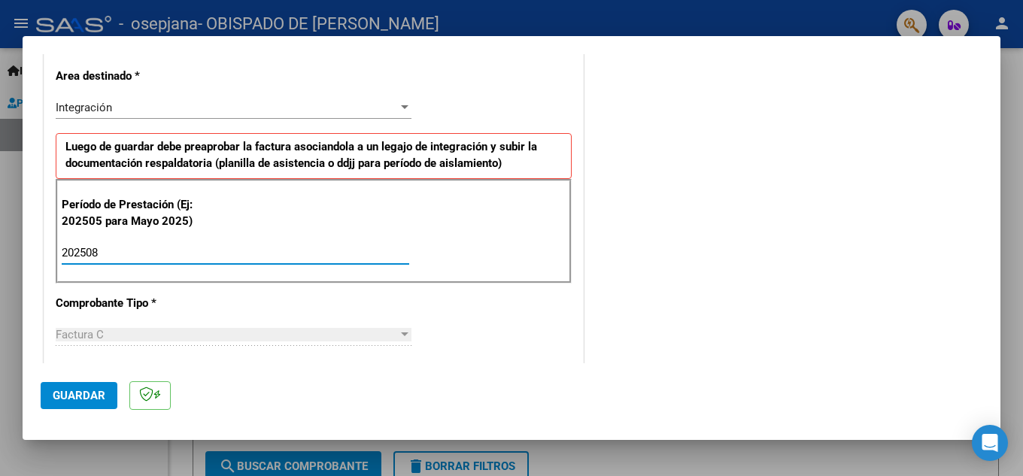
type input "202508"
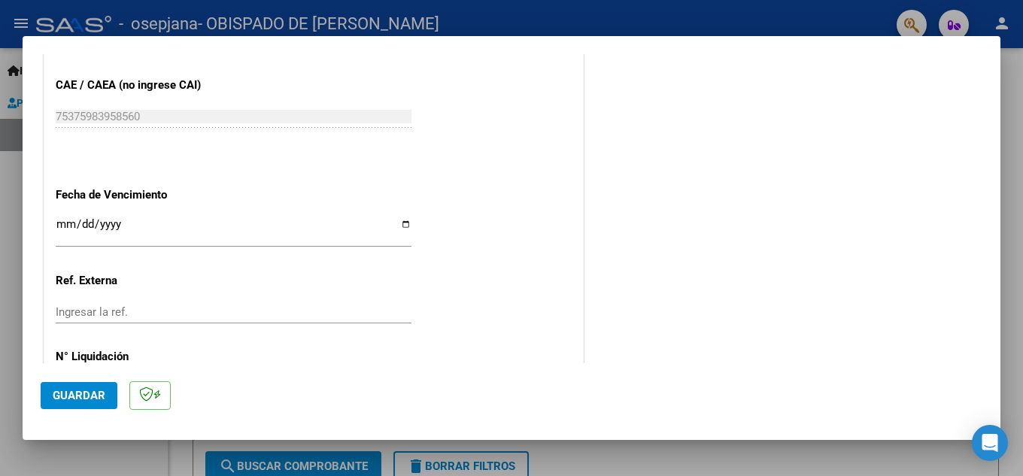
scroll to position [1015, 0]
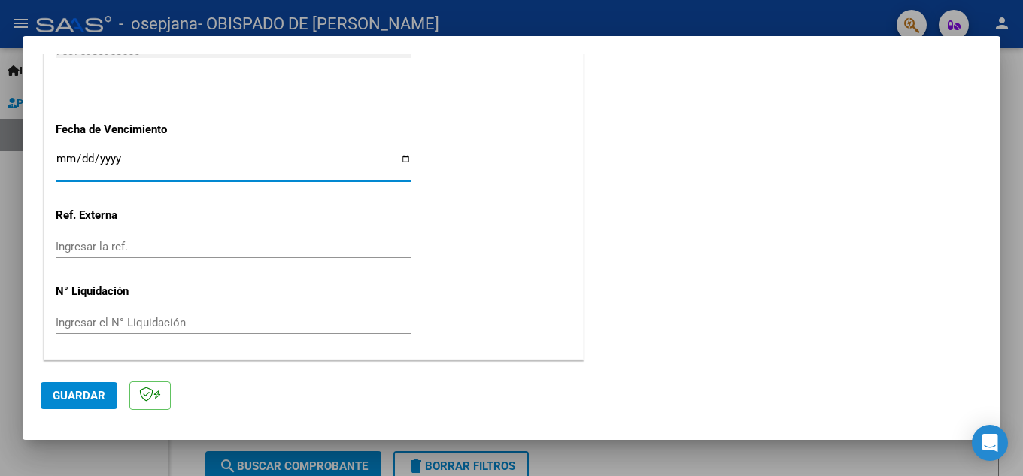
click at [61, 159] on input "Ingresar la fecha" at bounding box center [234, 165] width 356 height 24
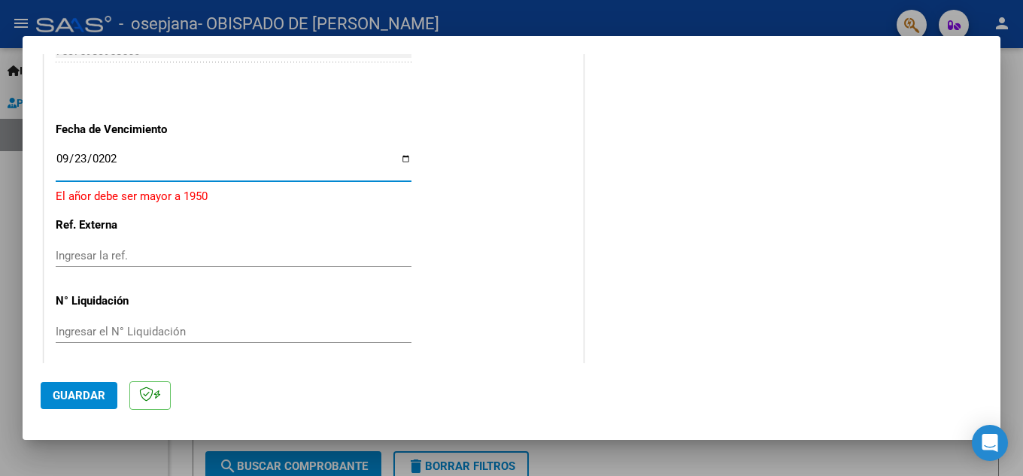
type input "[DATE]"
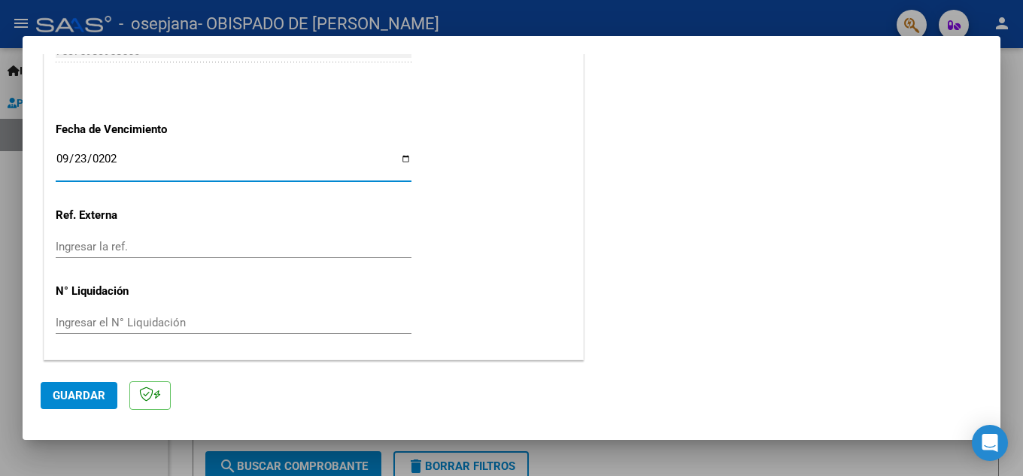
click at [53, 381] on mat-dialog-actions "Guardar" at bounding box center [512, 392] width 942 height 59
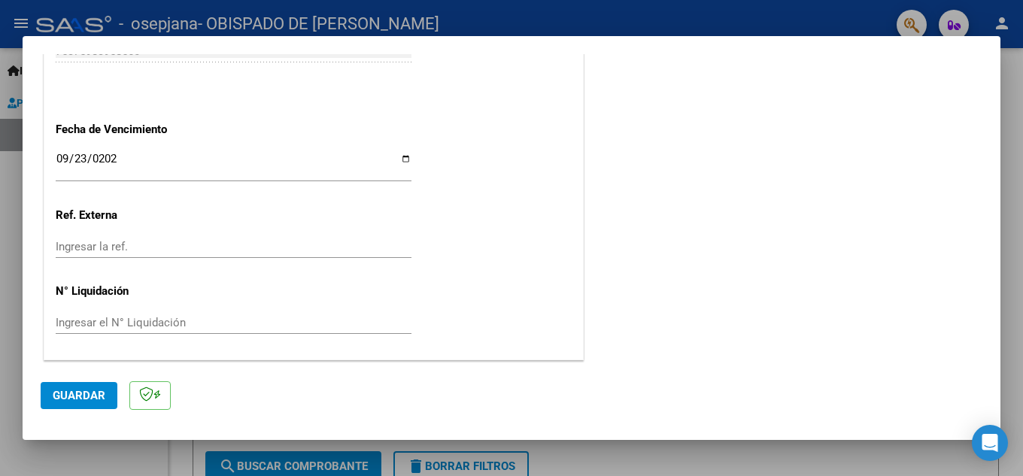
drag, startPoint x: 79, startPoint y: 412, endPoint x: 75, endPoint y: 406, distance: 7.7
click at [77, 409] on mat-dialog-actions "Guardar" at bounding box center [512, 392] width 942 height 59
click at [78, 398] on span "Guardar" at bounding box center [79, 396] width 53 height 14
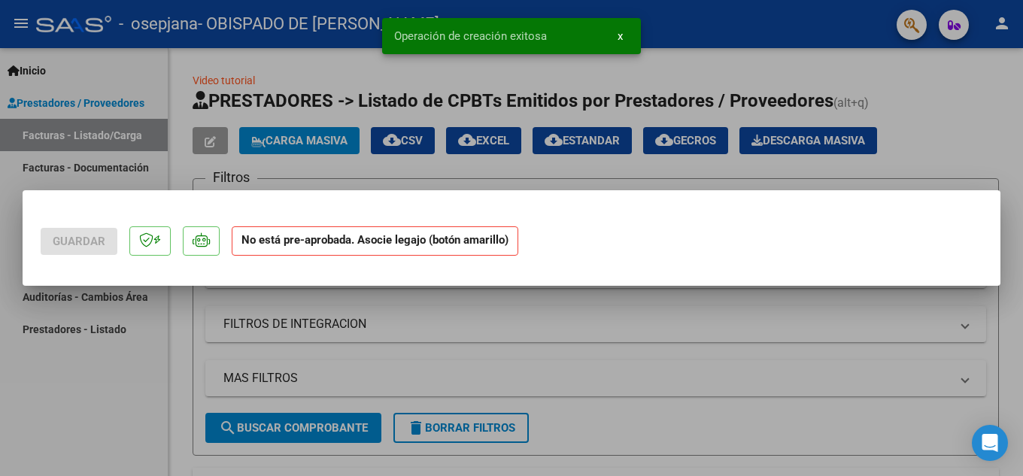
scroll to position [0, 0]
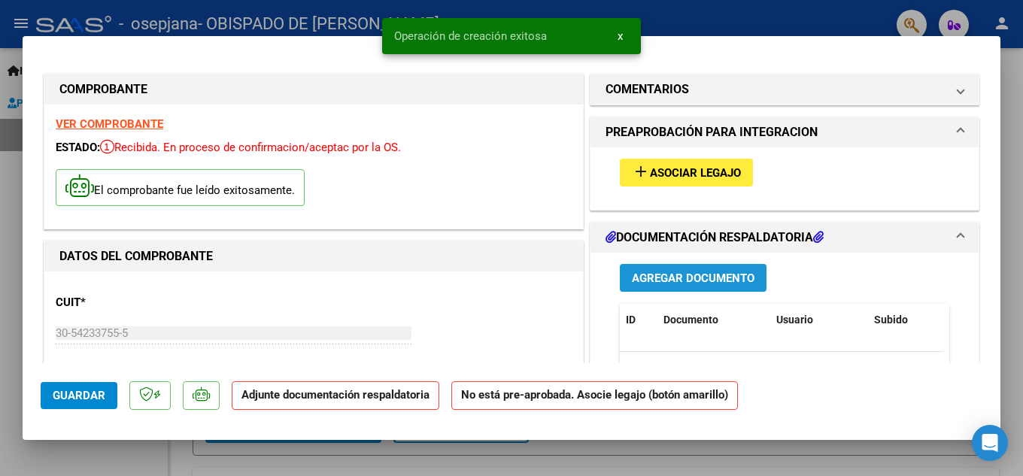
click at [704, 287] on button "Agregar Documento" at bounding box center [693, 278] width 147 height 28
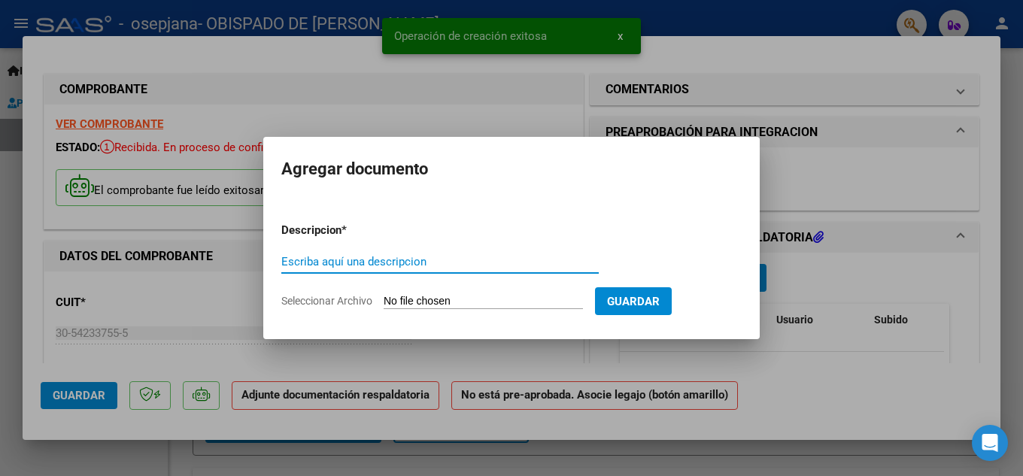
click at [308, 263] on input "Escriba aquí una descripcion" at bounding box center [440, 262] width 318 height 14
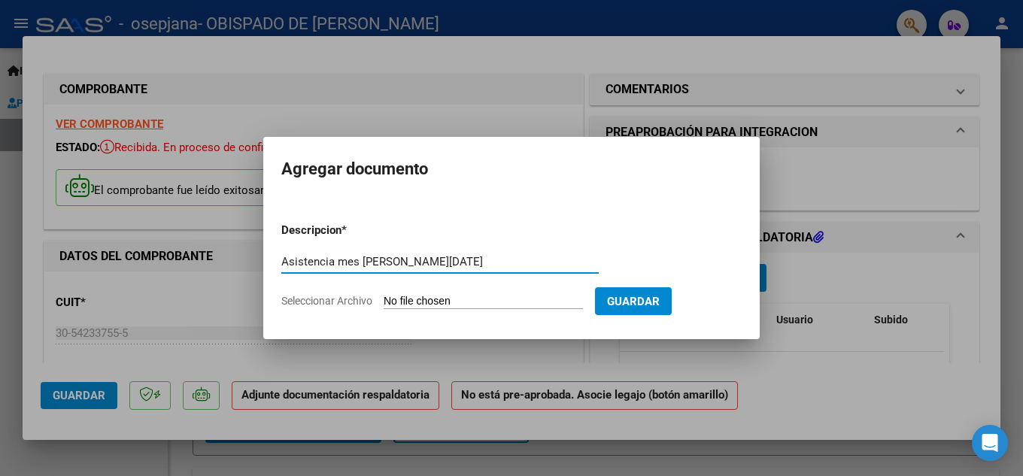
type input "Asistencia mes [PERSON_NAME][DATE]"
click at [656, 299] on span "Guardar" at bounding box center [633, 302] width 53 height 14
click at [539, 306] on input "Seleccionar Archivo" at bounding box center [483, 302] width 199 height 14
type input "C:\fakepath\Asistencia [DATE] [PERSON_NAME].pdf"
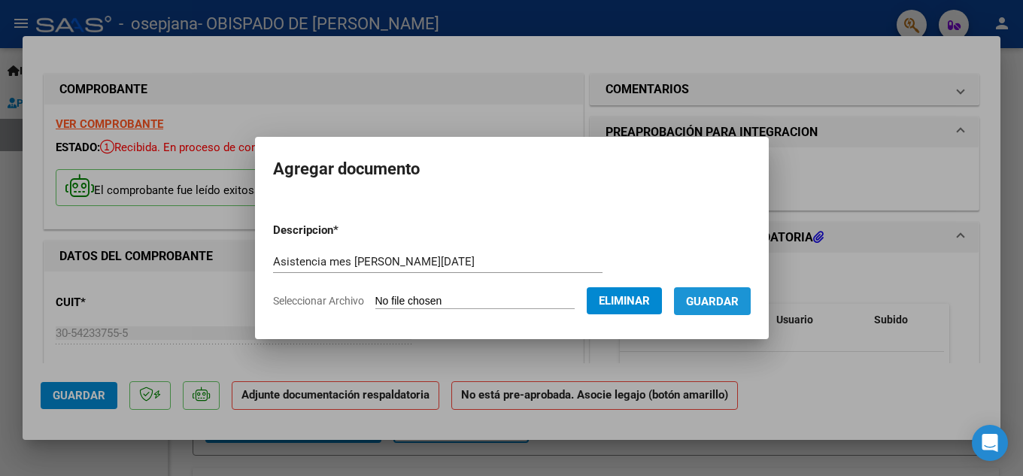
click at [716, 308] on span "Guardar" at bounding box center [712, 302] width 53 height 14
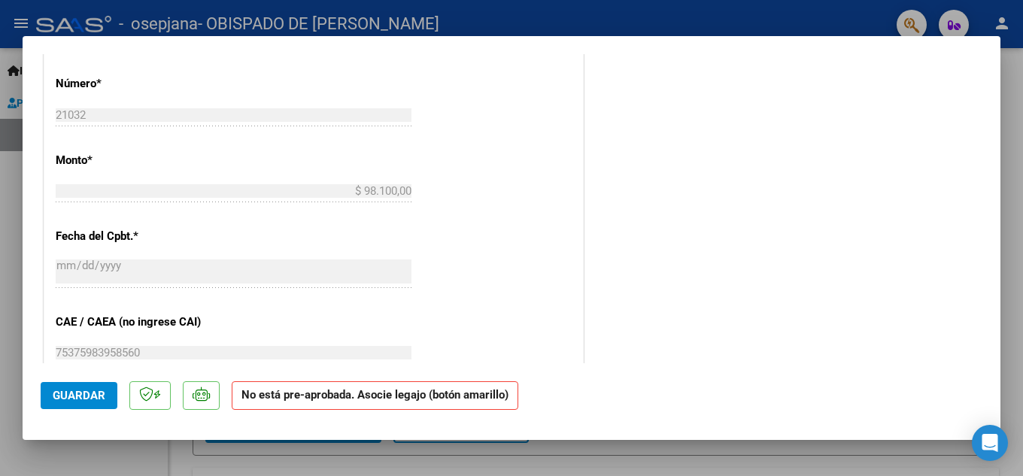
scroll to position [697, 0]
drag, startPoint x: 0, startPoint y: 208, endPoint x: 0, endPoint y: 223, distance: 14.3
click at [0, 223] on div at bounding box center [511, 238] width 1023 height 476
type input "$ 0,00"
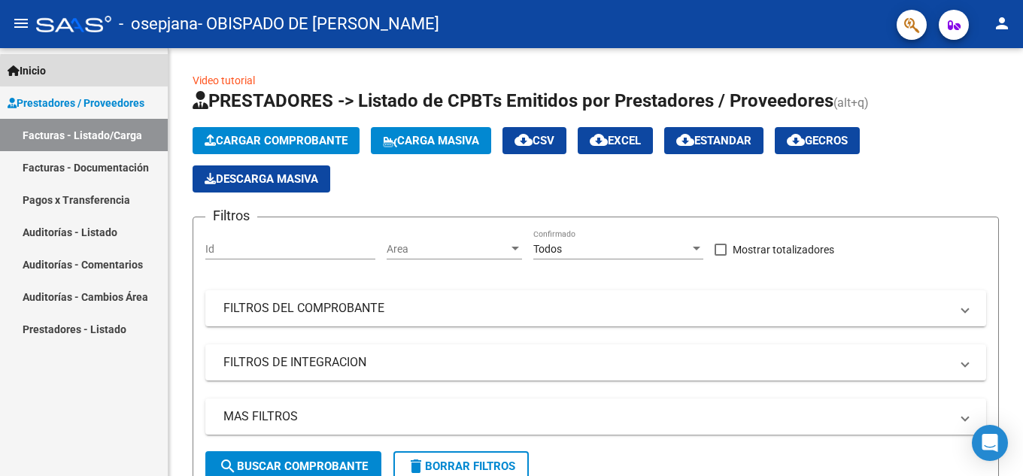
drag, startPoint x: 946, startPoint y: 1, endPoint x: 144, endPoint y: 71, distance: 805.2
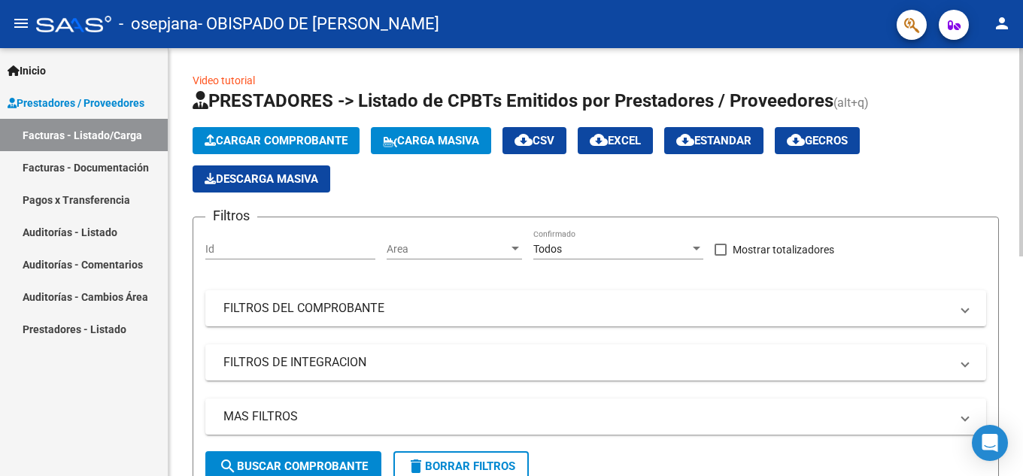
drag, startPoint x: 144, startPoint y: 71, endPoint x: 206, endPoint y: 63, distance: 62.9
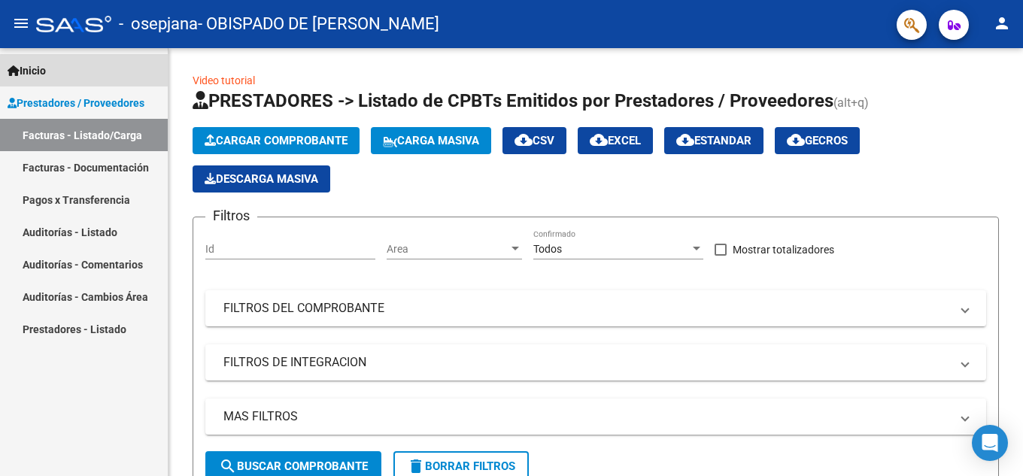
drag, startPoint x: 206, startPoint y: 63, endPoint x: 88, endPoint y: 61, distance: 118.2
